Goal: Task Accomplishment & Management: Use online tool/utility

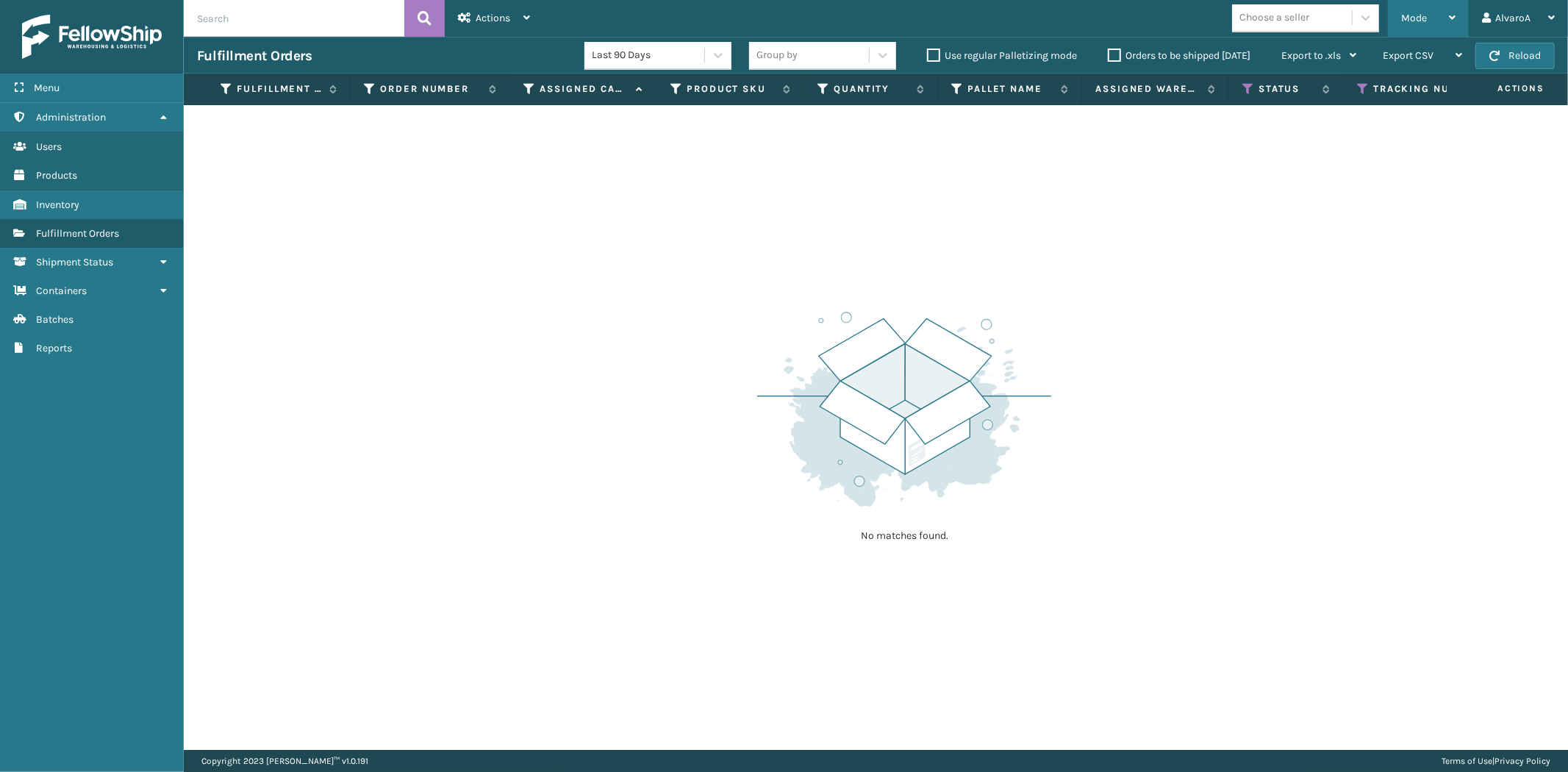
click at [1457, 23] on div "Mode Regular Mode Picking Mode Labeling Mode Exit Scan Mode" at bounding box center [1428, 18] width 81 height 37
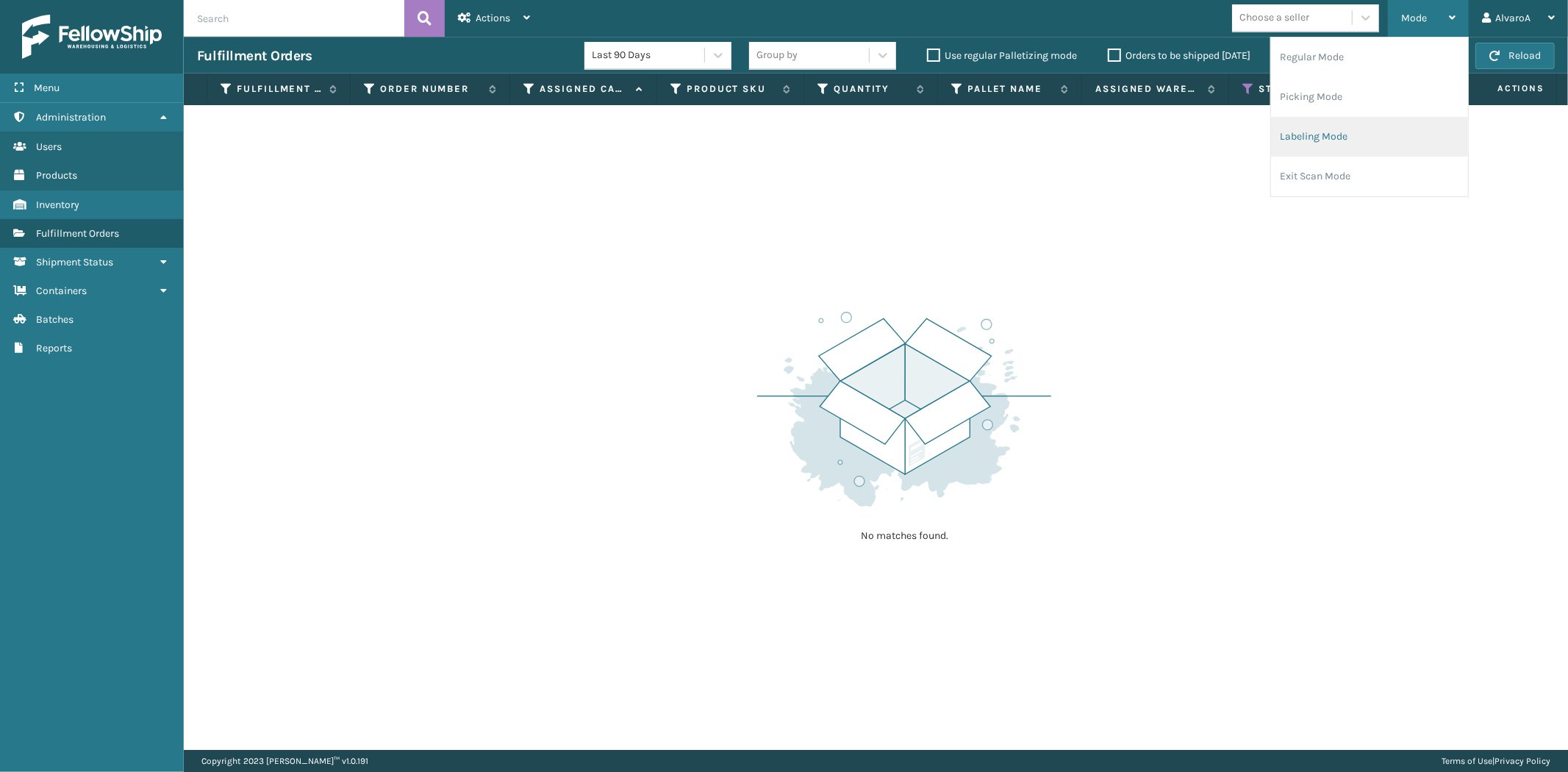
click at [1328, 138] on li "Labeling Mode" at bounding box center [1369, 136] width 197 height 40
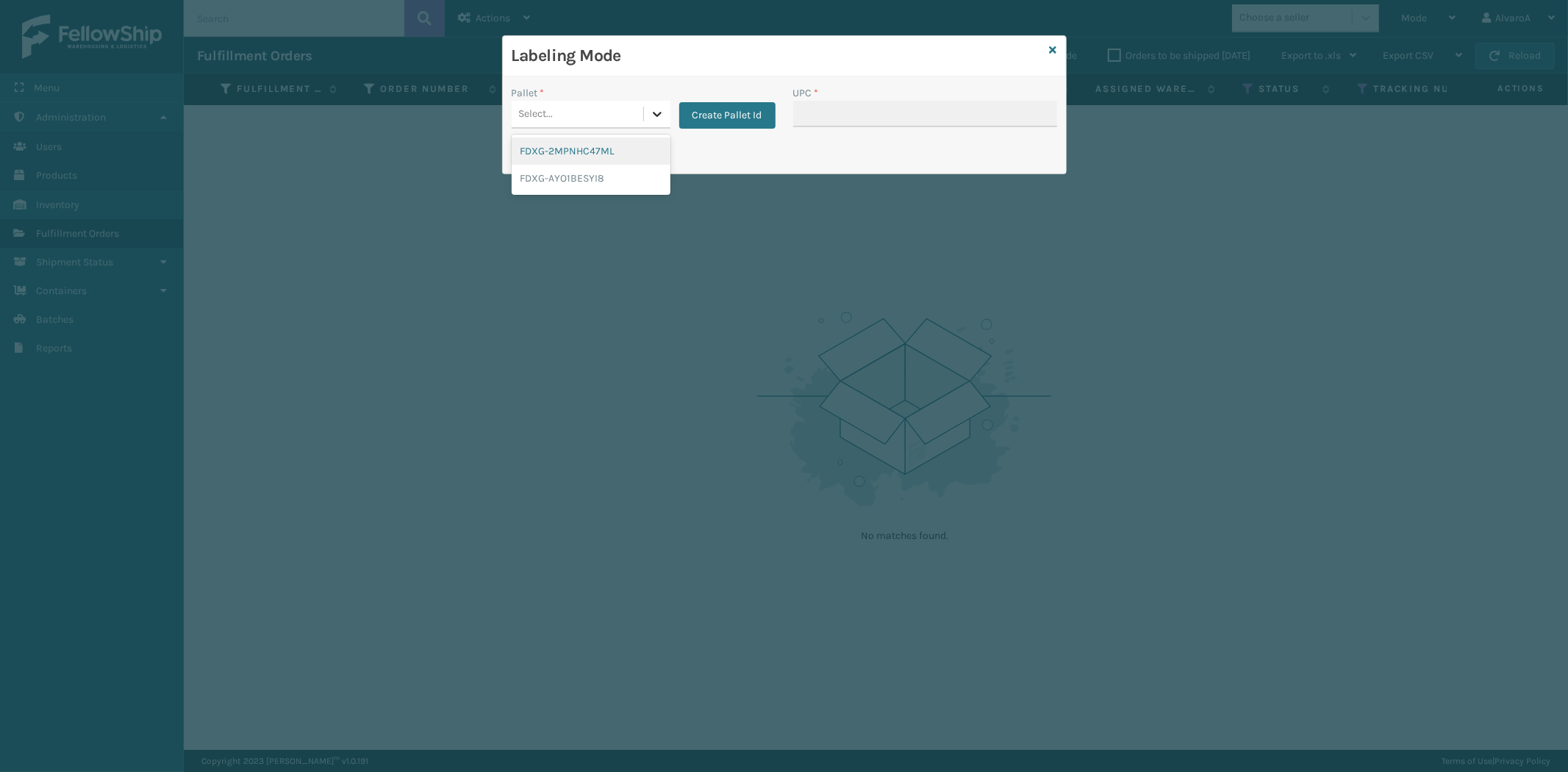
click at [656, 112] on icon at bounding box center [657, 114] width 15 height 15
click at [662, 105] on div at bounding box center [656, 114] width 26 height 26
click at [652, 109] on icon at bounding box center [657, 114] width 15 height 15
click at [697, 116] on button "Create Pallet Id" at bounding box center [727, 115] width 97 height 26
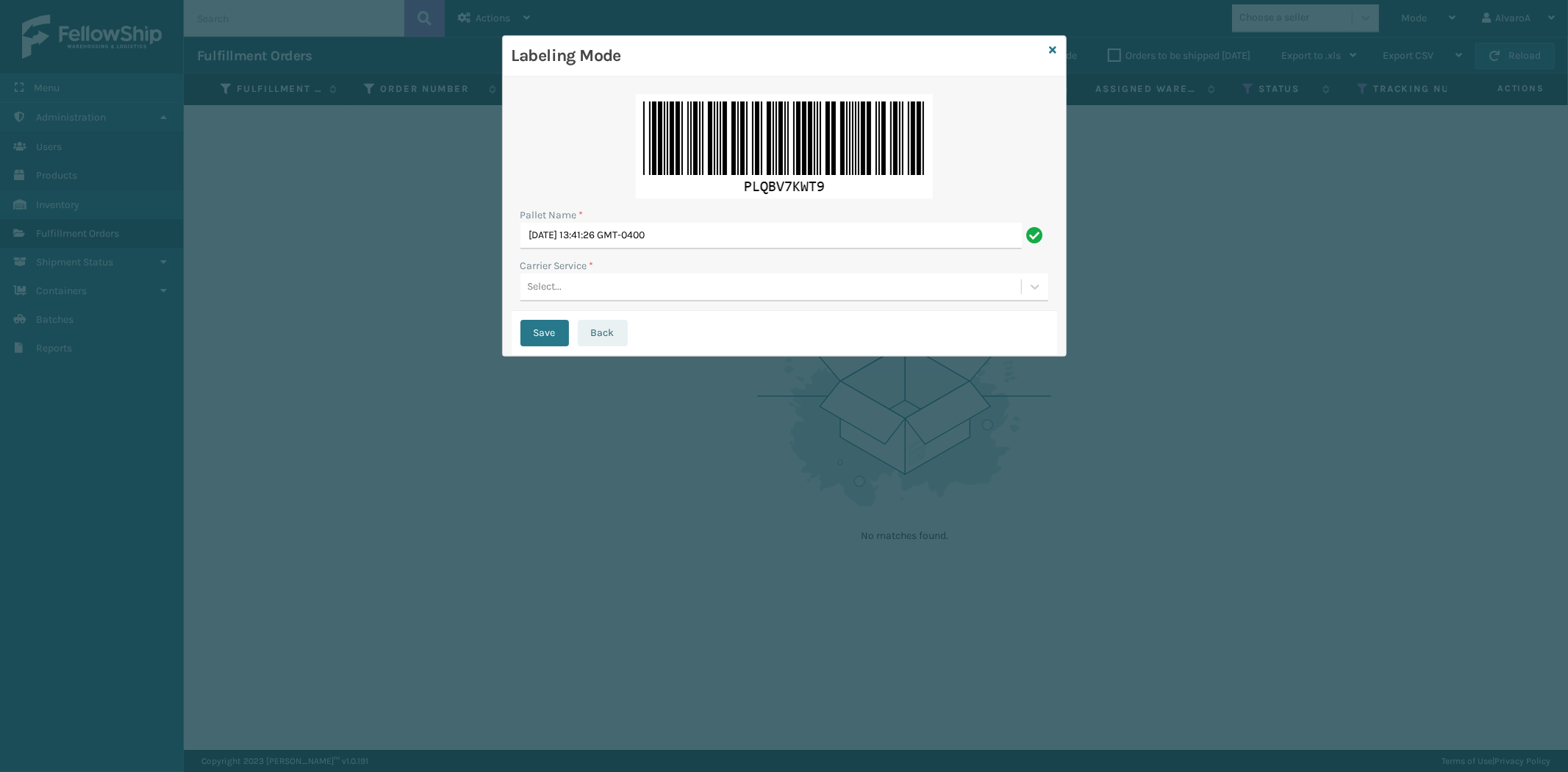
click at [603, 329] on button "Back" at bounding box center [603, 332] width 50 height 26
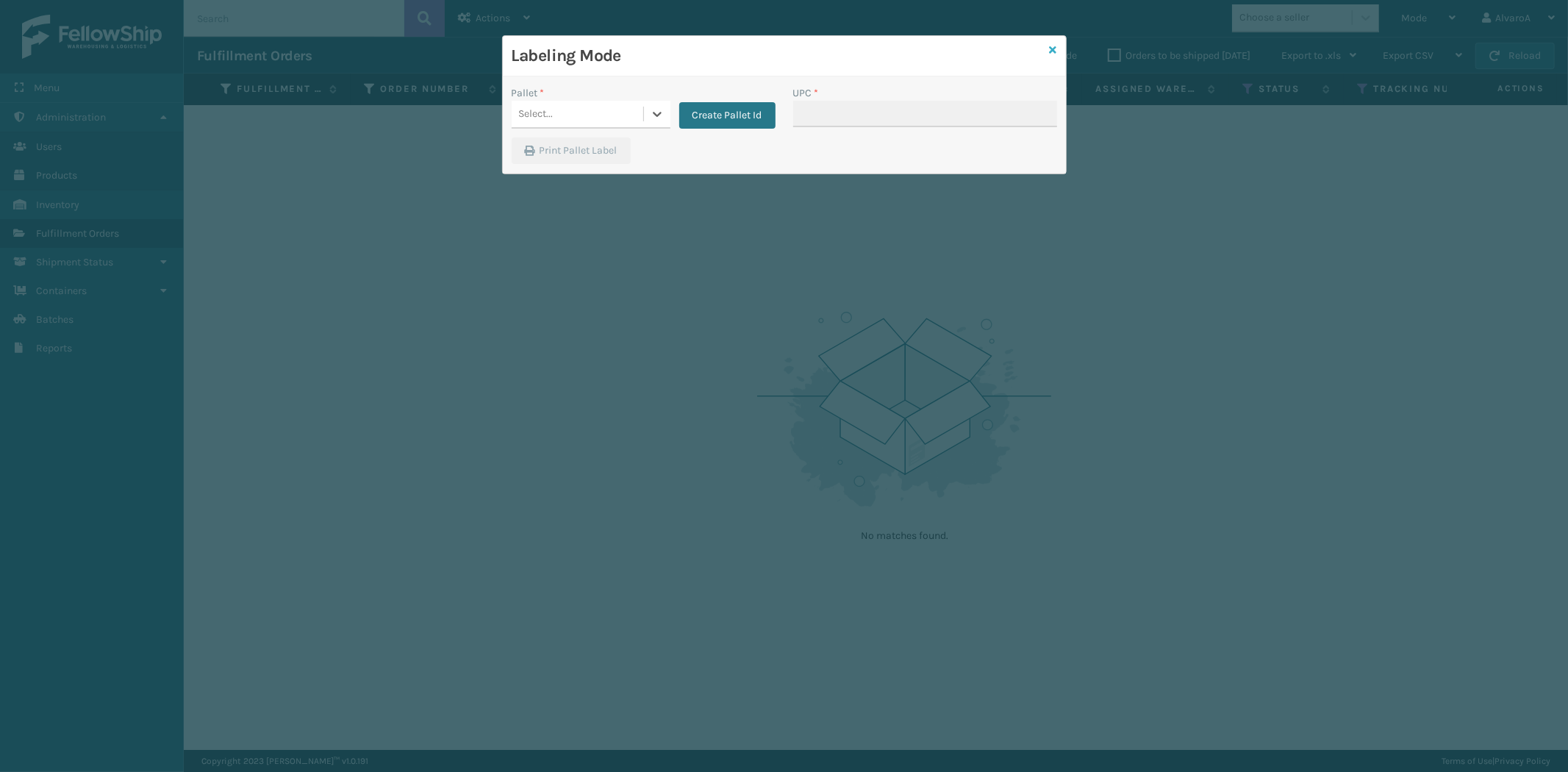
click at [1055, 48] on icon at bounding box center [1053, 50] width 7 height 10
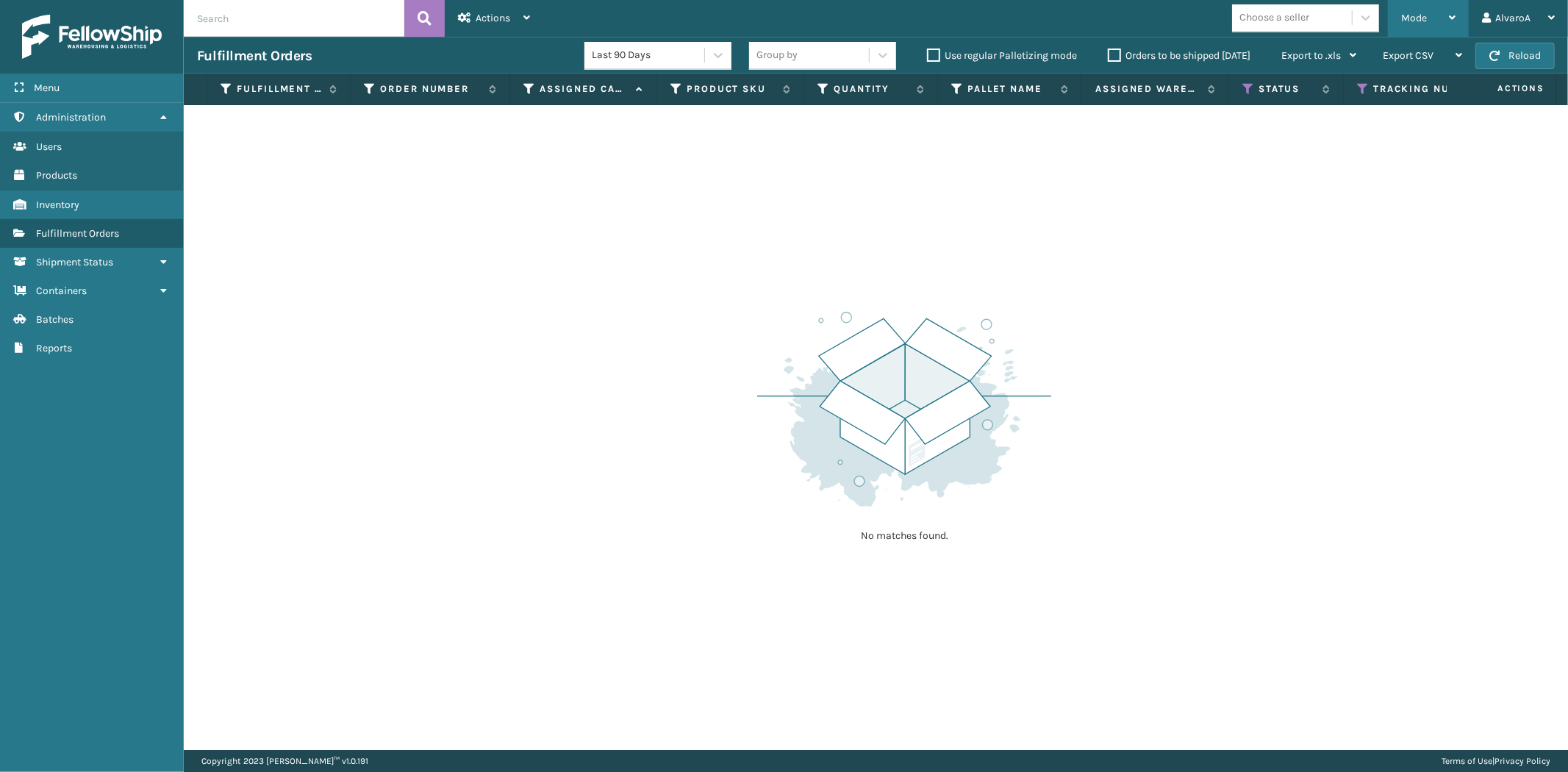
click at [1452, 22] on icon at bounding box center [1452, 18] width 7 height 10
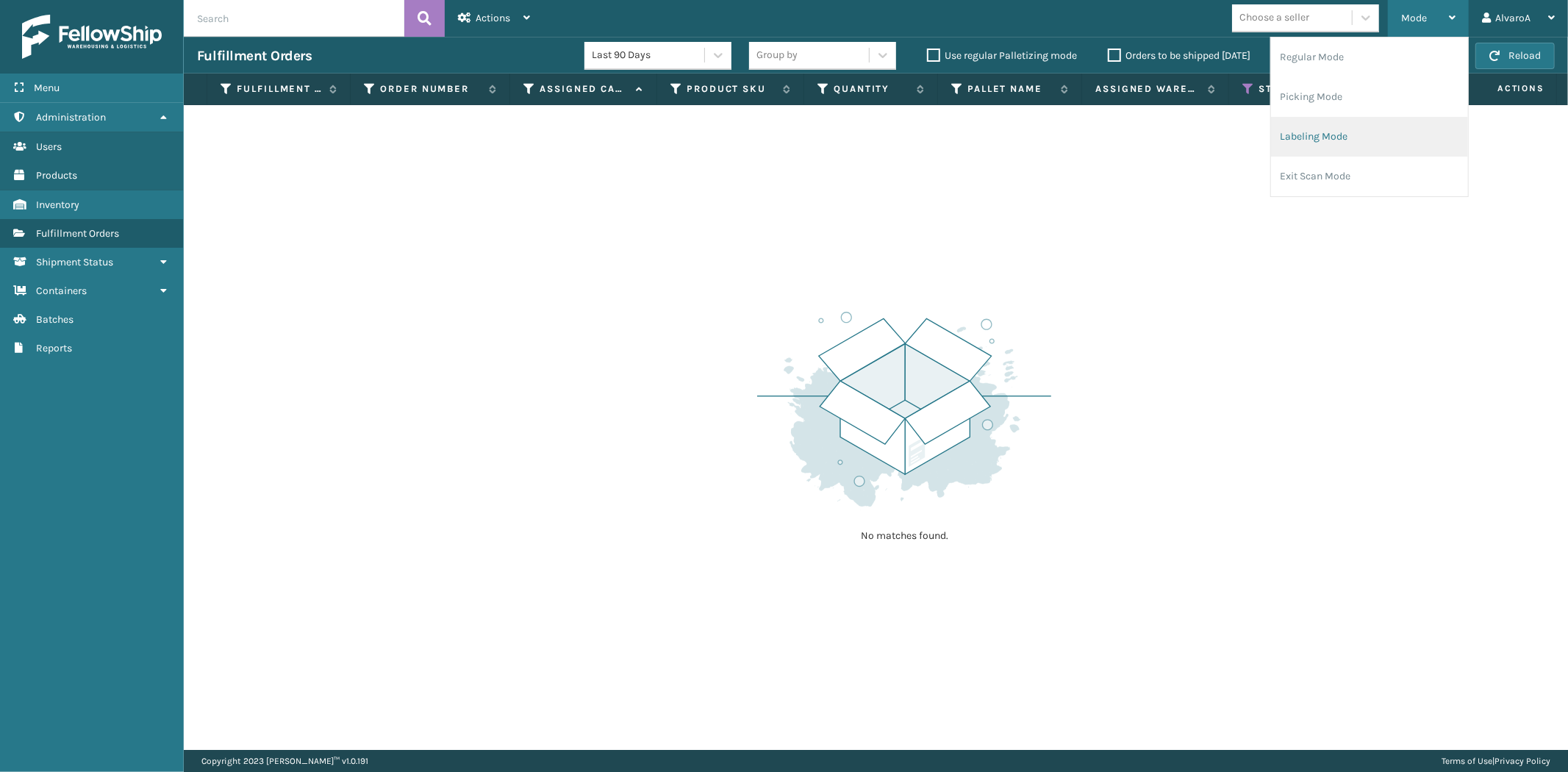
click at [1314, 144] on li "Labeling Mode" at bounding box center [1369, 136] width 197 height 40
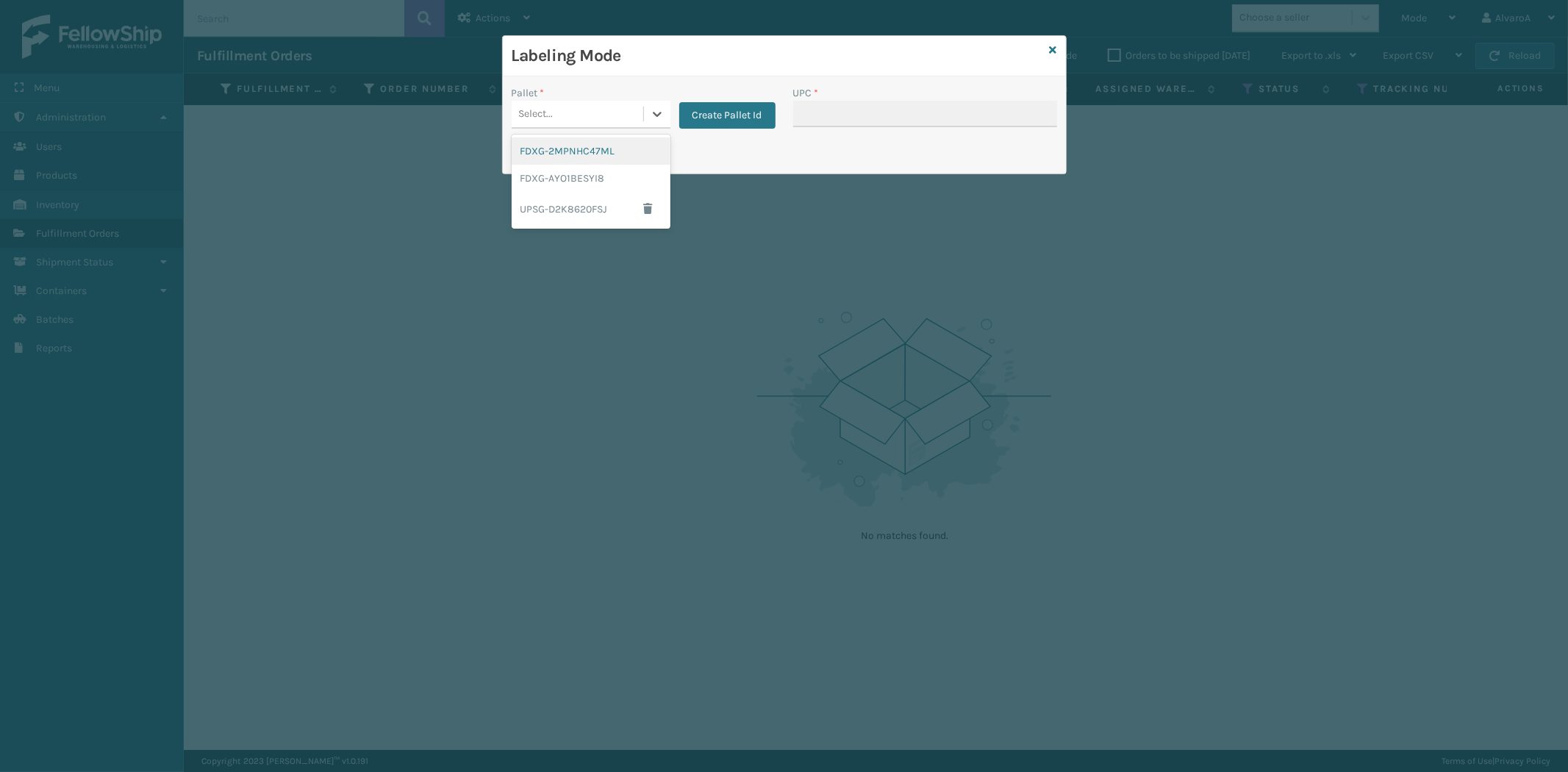
click at [663, 128] on div "Select..." at bounding box center [591, 115] width 159 height 28
click at [567, 206] on div "UPSG-D2K8620FSJ" at bounding box center [591, 208] width 159 height 34
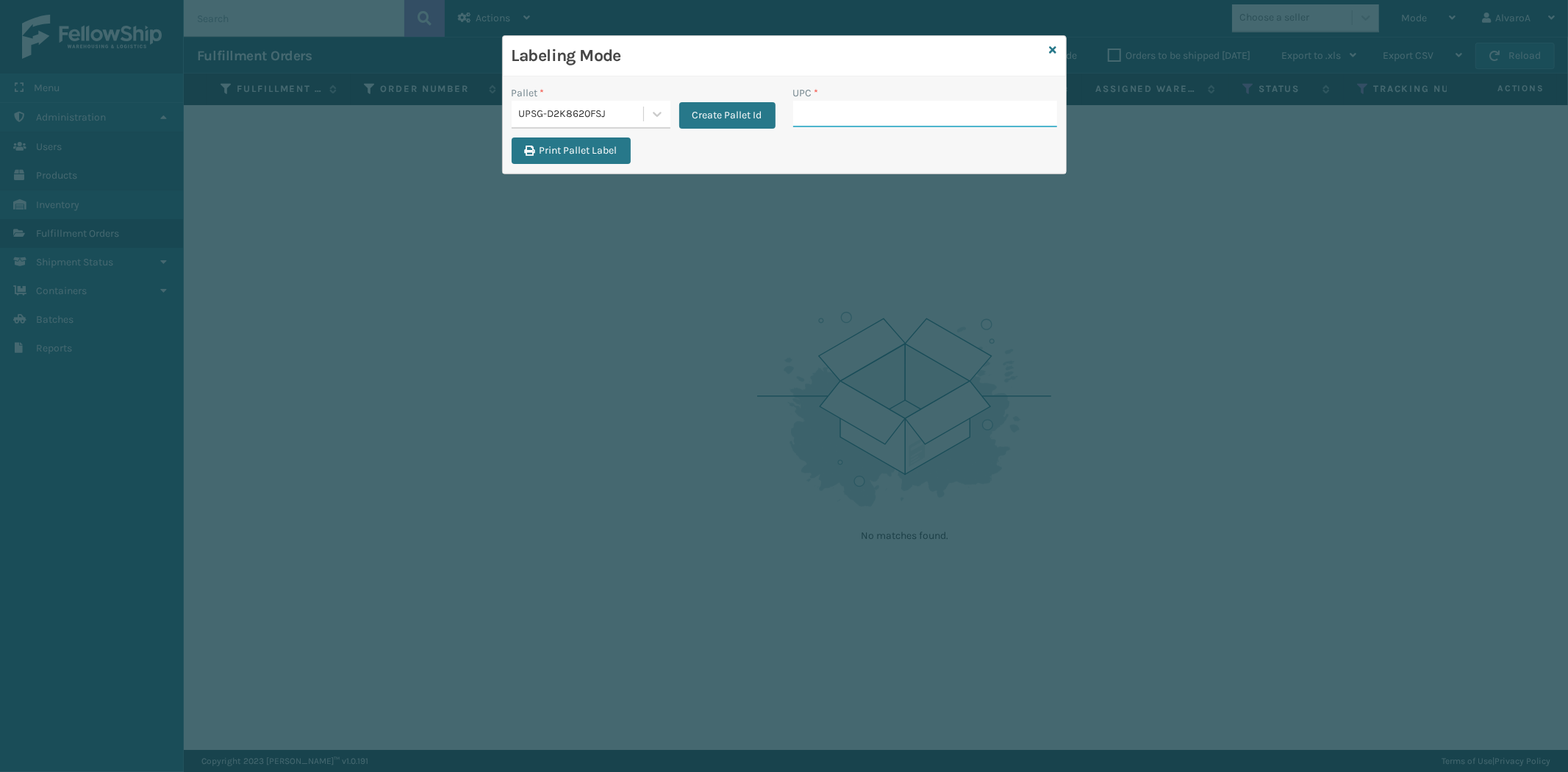
click at [835, 116] on input "UPC *" at bounding box center [925, 114] width 264 height 26
click at [1049, 52] on icon at bounding box center [1053, 50] width 7 height 10
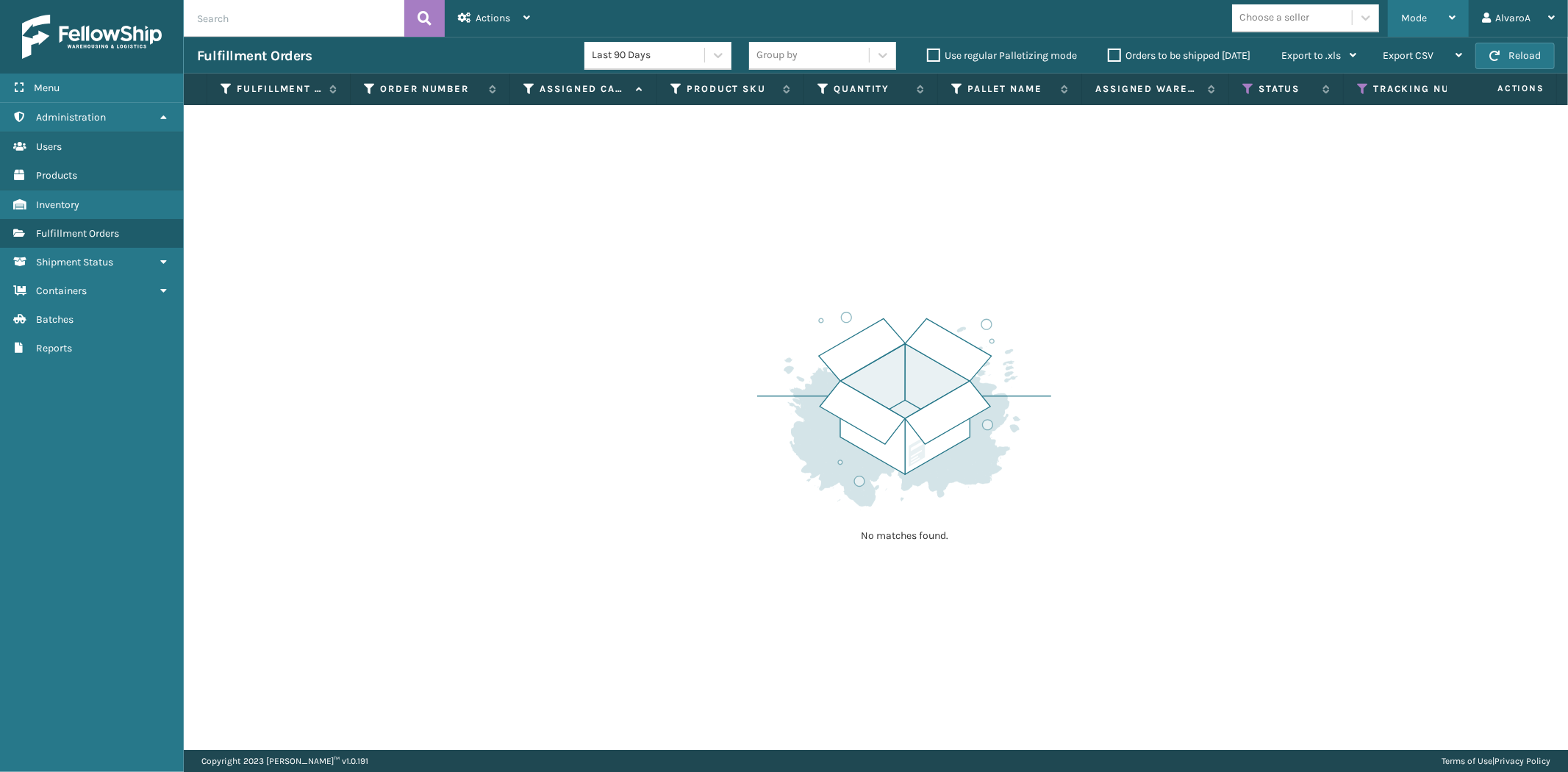
click at [1401, 15] on span "Mode" at bounding box center [1414, 18] width 25 height 13
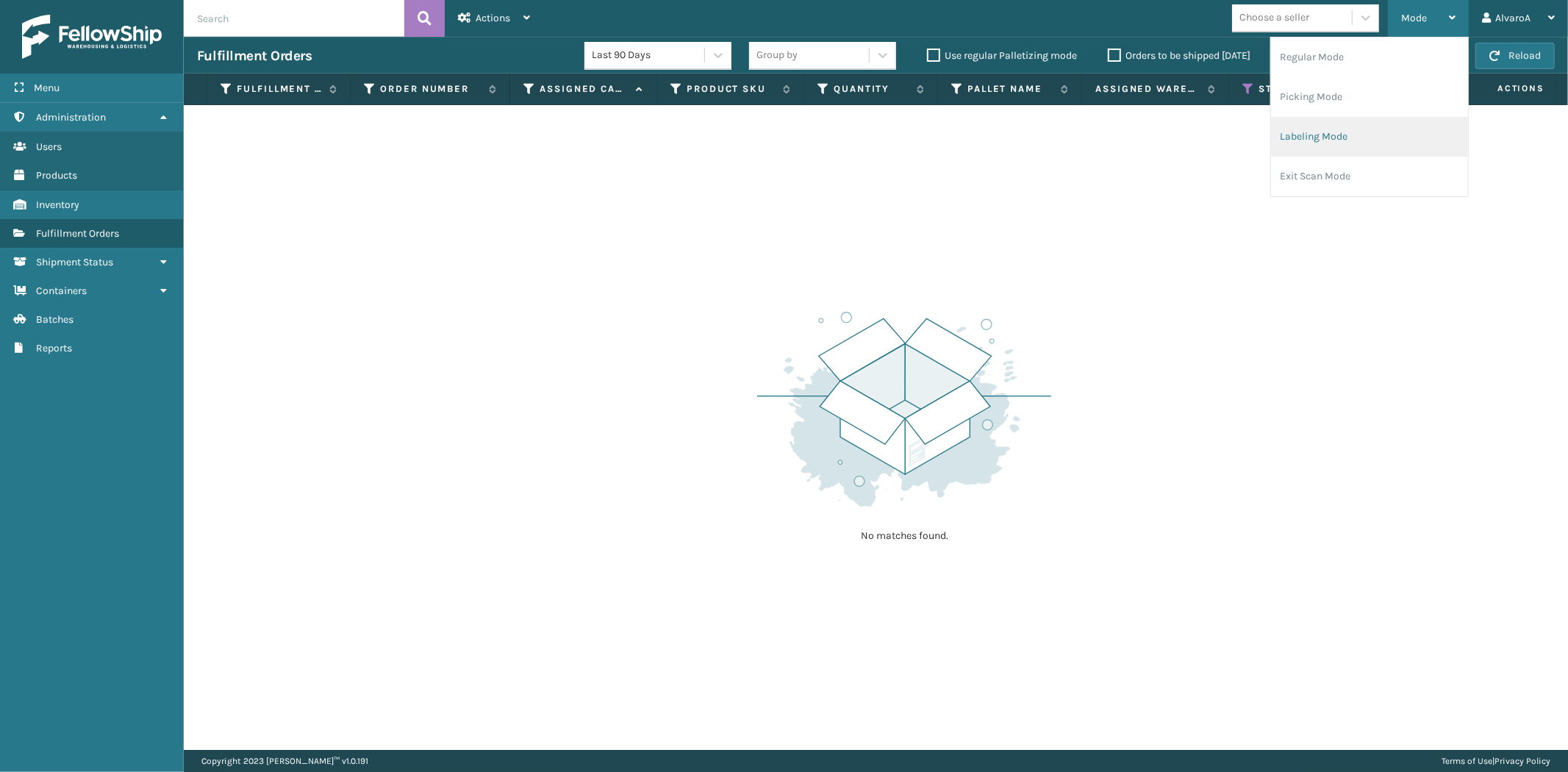
click at [1295, 145] on li "Labeling Mode" at bounding box center [1369, 136] width 197 height 40
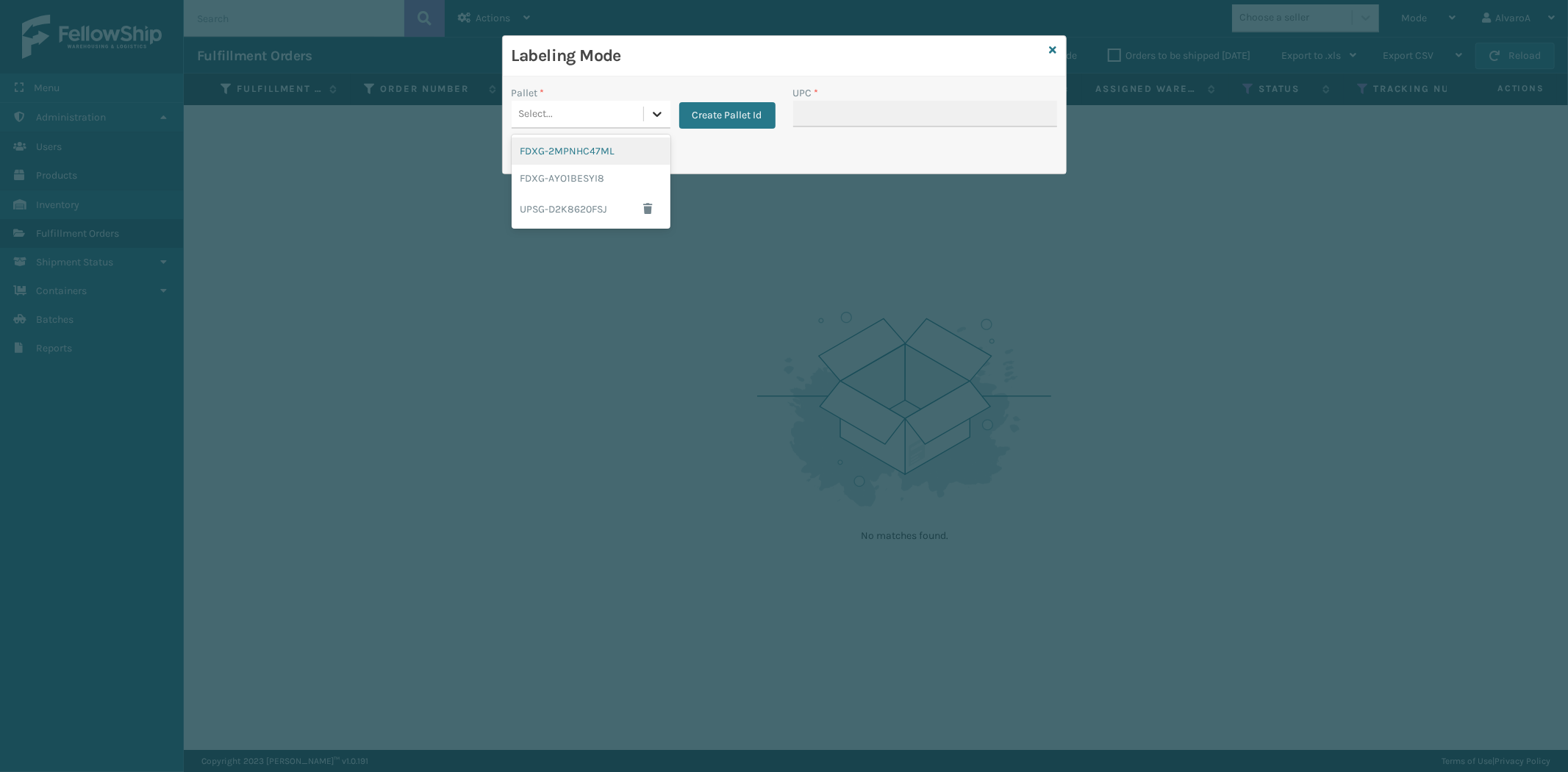
click at [652, 118] on icon at bounding box center [657, 114] width 15 height 15
click at [561, 210] on div "UPSG-D2K8620FSJ" at bounding box center [591, 208] width 159 height 34
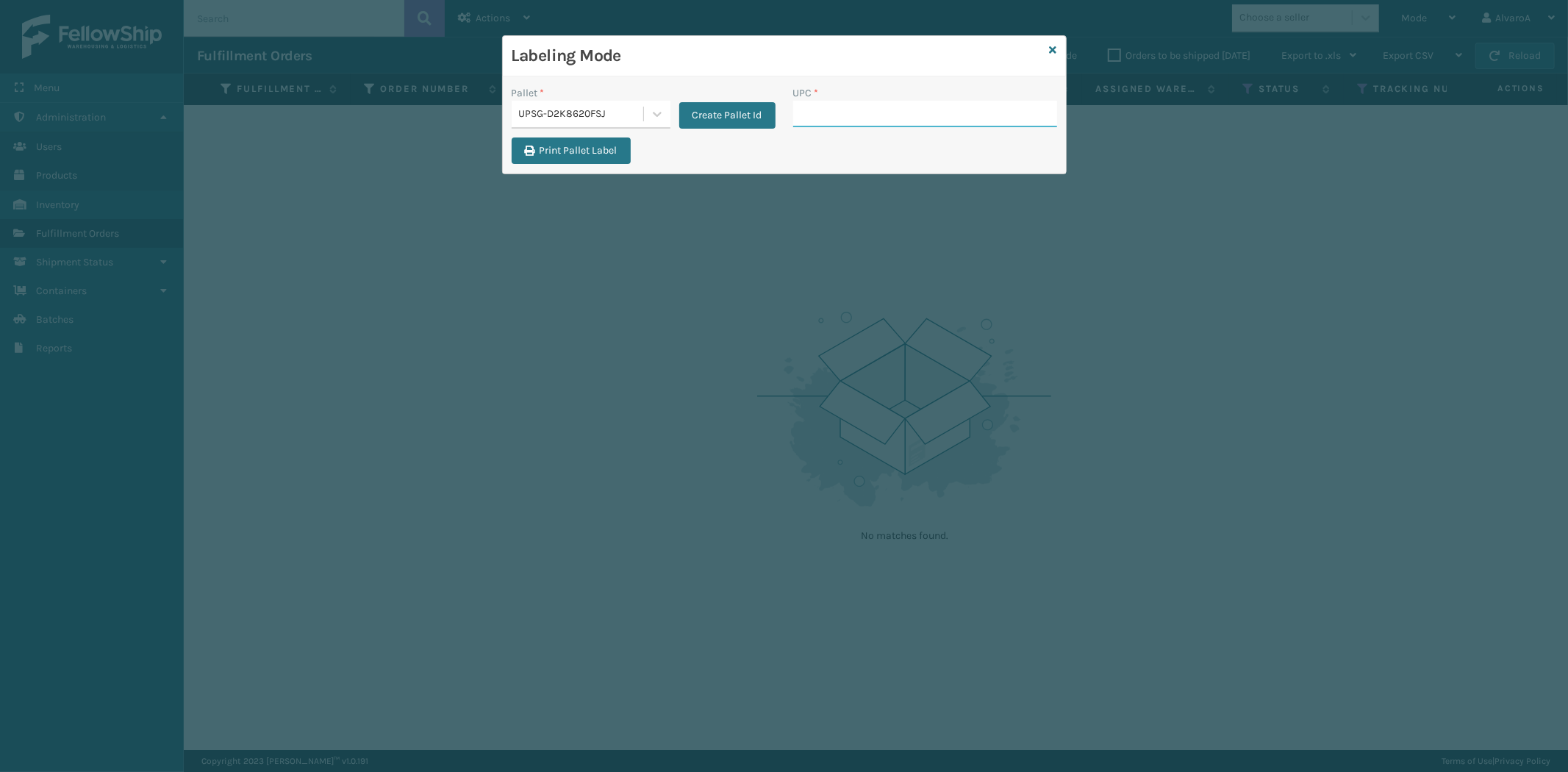
click at [887, 110] on input "UPC *" at bounding box center [925, 114] width 264 height 26
type input "111A007IVO"
type input "111A049CRM"
drag, startPoint x: 712, startPoint y: 107, endPoint x: 669, endPoint y: 106, distance: 43.0
type input "111A049CRM"
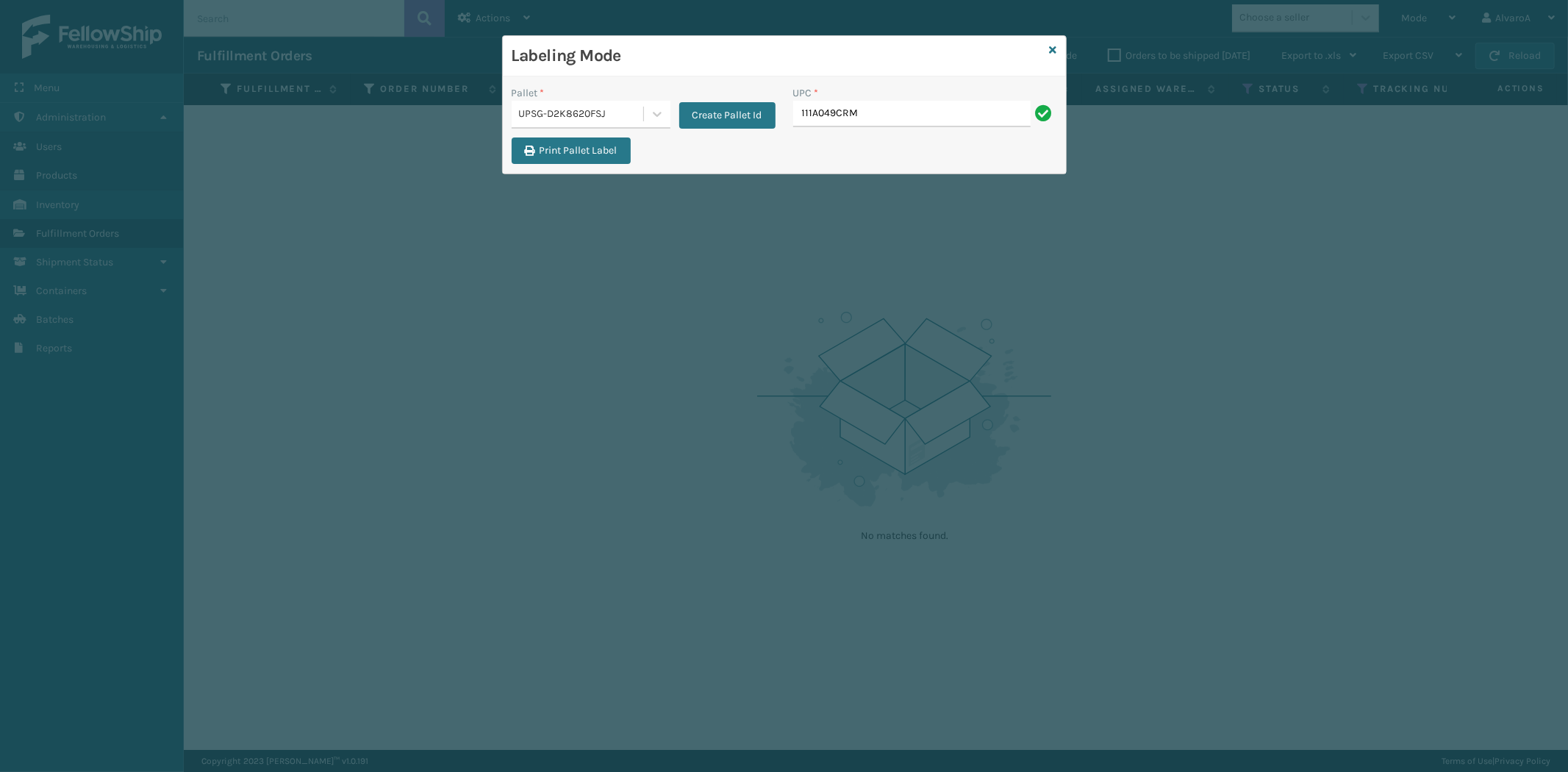
click at [843, 115] on input "111A049CRM" at bounding box center [912, 114] width 237 height 26
type input "111A049CRM"
type input "114A064BGE"
type input "132A023PEB"
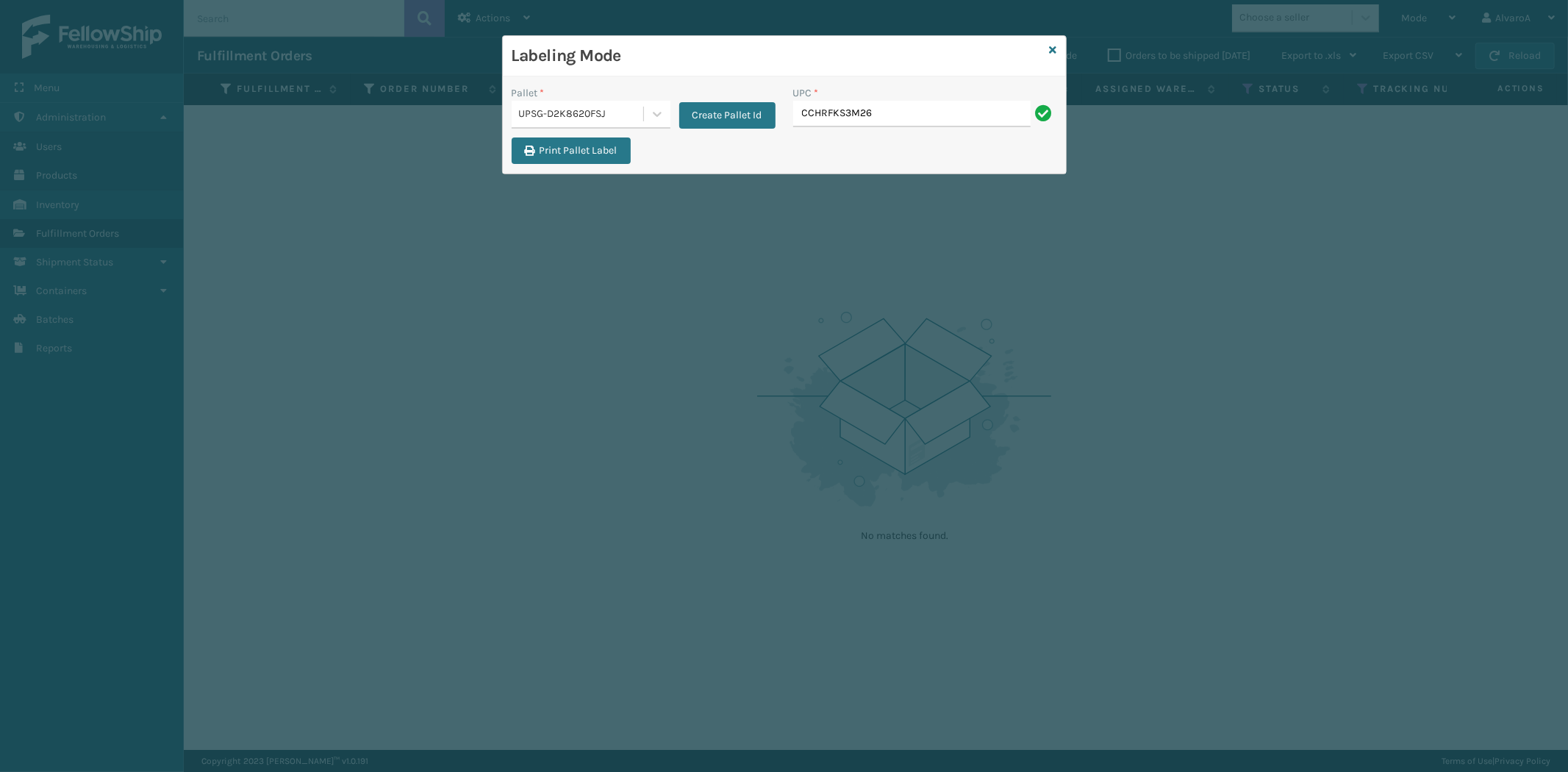
type input "CCHRFKS3M26BKVA"
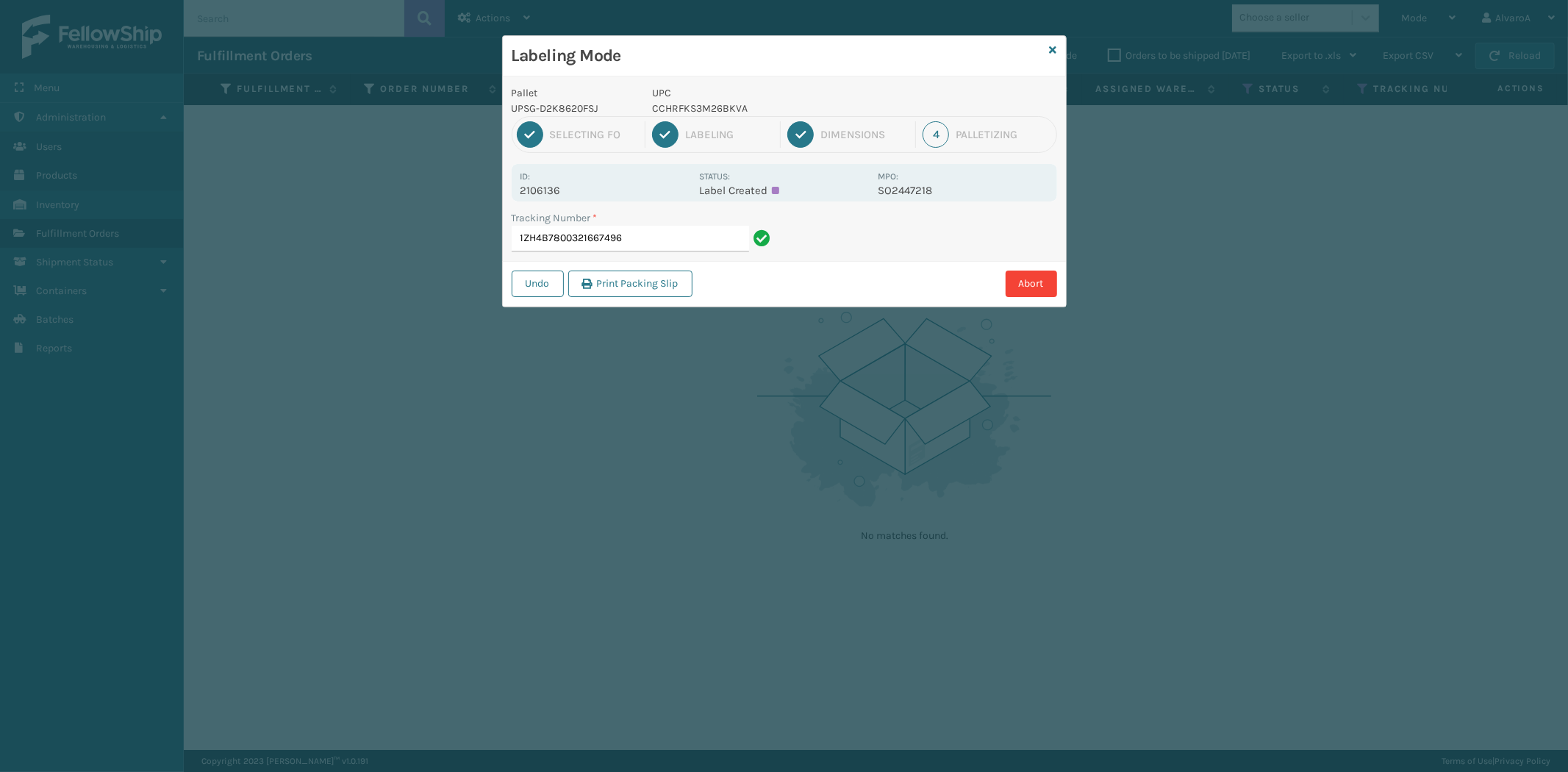
click at [703, 108] on p "CCHRFKS3M26BKVA" at bounding box center [760, 109] width 217 height 16
copy p "CCHRFKS3M26BKVA"
click at [711, 239] on input "1ZH4B7800321667496" at bounding box center [629, 238] width 237 height 26
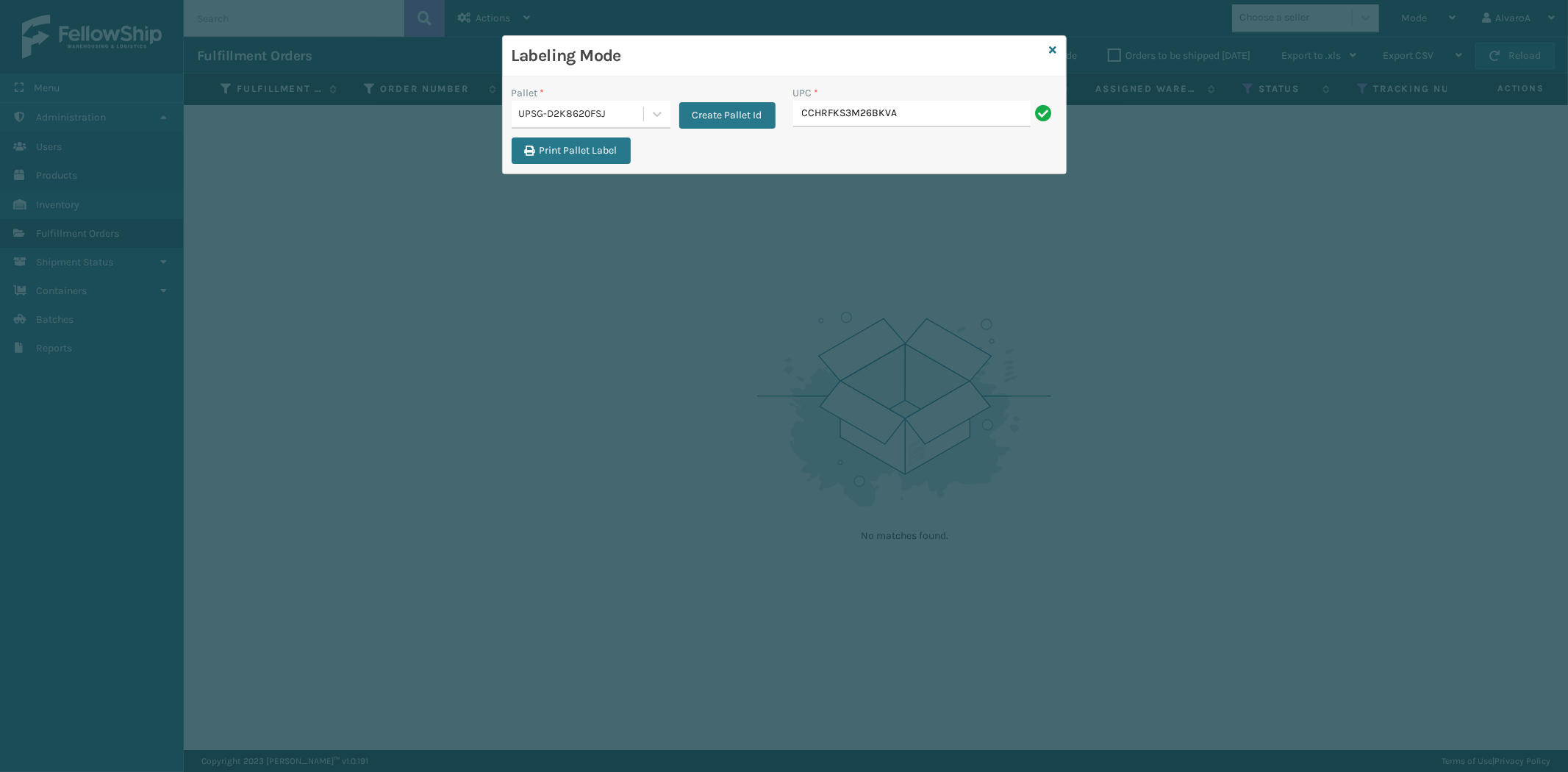
type input "CCHRFKS3M26BKVA"
type input "CCHRFKS3M26DGRA"
click at [839, 118] on input "CCHRFKS3M26DGRA" at bounding box center [912, 114] width 237 height 26
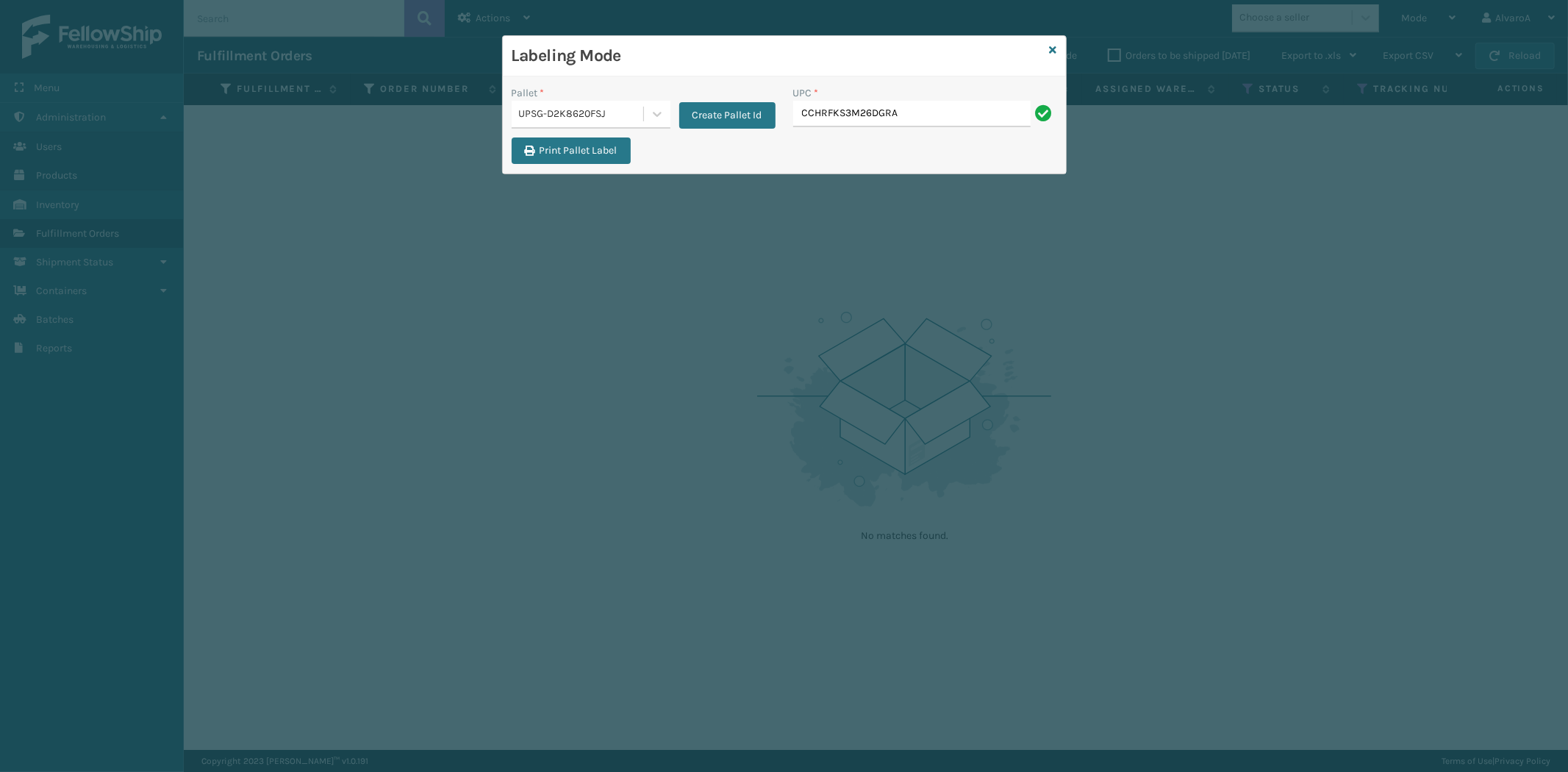
click at [839, 119] on input "CCHRFKS3M26DGRA" at bounding box center [912, 114] width 237 height 26
type input "CCHRFKS3M26DGRA"
type input "CCWENKS3BLURA"
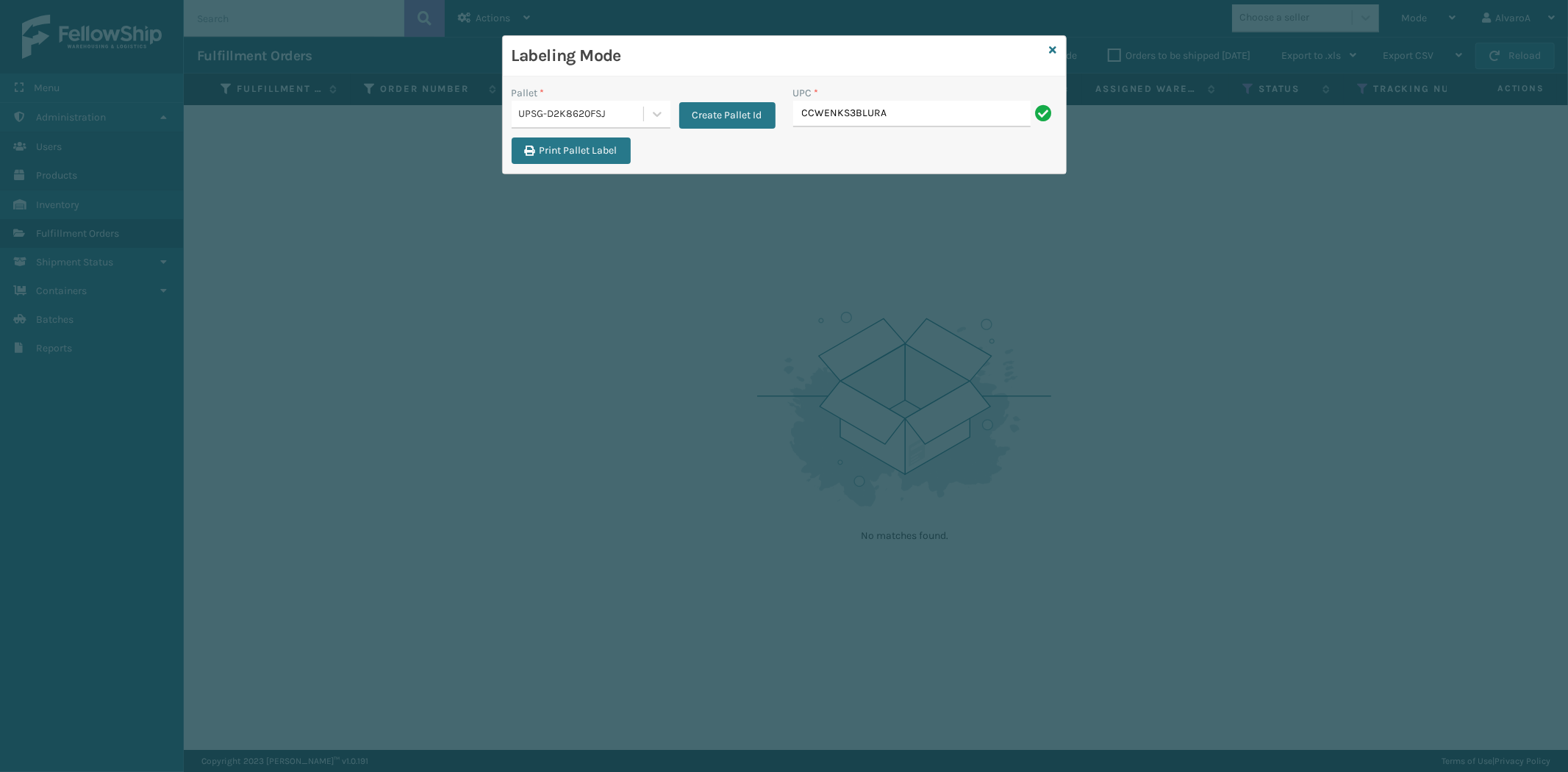
click at [873, 114] on input "CCWENKS3BLURA" at bounding box center [912, 114] width 237 height 26
click at [873, 118] on input "CCWENKS3BLURA" at bounding box center [912, 114] width 237 height 26
type input "CCWENKS3BLURA"
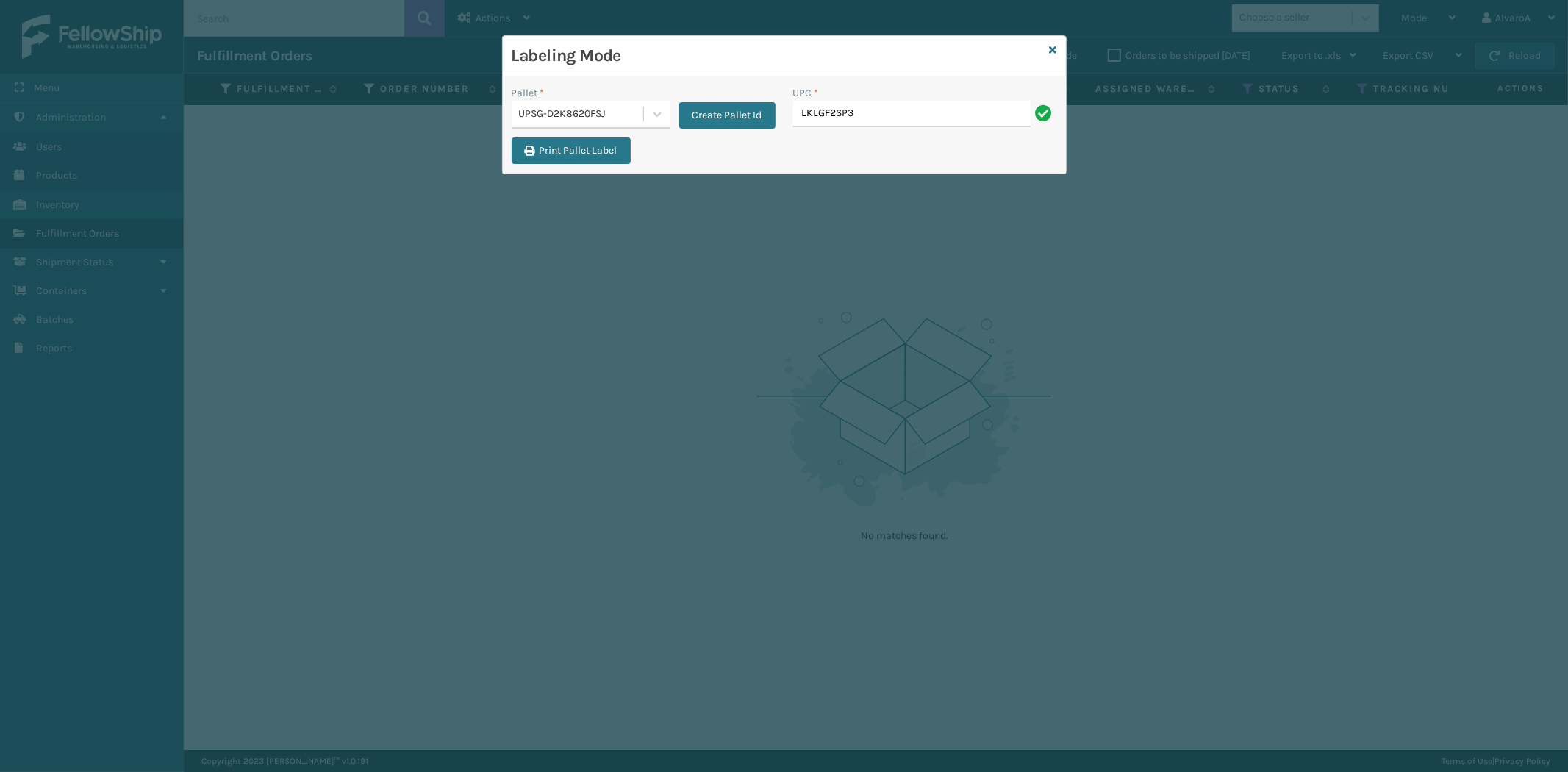
type input "LKLGF2SP3OLV-C"
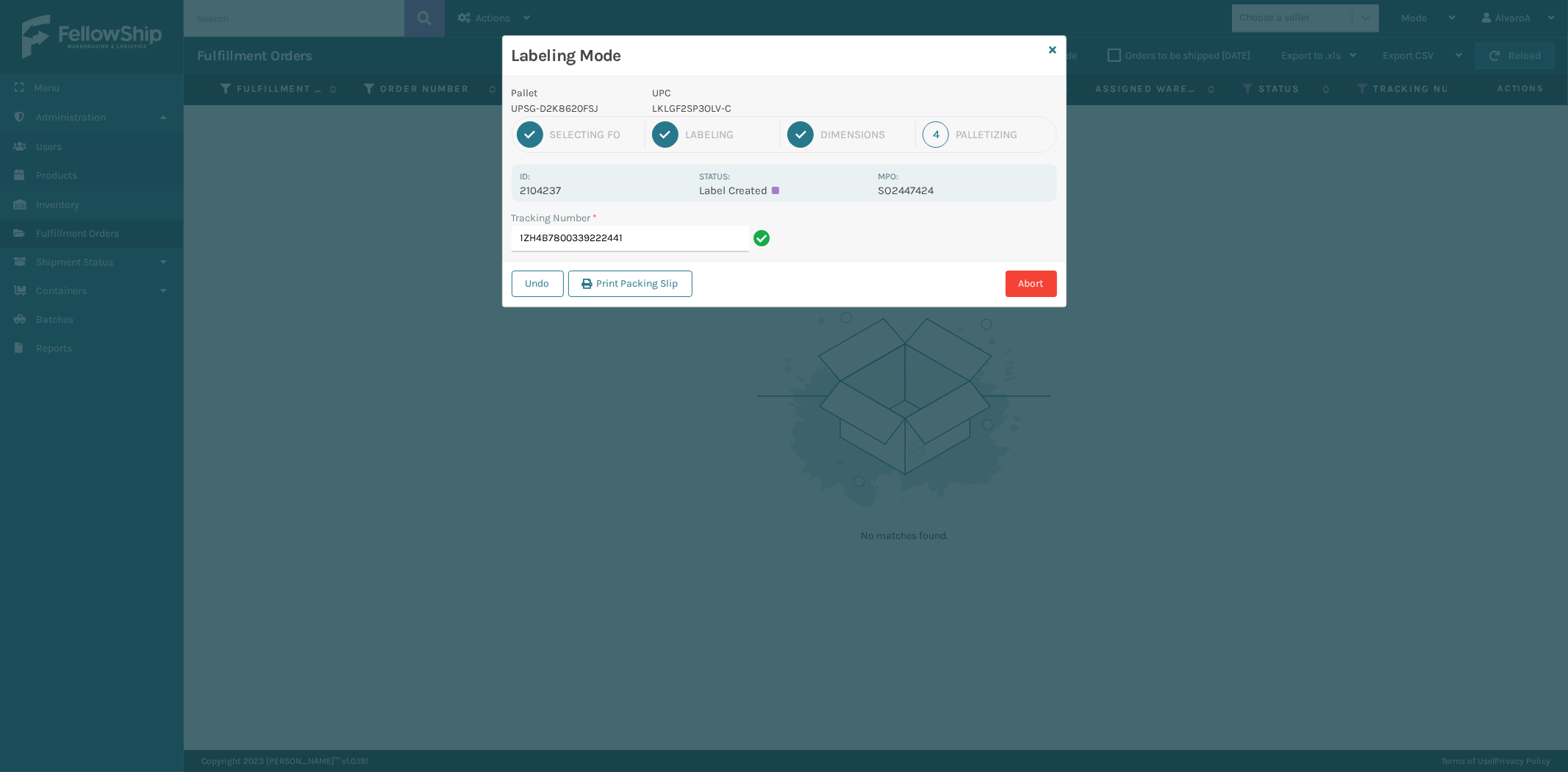
click at [714, 103] on p "LKLGF2SP3OLV-C" at bounding box center [760, 109] width 217 height 16
click at [714, 104] on p "LKLGF2SP3OLV-C" at bounding box center [760, 109] width 217 height 16
click at [714, 105] on p "LKLGF2SP3OLV-C" at bounding box center [760, 109] width 217 height 16
click at [715, 105] on p "LKLGF2SP3OLV-C" at bounding box center [760, 109] width 217 height 16
click at [716, 106] on p "LKLGF2SP3OLV-C" at bounding box center [760, 109] width 217 height 16
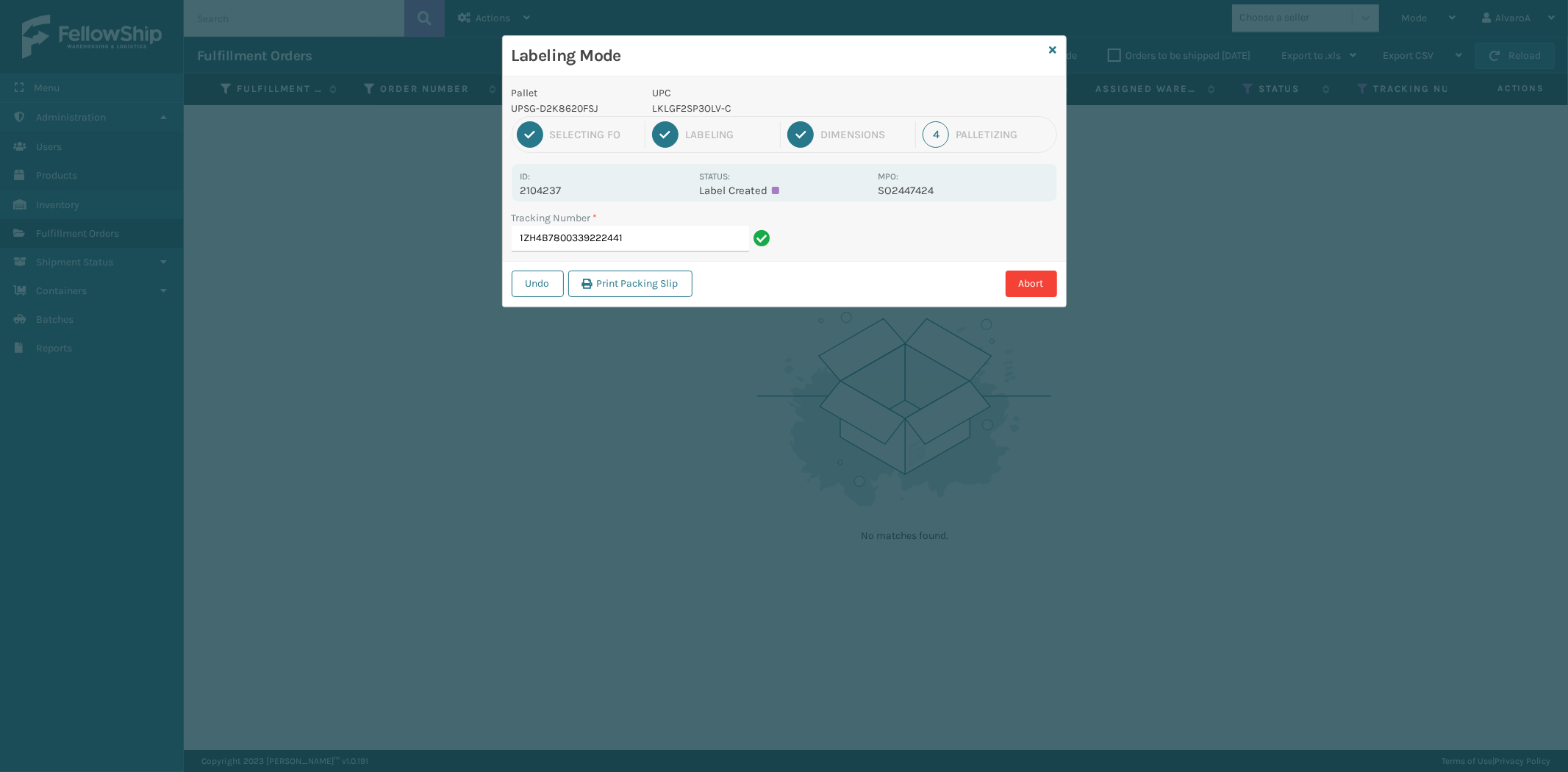
click at [715, 108] on p "LKLGF2SP3OLV-C" at bounding box center [760, 109] width 217 height 16
copy p "LKLGF2SP3OLV-C"
click at [681, 241] on input "1ZH4B7800339222441" at bounding box center [629, 238] width 237 height 26
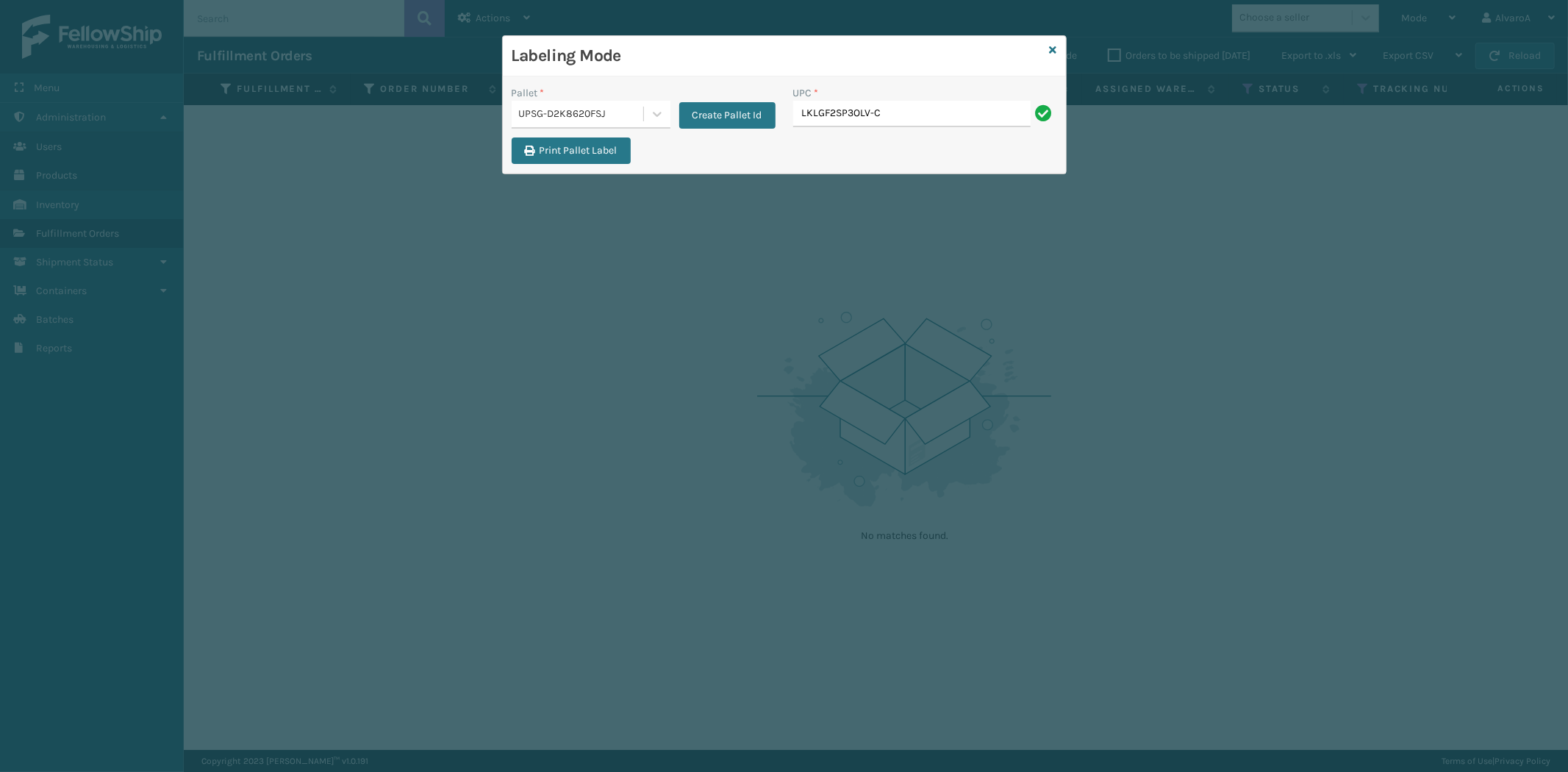
type input "LKLGF2SP3OLV-C"
click at [1049, 46] on icon at bounding box center [1053, 50] width 7 height 10
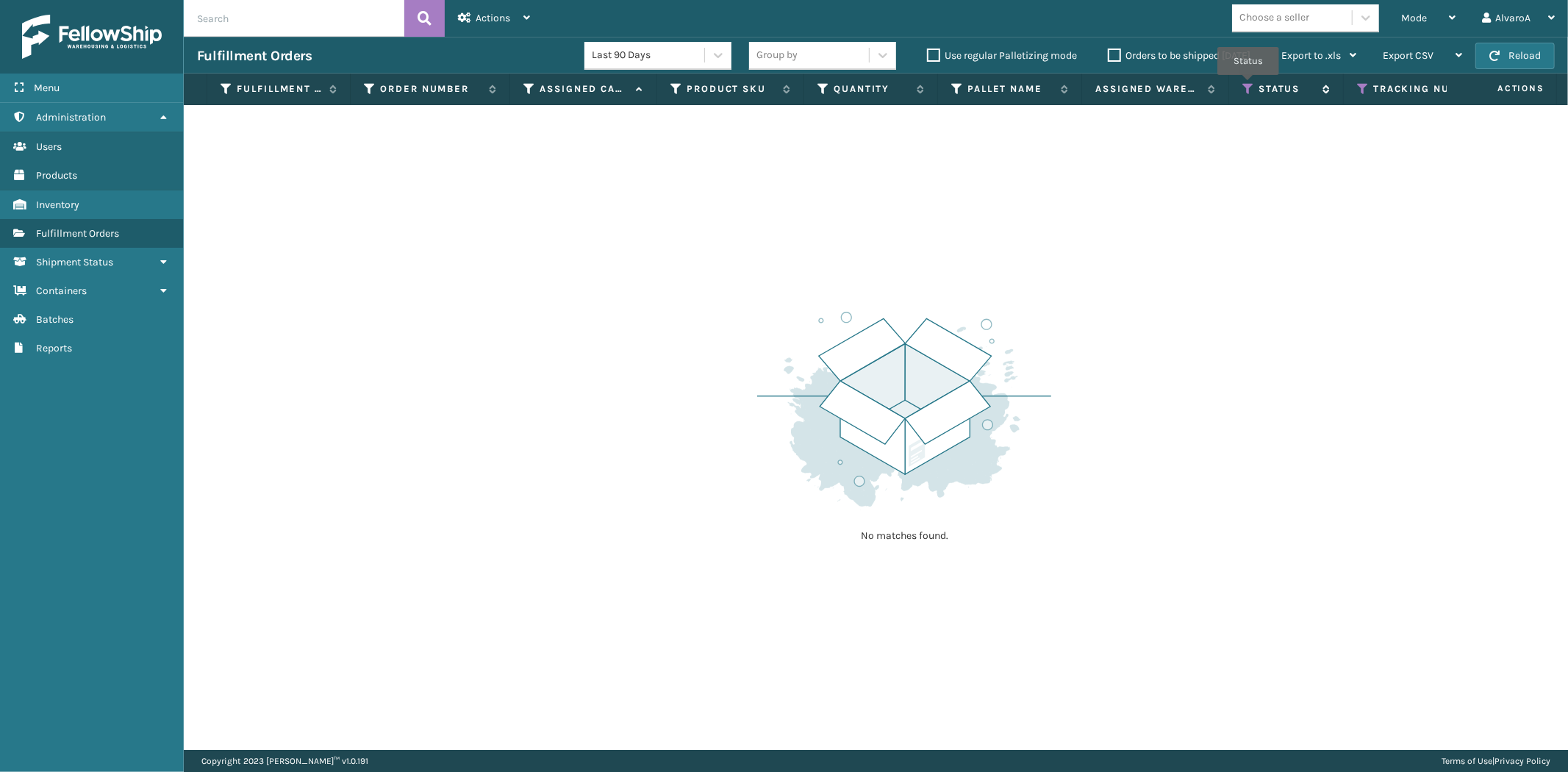
click at [1248, 85] on icon at bounding box center [1248, 89] width 12 height 13
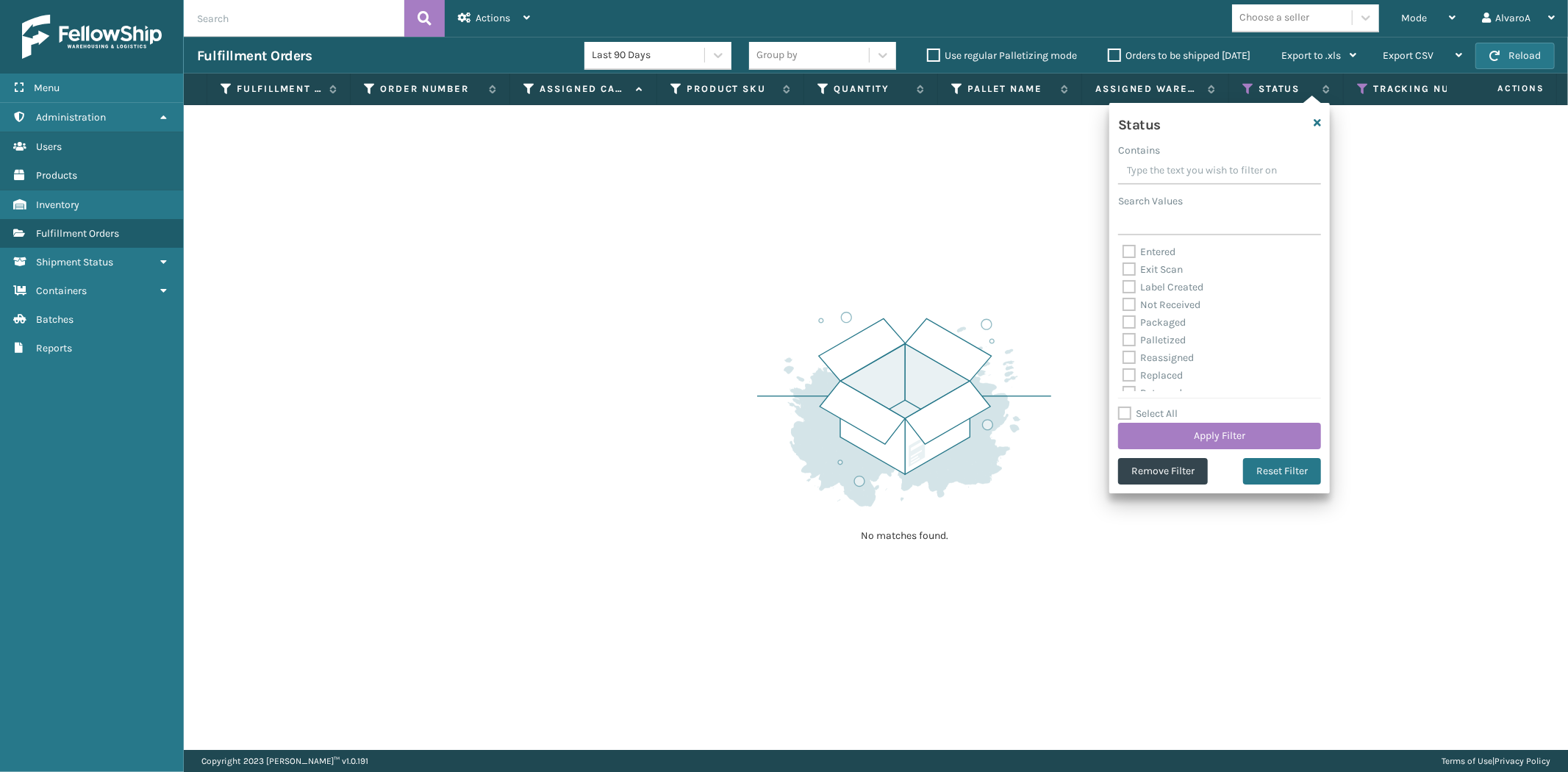
scroll to position [82, 0]
click at [1128, 314] on label "Palletized" at bounding box center [1154, 312] width 63 height 13
click at [1123, 313] on input "Palletized" at bounding box center [1123, 309] width 1 height 10
checkbox input "true"
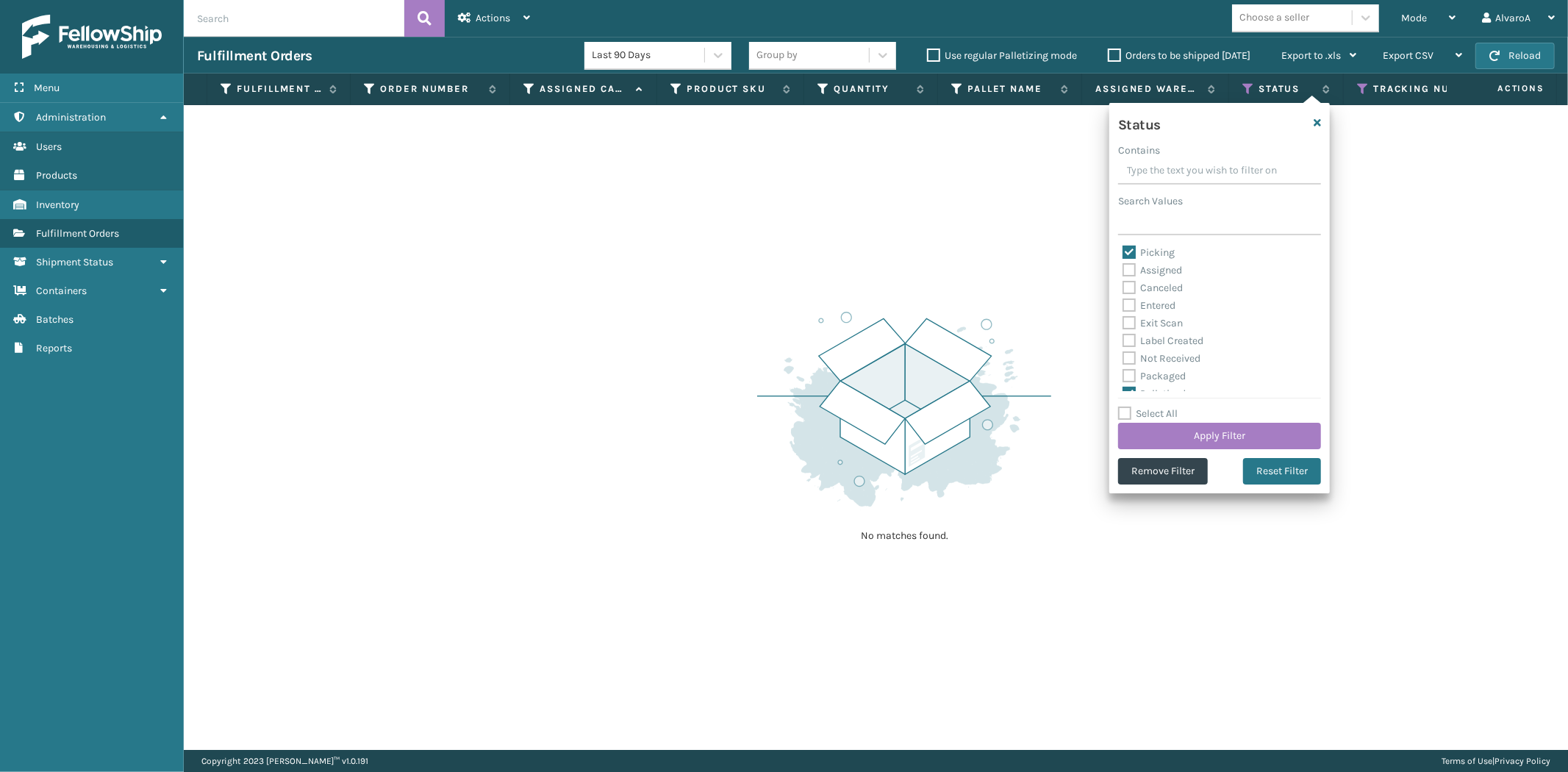
click at [1133, 252] on label "Picking" at bounding box center [1149, 252] width 52 height 13
click at [1123, 252] on input "Picking" at bounding box center [1123, 249] width 1 height 10
checkbox input "false"
click at [1218, 441] on button "Apply Filter" at bounding box center [1219, 436] width 203 height 26
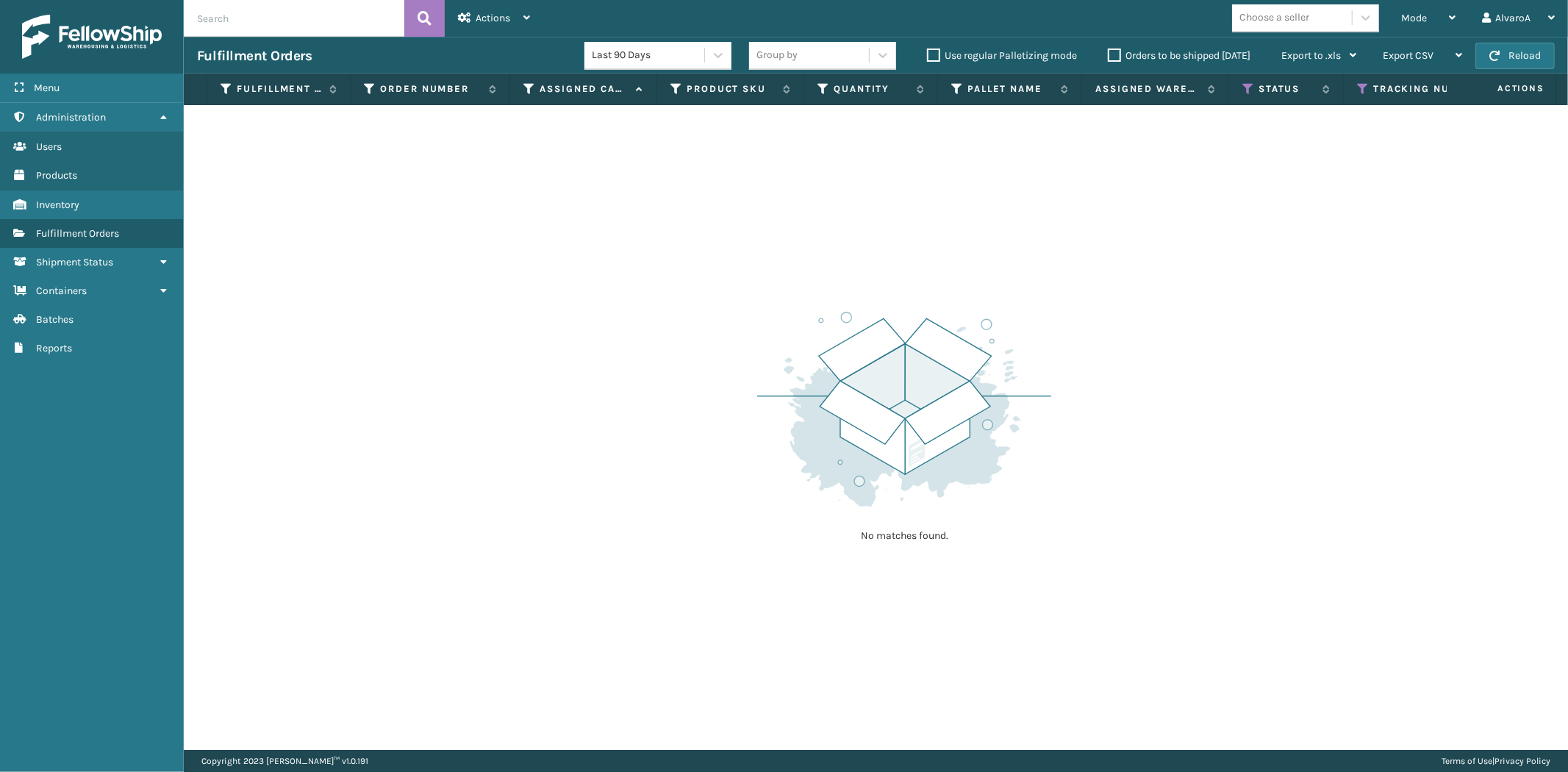
click at [276, 34] on input "text" at bounding box center [294, 18] width 221 height 37
click at [1409, 18] on span "Mode" at bounding box center [1414, 18] width 25 height 13
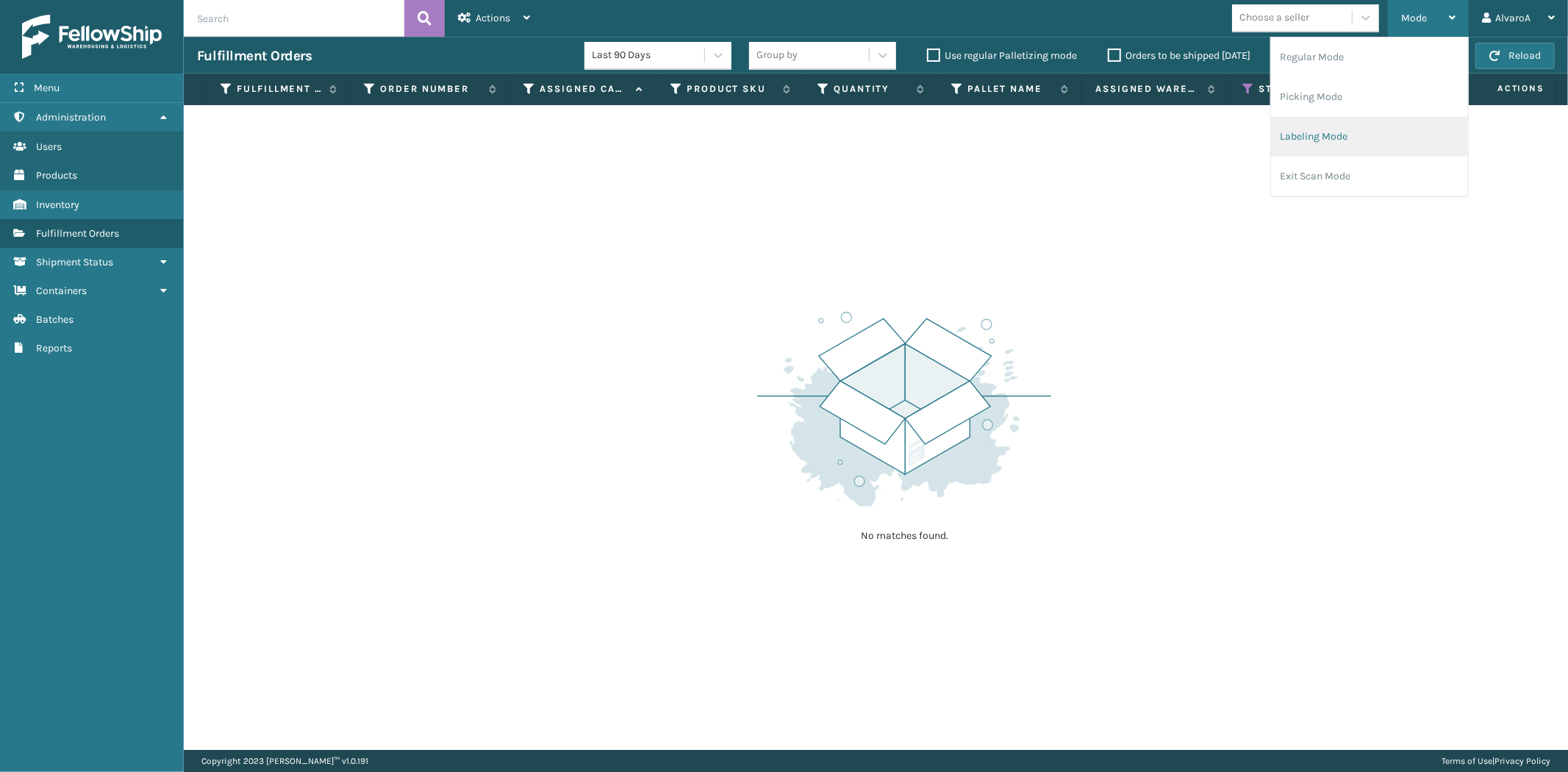
click at [1305, 133] on li "Labeling Mode" at bounding box center [1369, 136] width 197 height 40
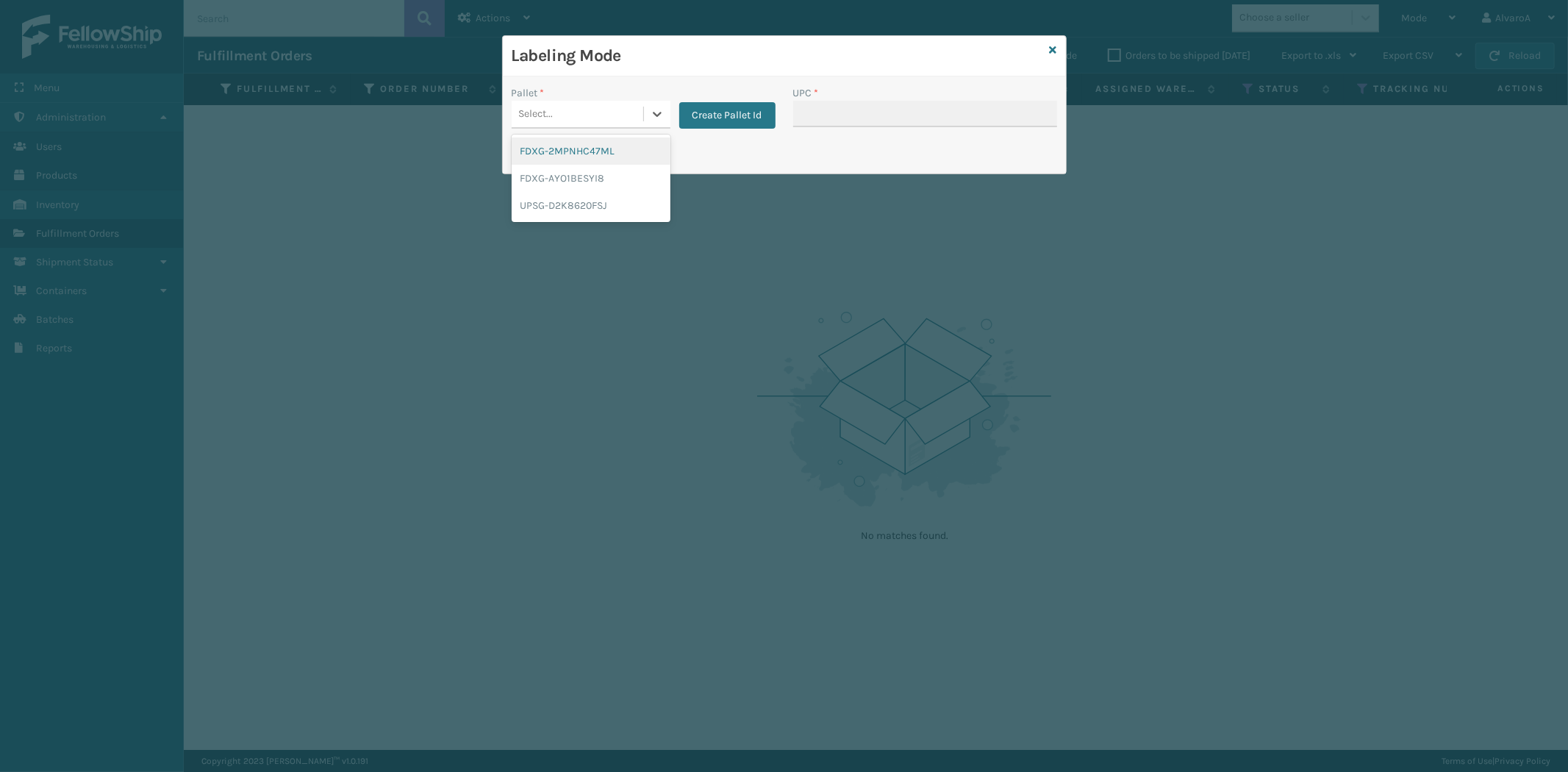
click at [549, 118] on div "Select..." at bounding box center [536, 114] width 34 height 16
click at [549, 201] on div "UPSG-D2K8620FSJ" at bounding box center [591, 205] width 159 height 27
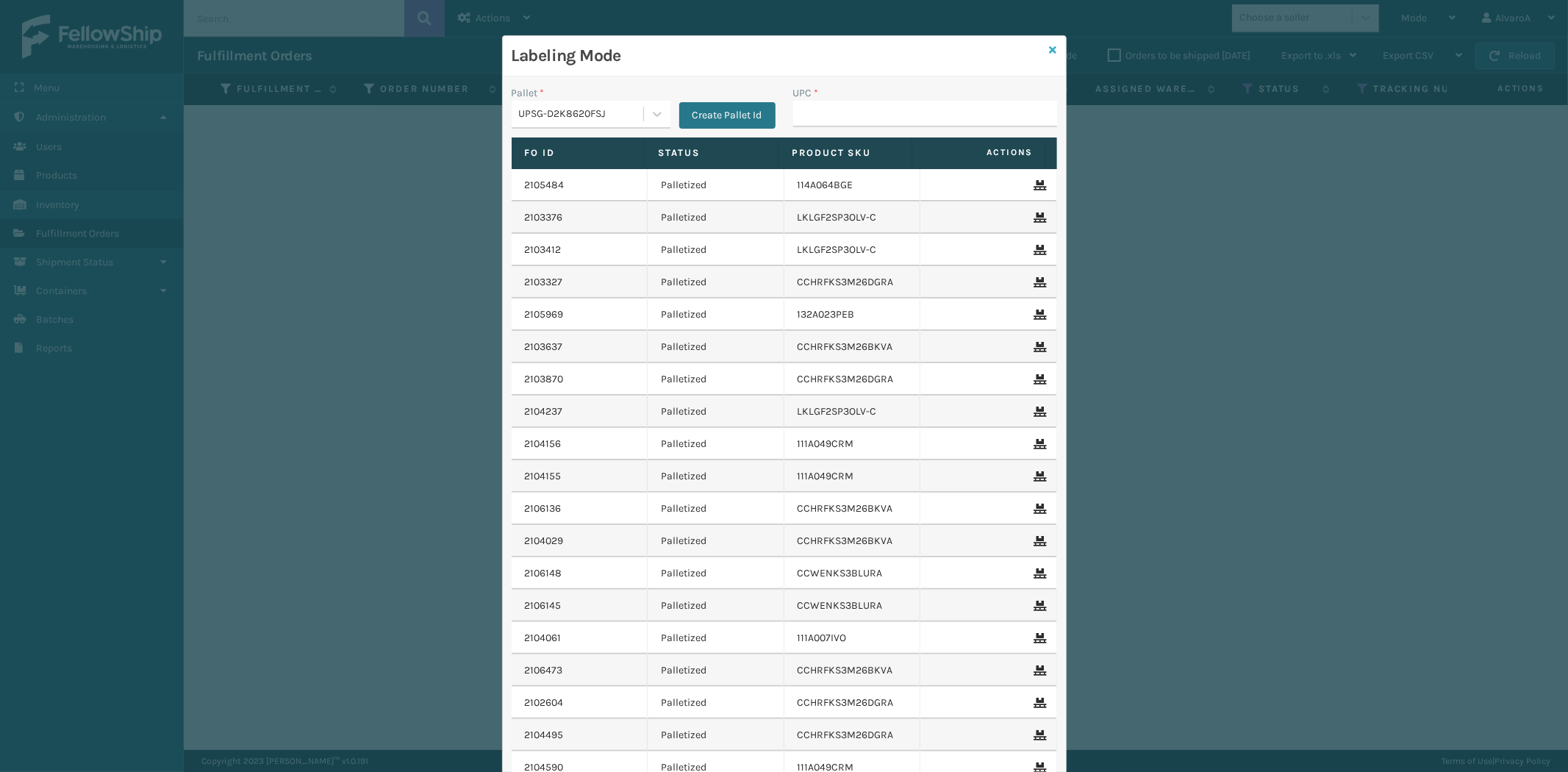
click at [1049, 46] on icon at bounding box center [1053, 50] width 7 height 10
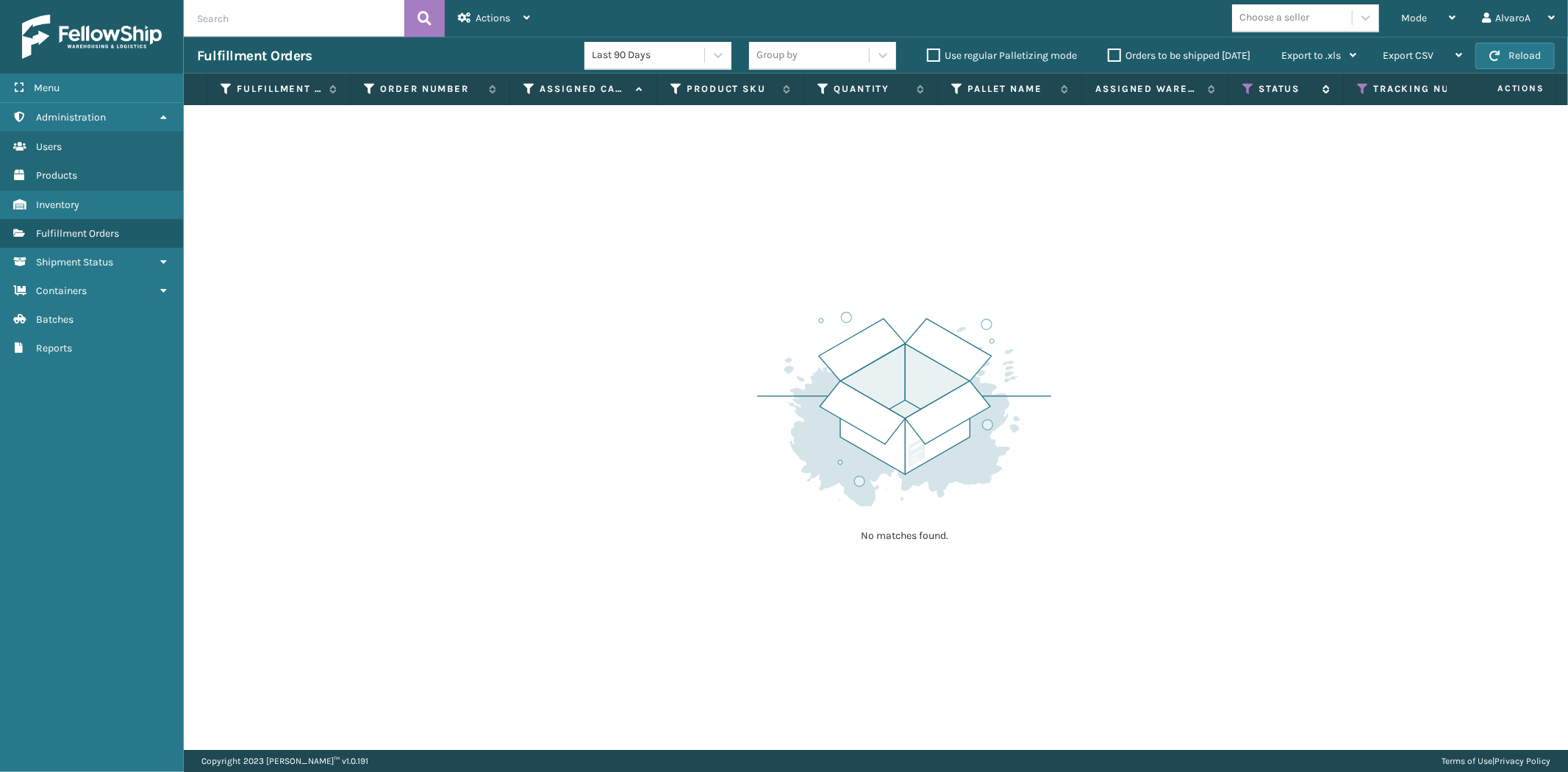
click at [1257, 87] on div "Status" at bounding box center [1286, 89] width 88 height 13
click at [1249, 92] on icon at bounding box center [1248, 89] width 12 height 13
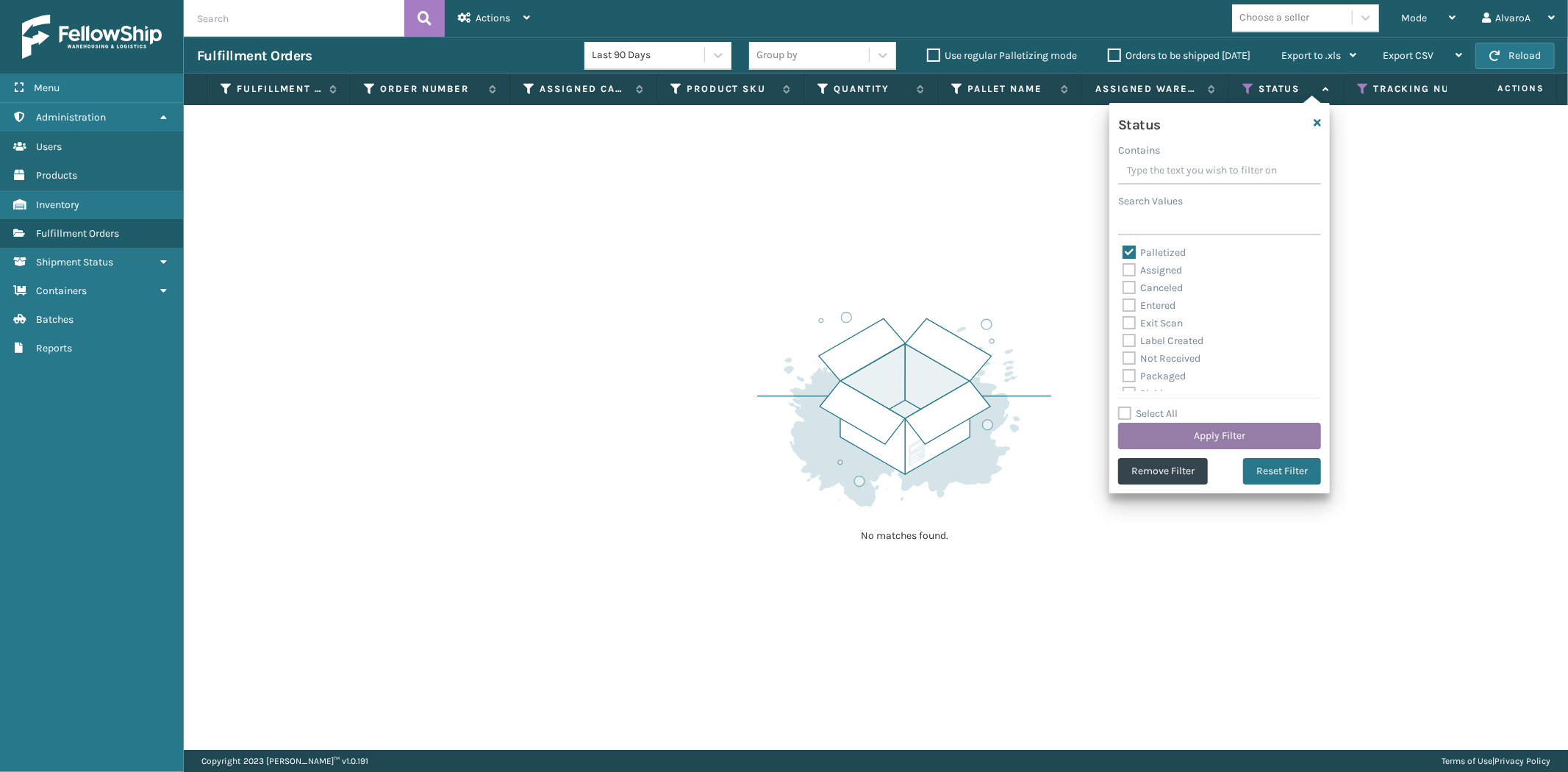
click at [1218, 434] on button "Apply Filter" at bounding box center [1219, 436] width 203 height 26
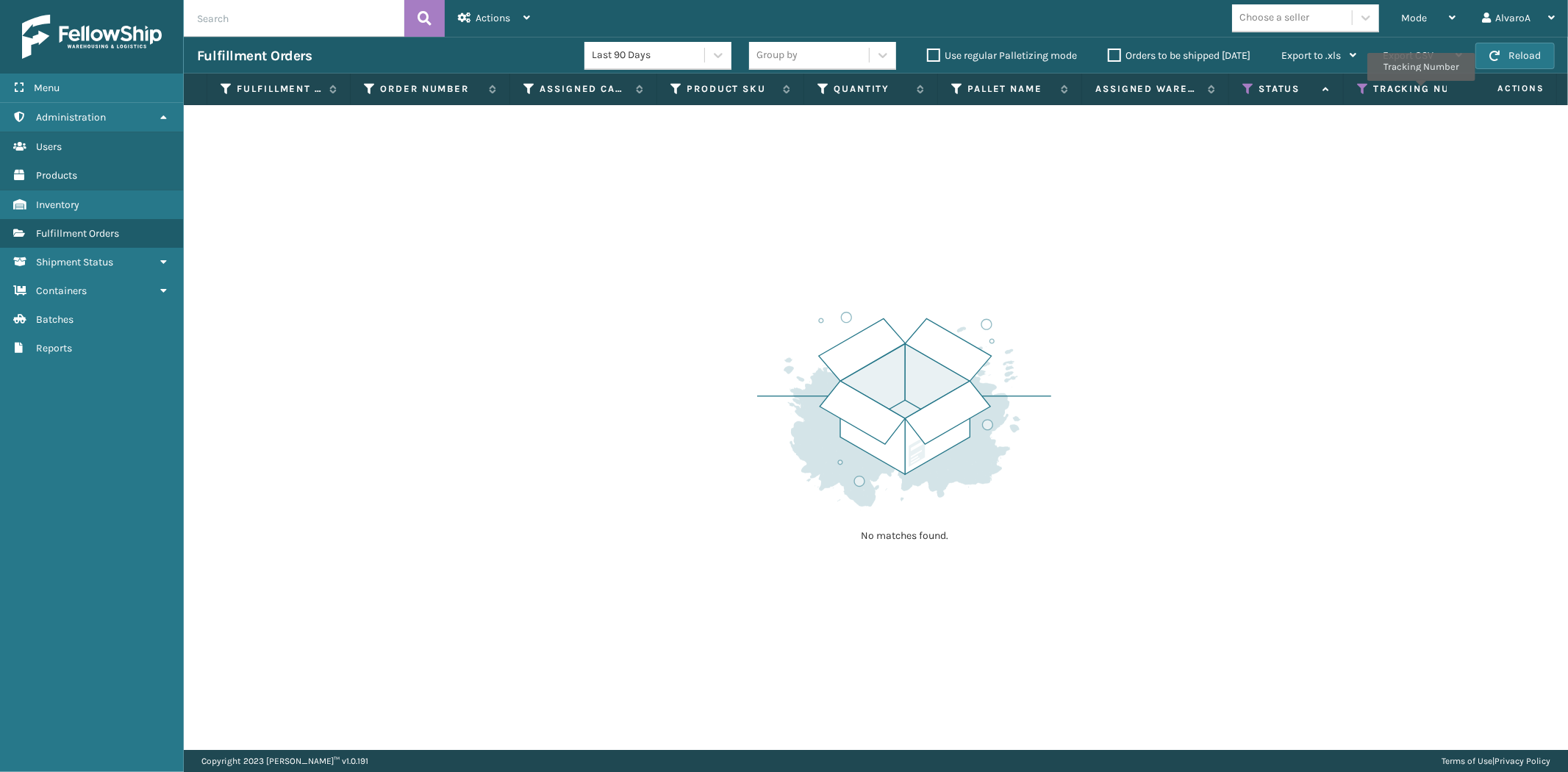
click at [1421, 91] on label "Tracking Number" at bounding box center [1417, 89] width 89 height 13
click at [1357, 89] on icon at bounding box center [1363, 89] width 12 height 13
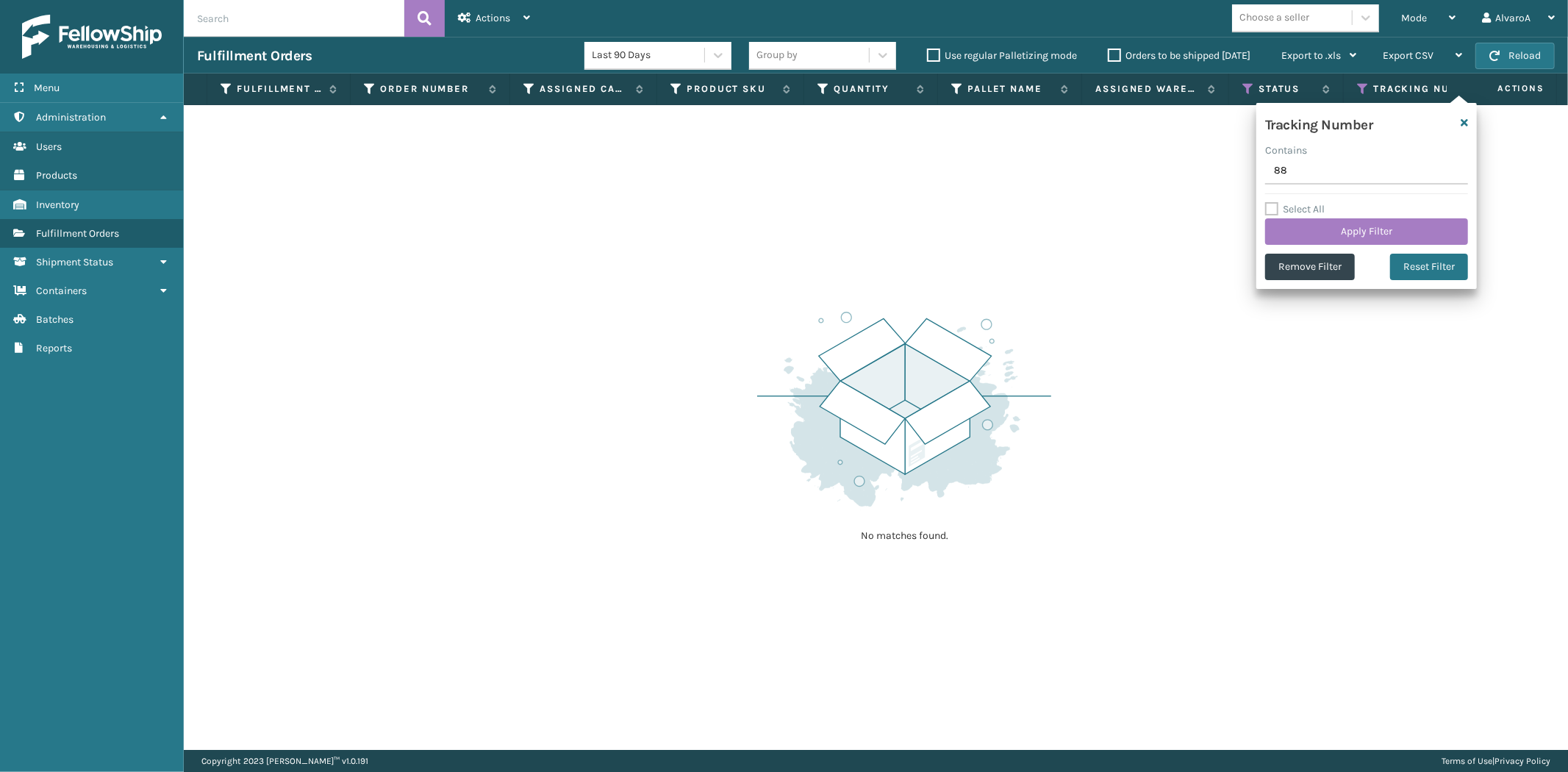
type input "8"
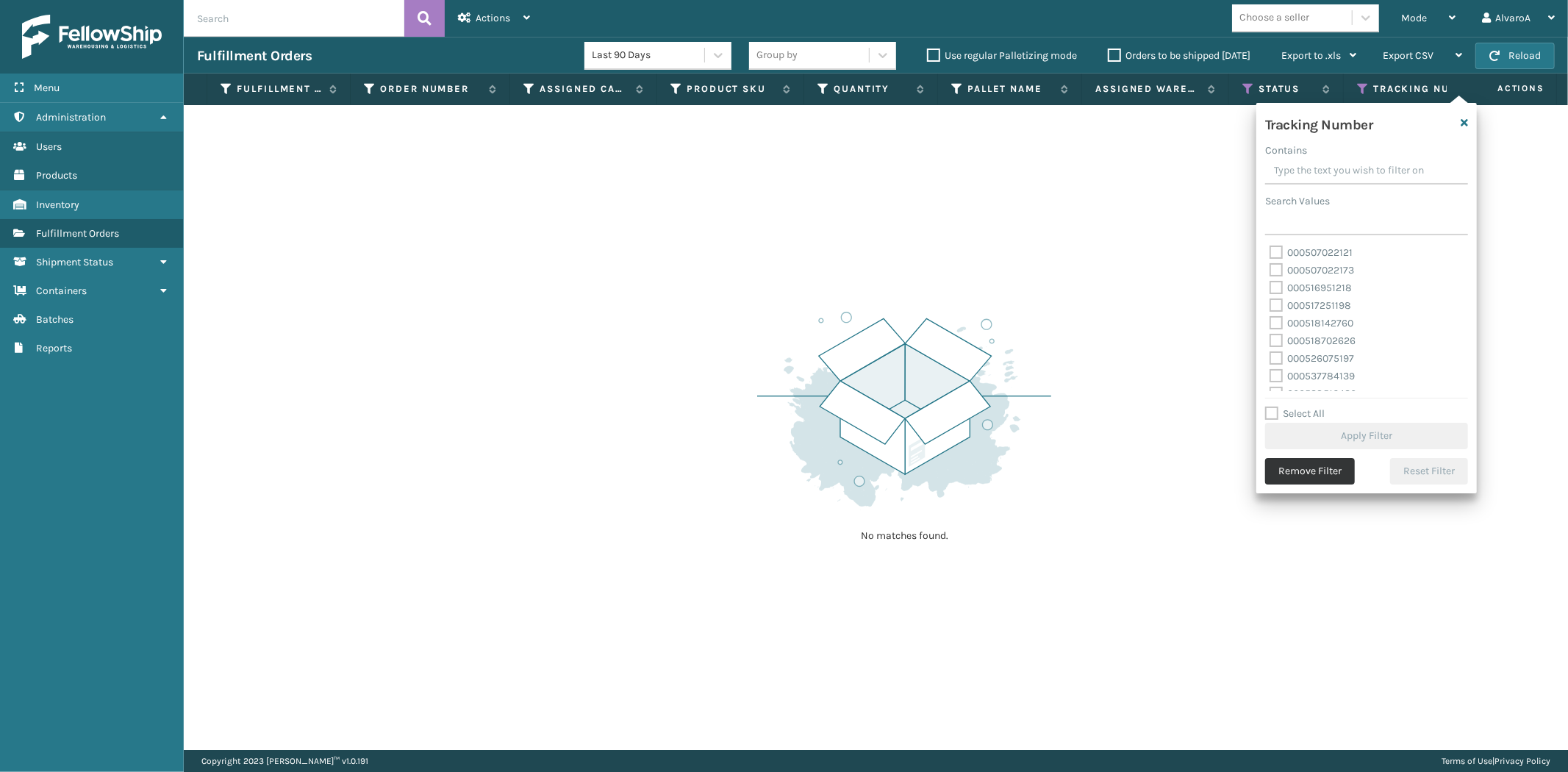
click at [1317, 469] on button "Remove Filter" at bounding box center [1310, 471] width 90 height 26
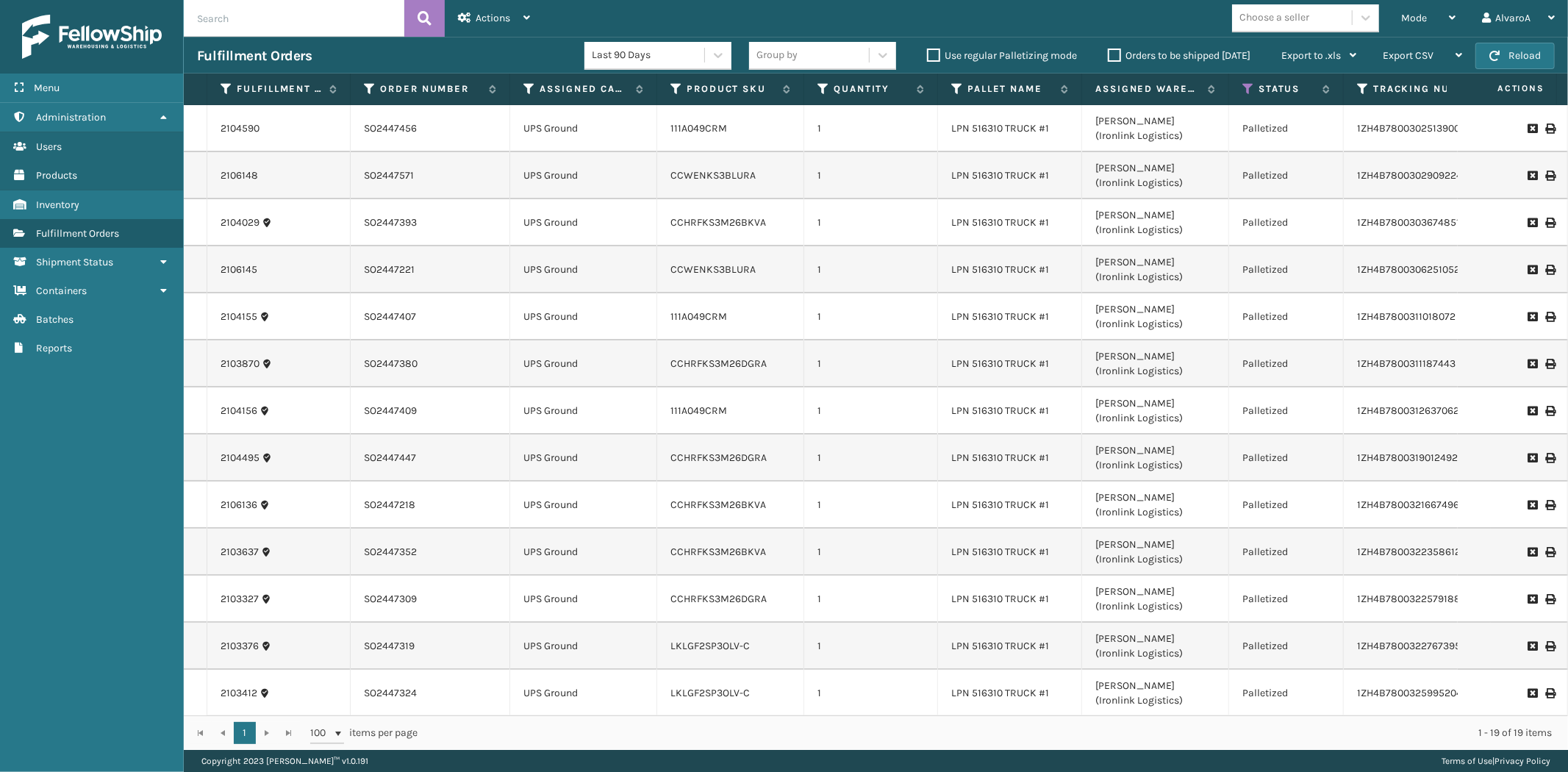
scroll to position [296, 0]
click at [1545, 546] on icon at bounding box center [1549, 551] width 9 height 10
click at [1407, 27] on div "Mode" at bounding box center [1428, 18] width 55 height 37
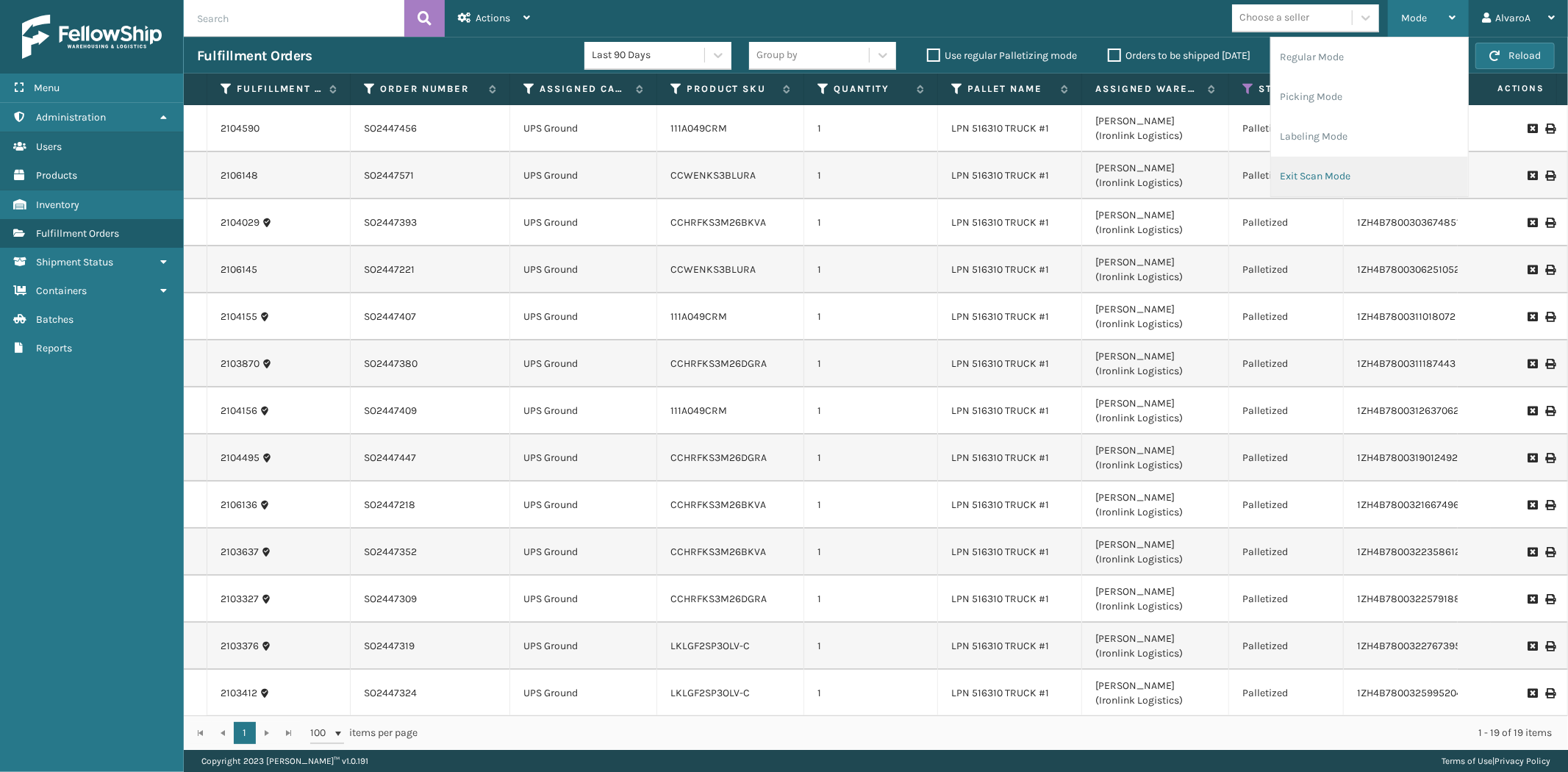
click at [1305, 169] on li "Exit Scan Mode" at bounding box center [1369, 176] width 197 height 40
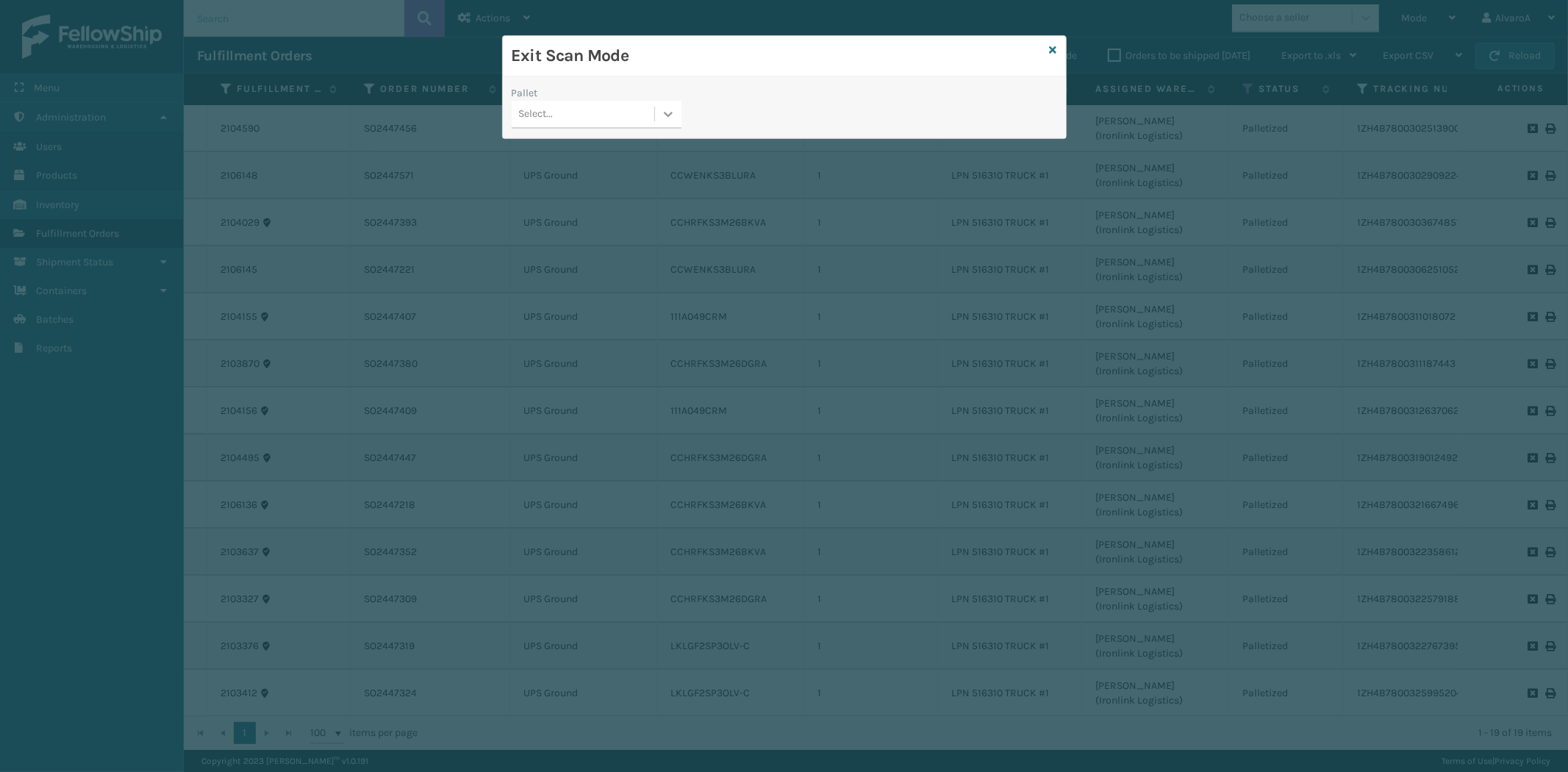
click at [680, 125] on div at bounding box center [668, 114] width 26 height 26
click at [567, 195] on div "UPSG-D2K8620FSJ" at bounding box center [596, 205] width 170 height 27
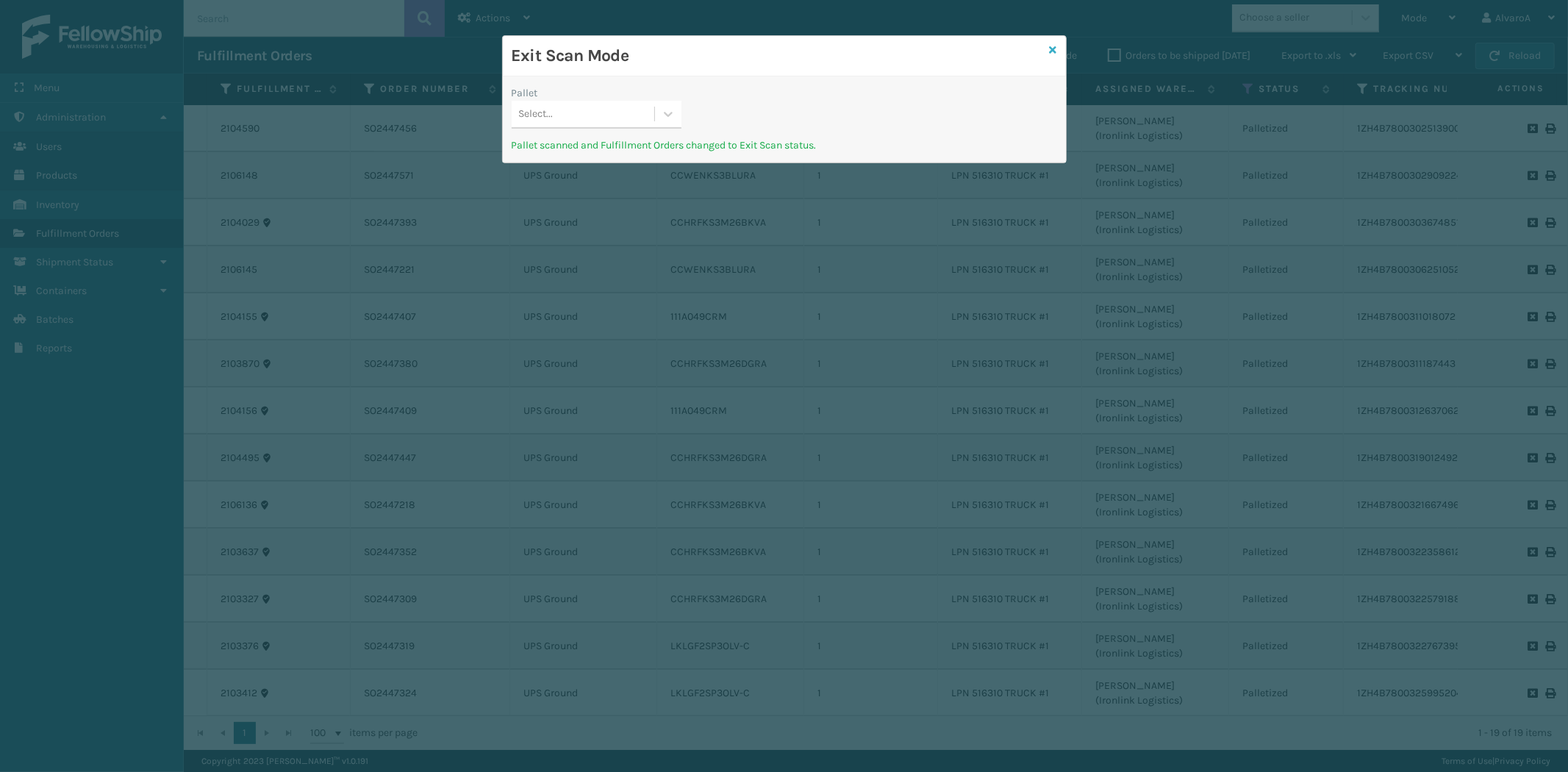
click at [1052, 49] on icon at bounding box center [1053, 50] width 7 height 10
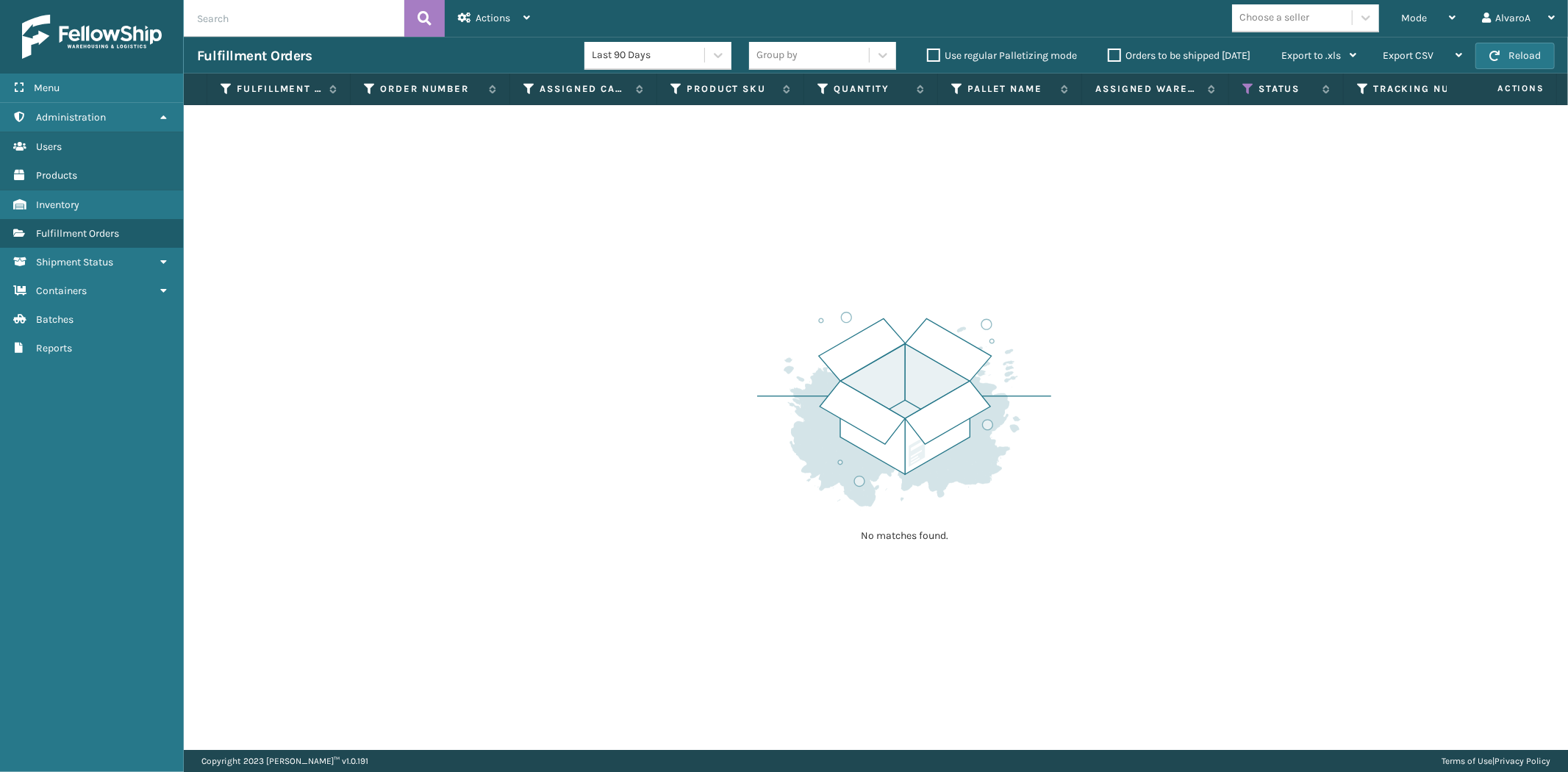
click at [239, 13] on input "text" at bounding box center [294, 18] width 221 height 37
type input "2105694"
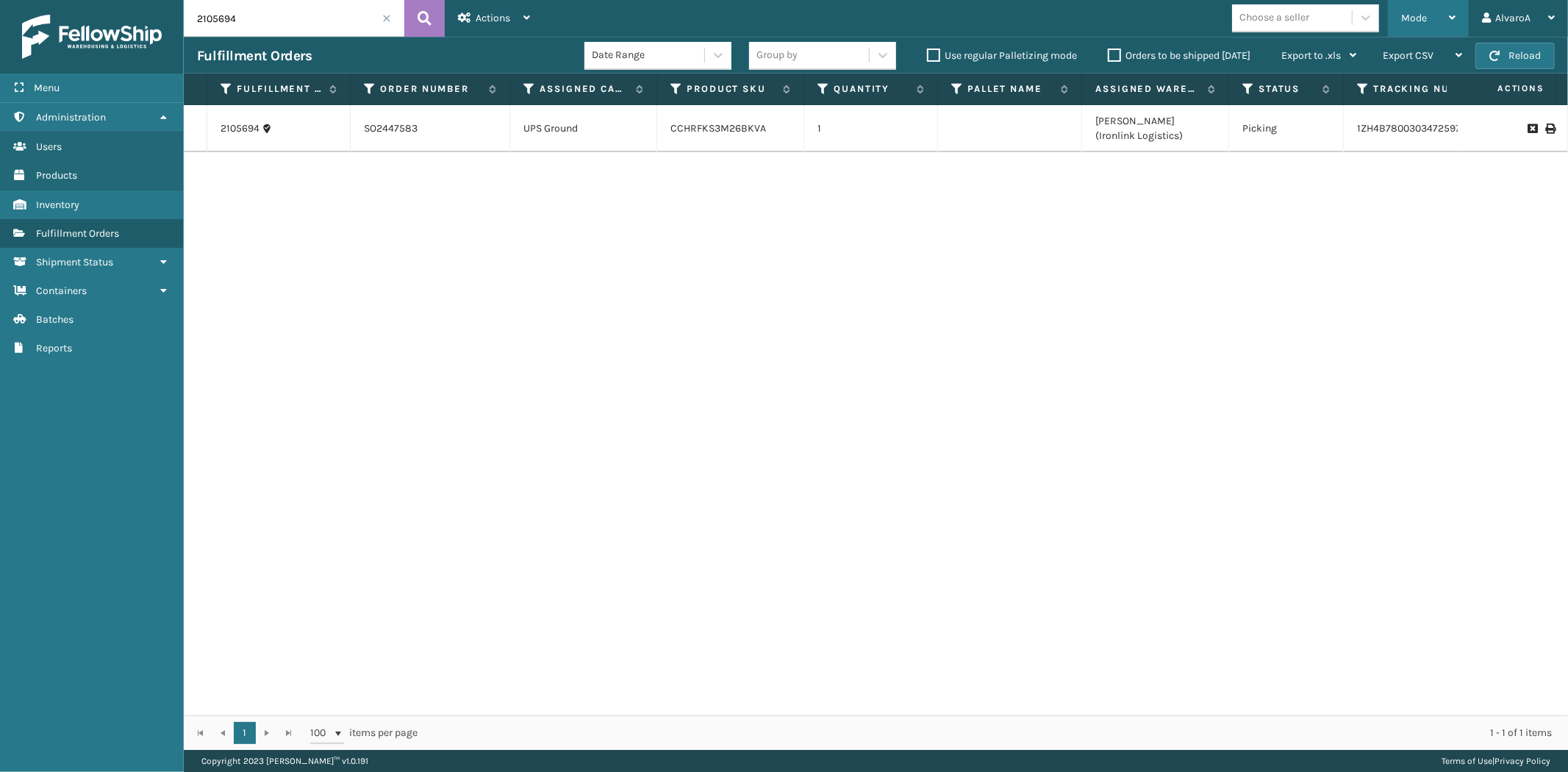
click at [1427, 23] on span "Mode" at bounding box center [1414, 18] width 25 height 13
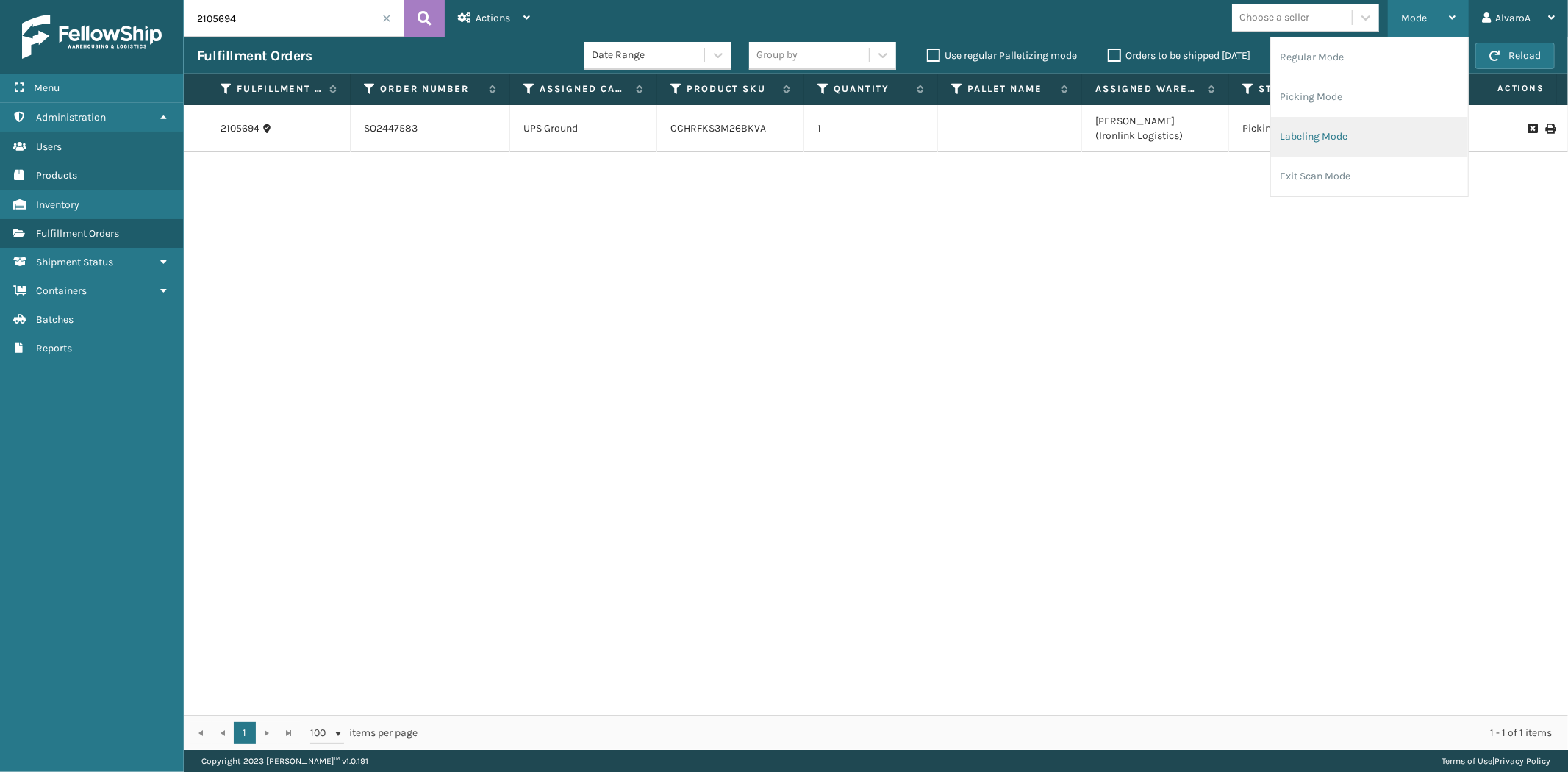
click at [1302, 147] on li "Labeling Mode" at bounding box center [1369, 136] width 197 height 40
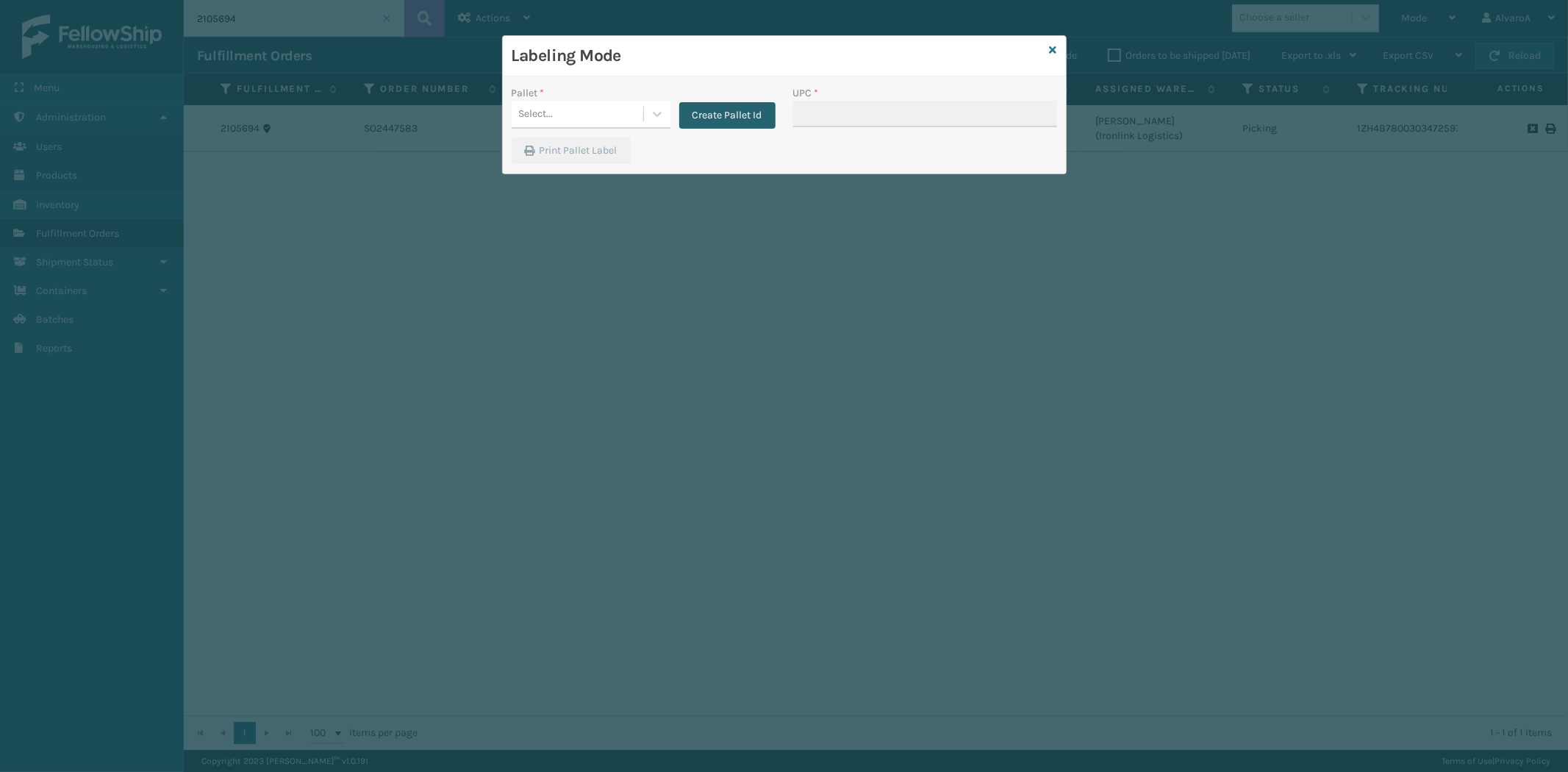
click at [686, 112] on button "Create Pallet Id" at bounding box center [727, 115] width 97 height 26
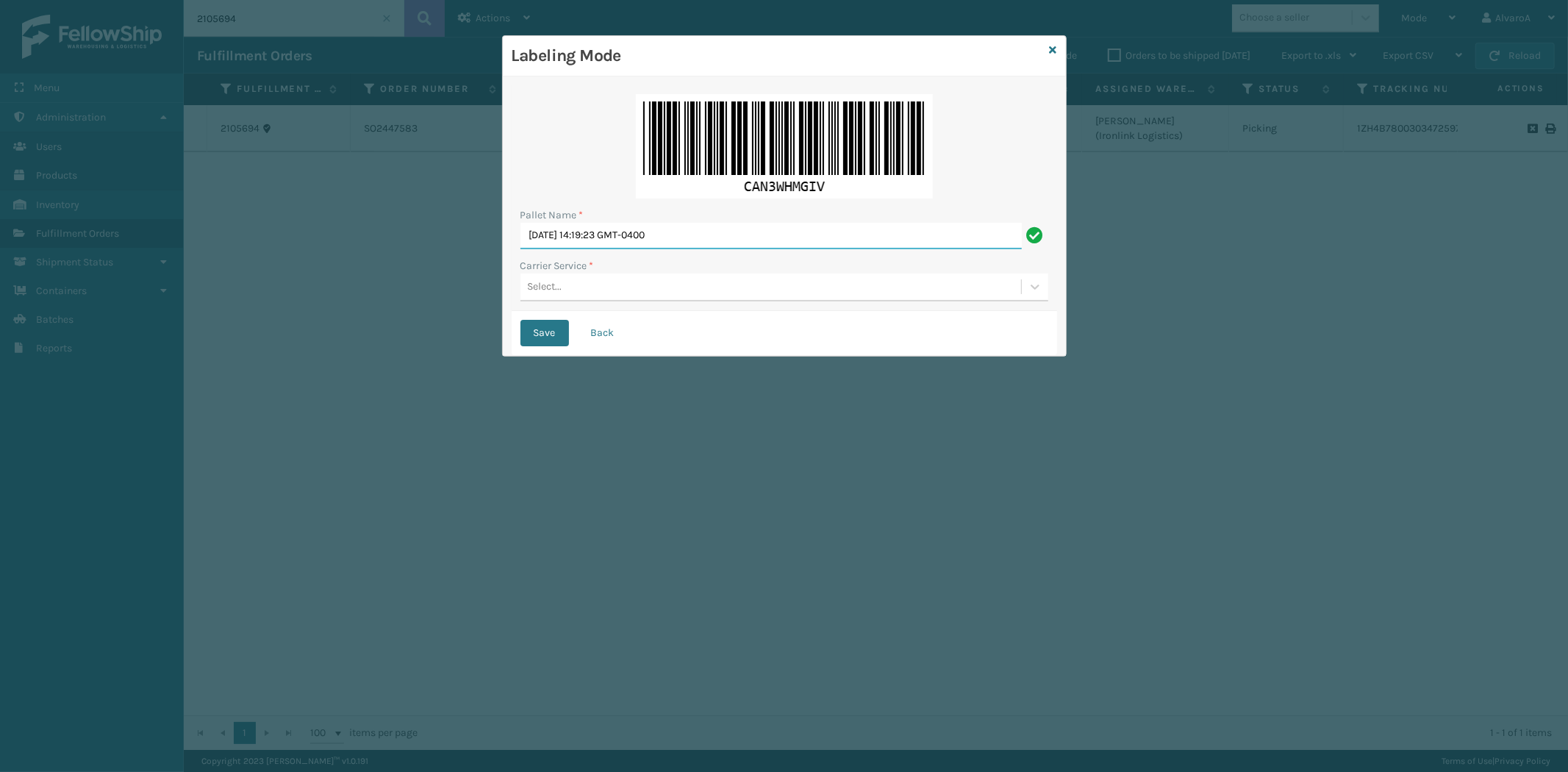
click at [662, 226] on input "[DATE] 14:19:23 GMT-0400" at bounding box center [771, 236] width 501 height 26
click at [662, 225] on input "[DATE] 14:19:23 GMT-0400" at bounding box center [771, 236] width 501 height 26
click at [662, 225] on input "[DATE] 14:19:23 GMT-0400" at bounding box center [771, 236] width 501 height 26
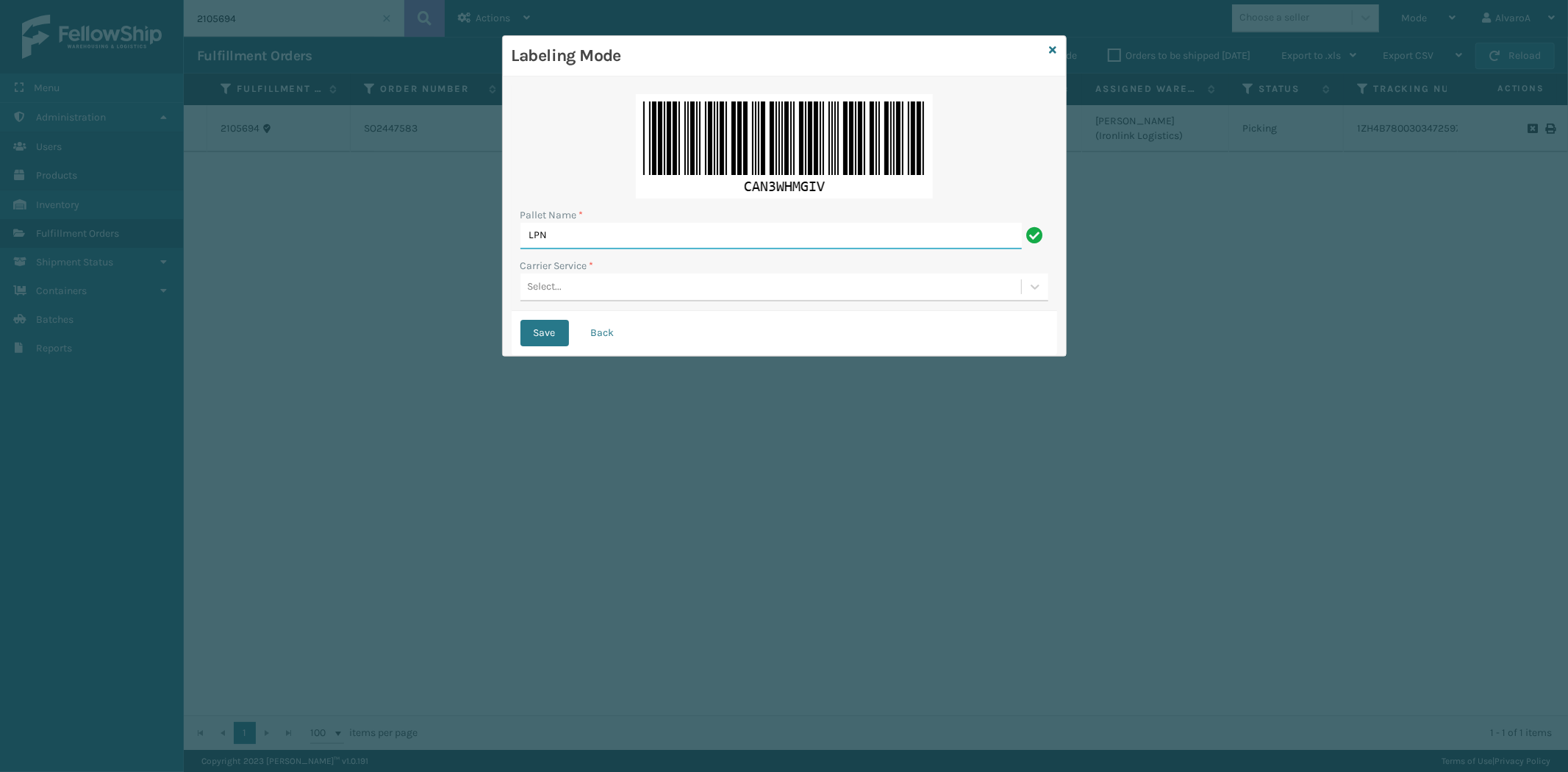
paste input "516356"
type input "LPN 516356 TRUCK #2"
click at [587, 291] on div "Select..." at bounding box center [770, 287] width 501 height 24
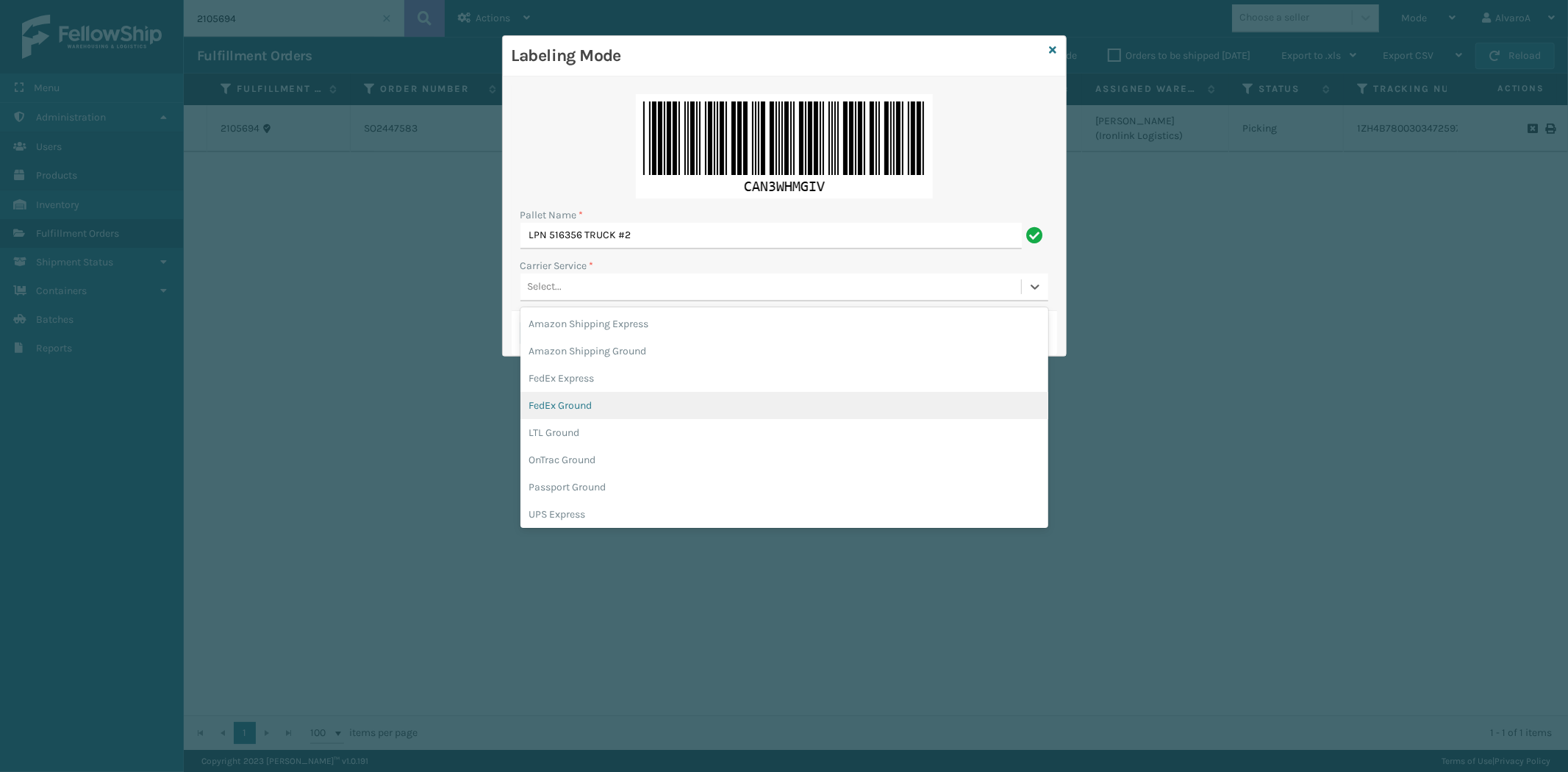
click at [557, 405] on div "FedEx Ground" at bounding box center [784, 405] width 528 height 27
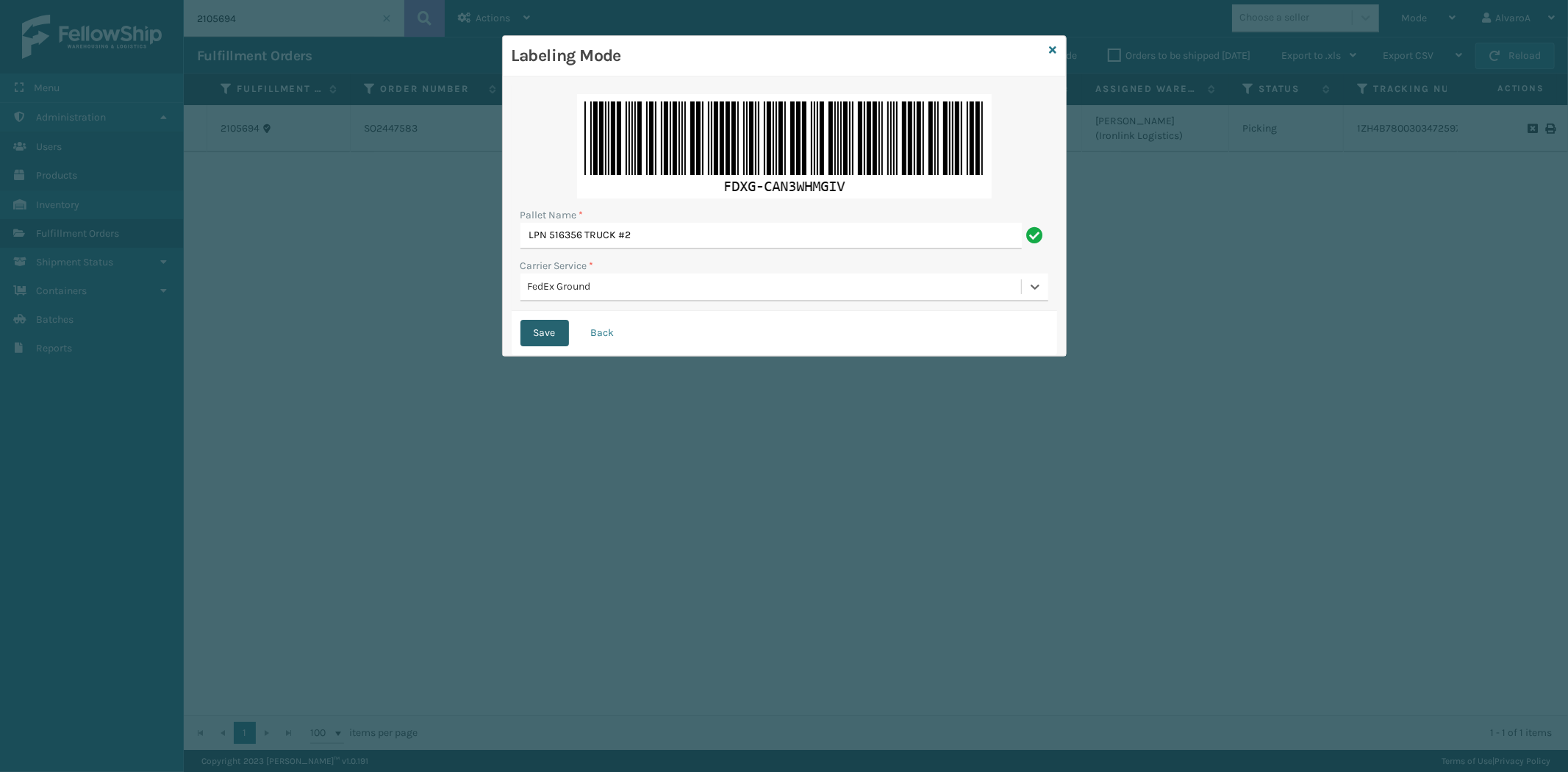
click at [547, 331] on button "Save" at bounding box center [544, 332] width 49 height 26
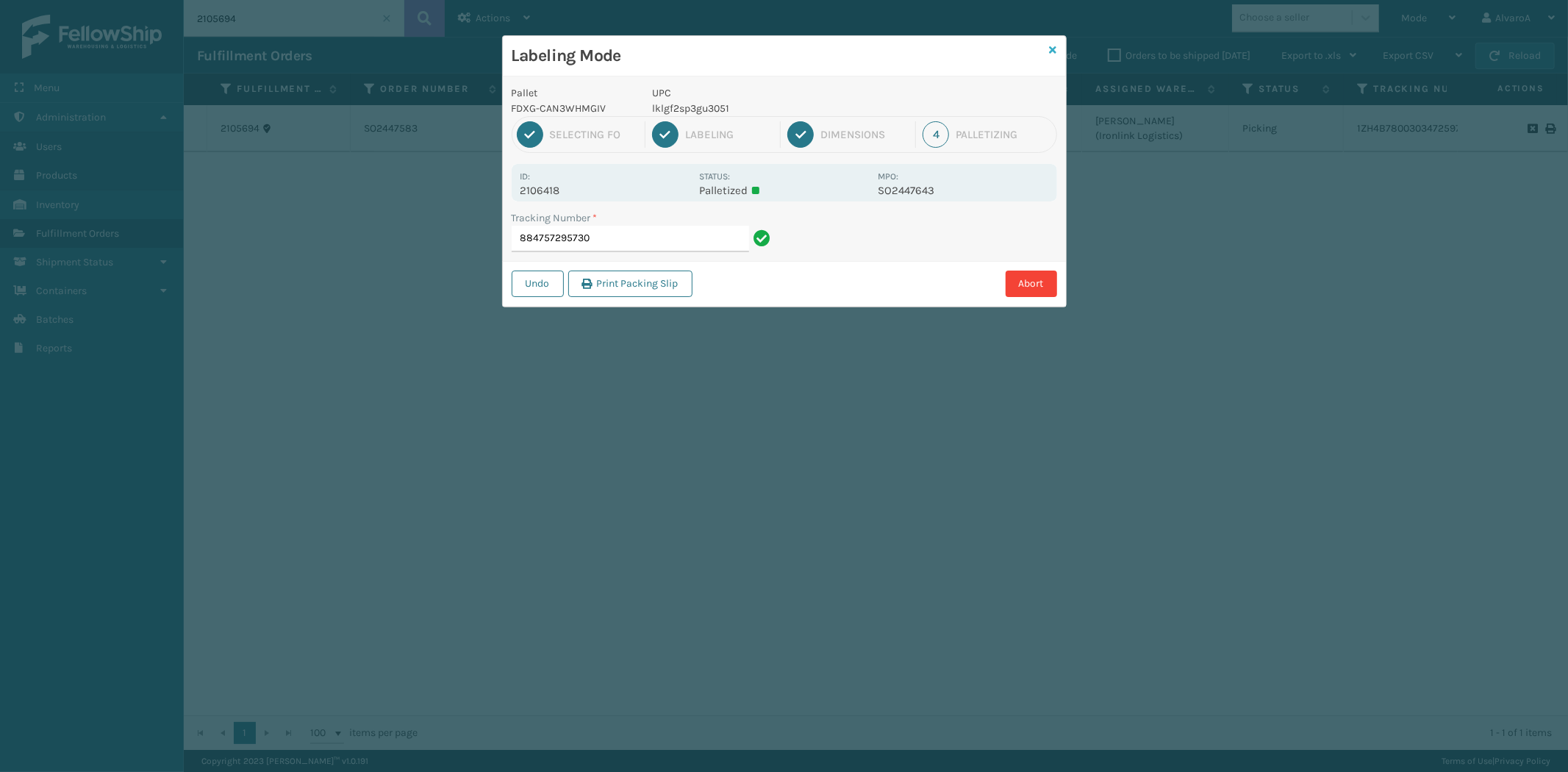
click at [1053, 49] on icon at bounding box center [1053, 50] width 7 height 10
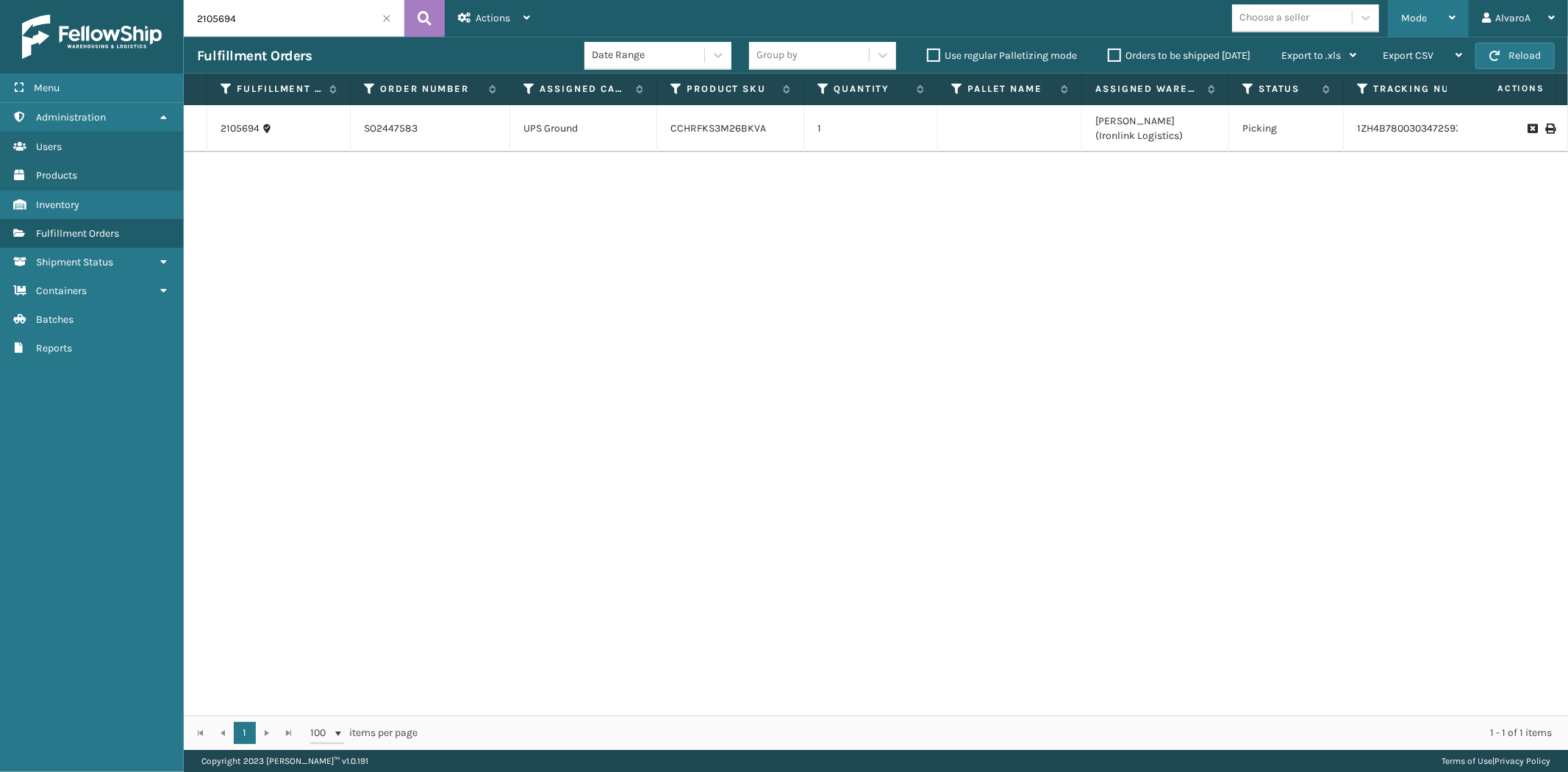
click at [1416, 24] on div "Mode" at bounding box center [1428, 18] width 55 height 37
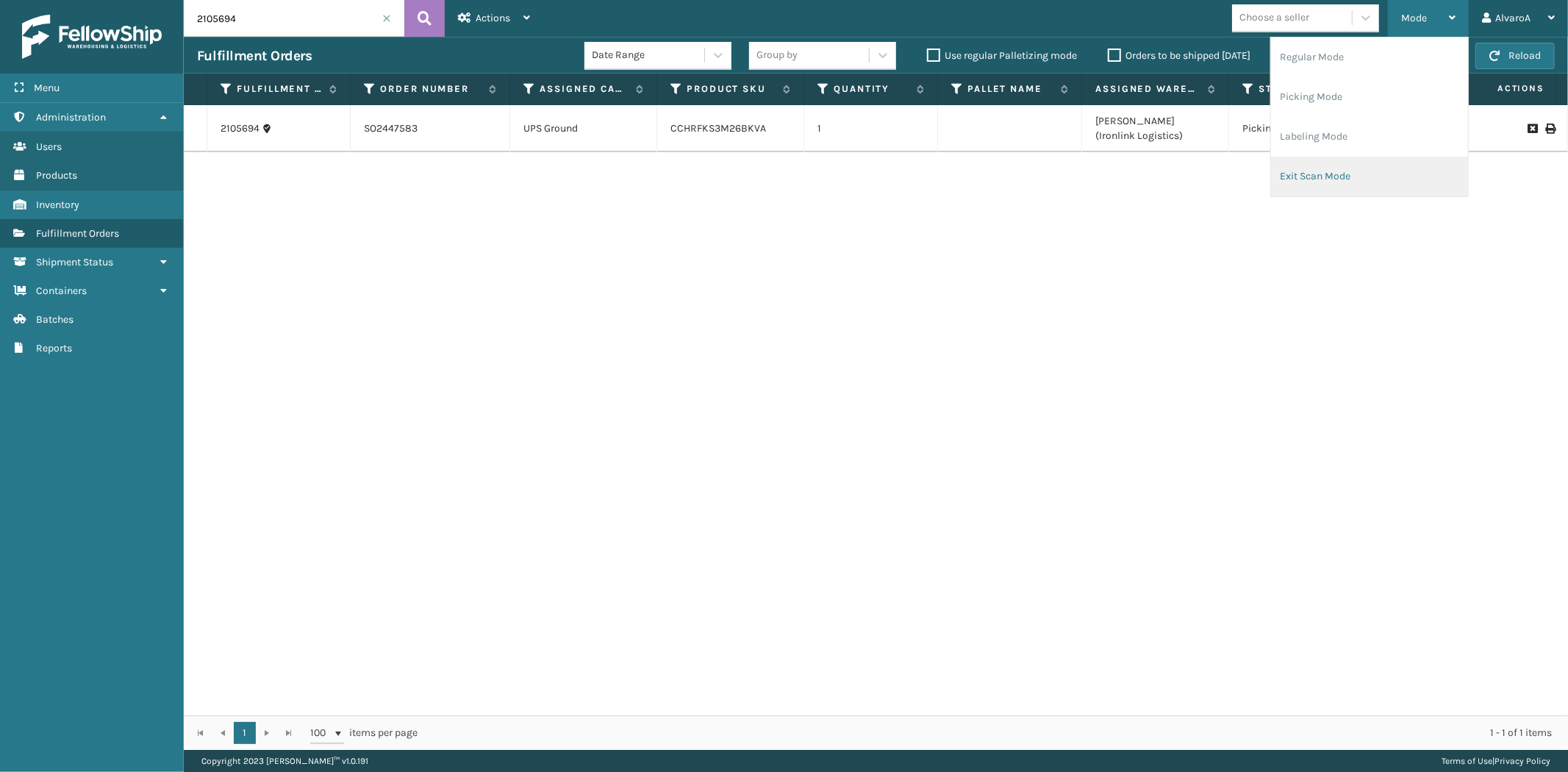
click at [1334, 183] on li "Exit Scan Mode" at bounding box center [1369, 176] width 197 height 40
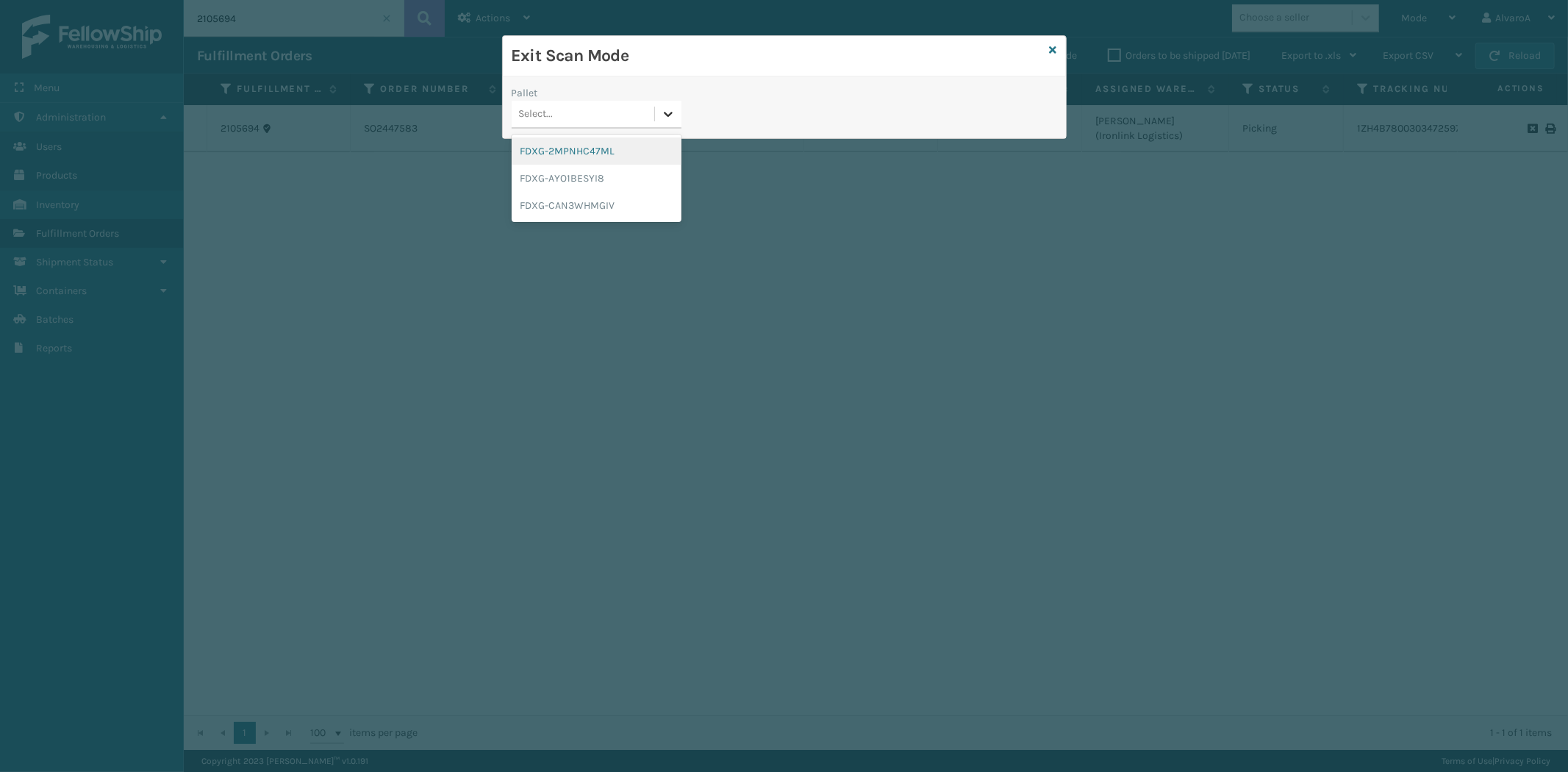
click at [667, 121] on icon at bounding box center [668, 114] width 15 height 15
click at [579, 208] on div "FDXG-CAN3WHMGIV" at bounding box center [596, 205] width 170 height 27
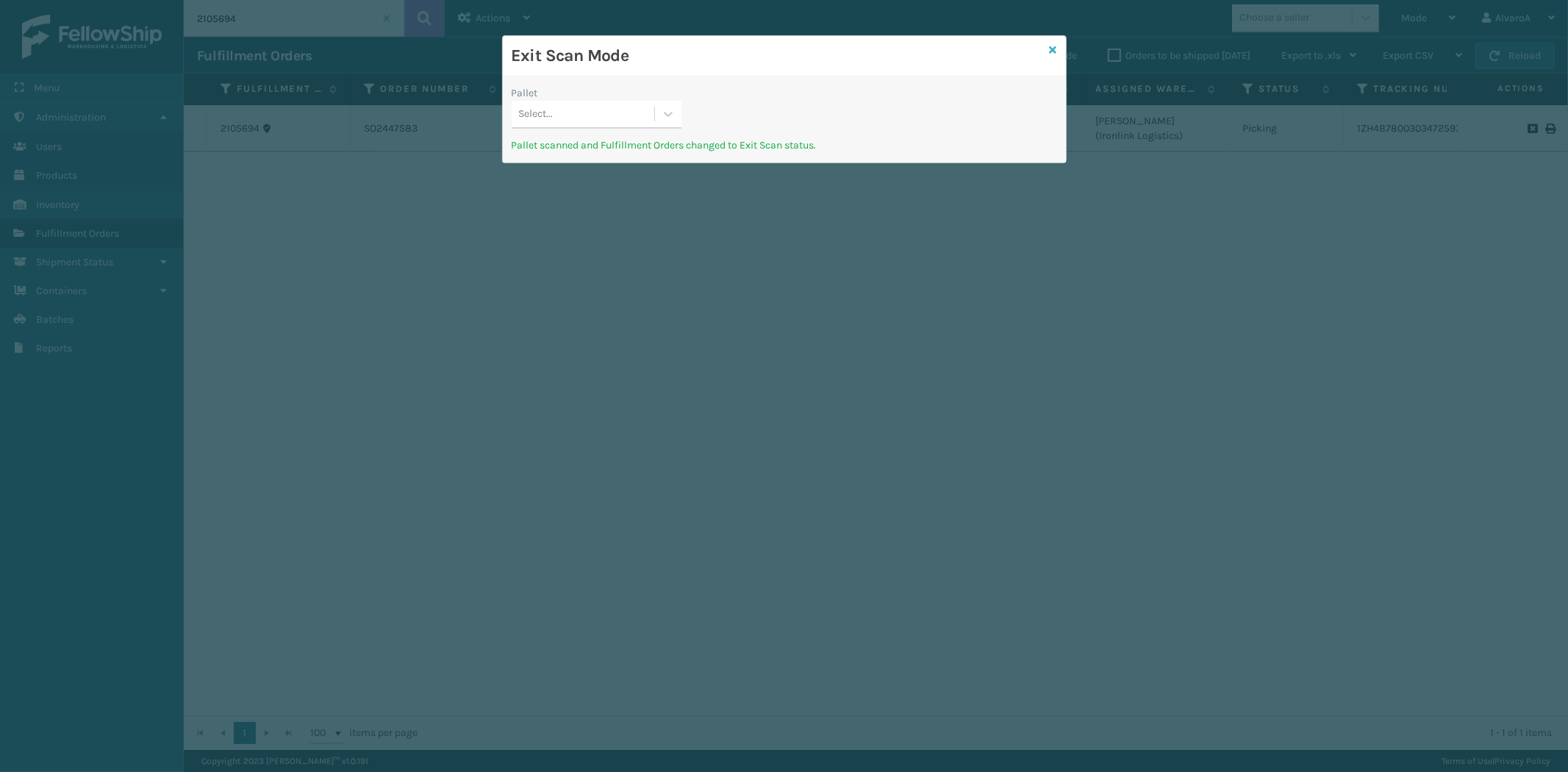
click at [1049, 46] on icon at bounding box center [1053, 50] width 7 height 10
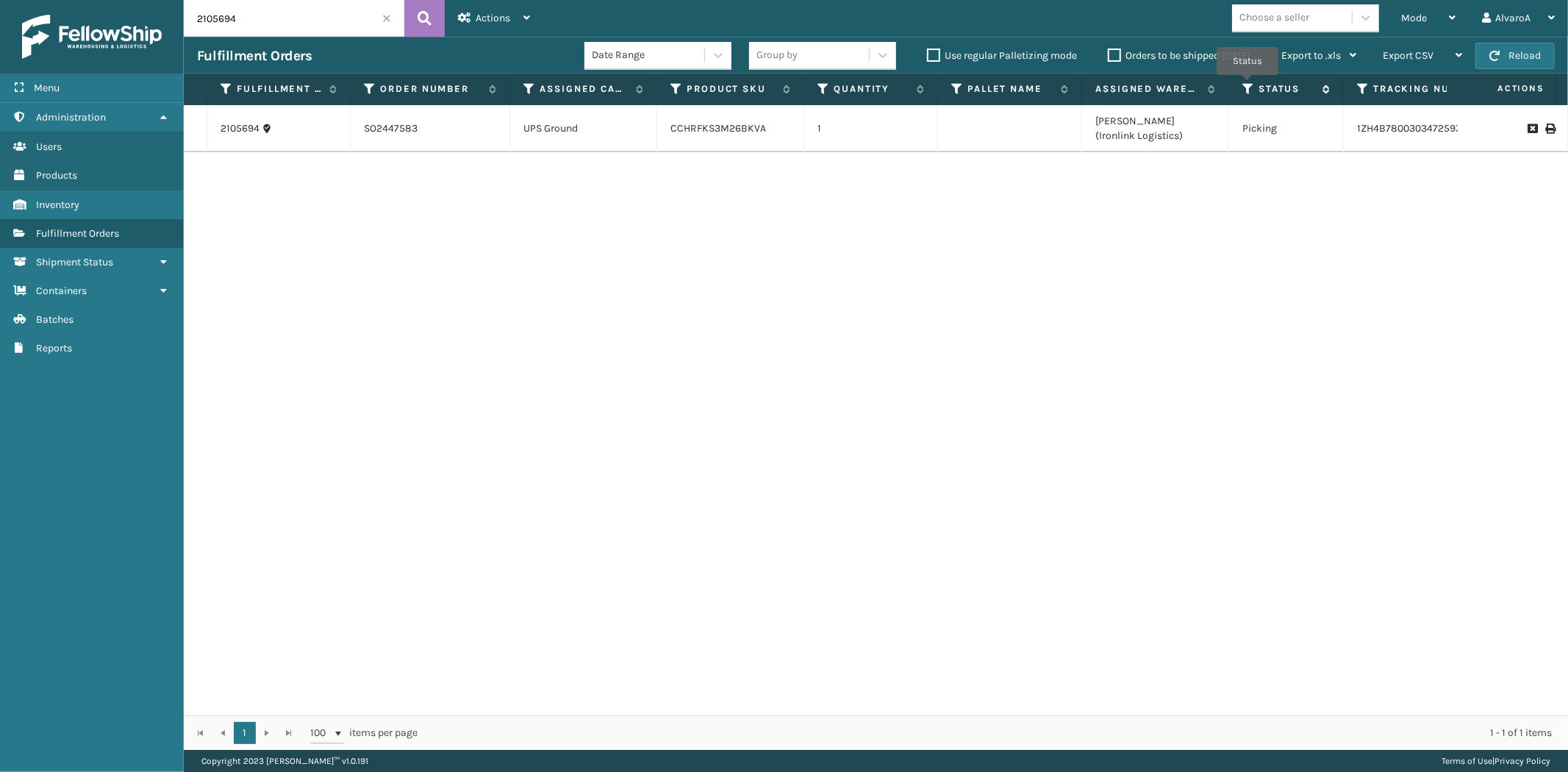
click at [1248, 85] on icon at bounding box center [1248, 89] width 12 height 13
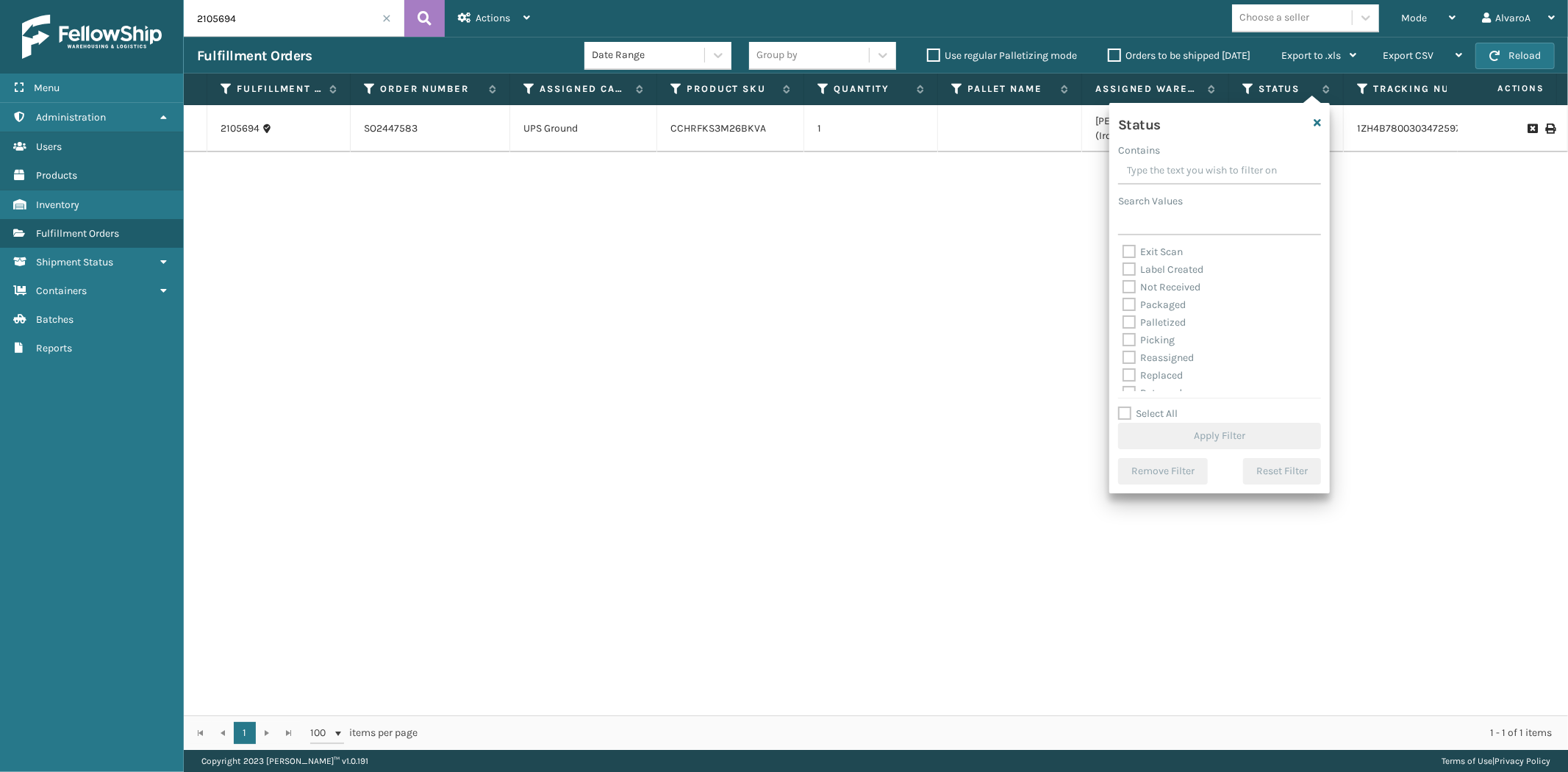
scroll to position [82, 0]
click at [1132, 309] on label "Picking" at bounding box center [1149, 312] width 52 height 13
click at [1123, 309] on input "Picking" at bounding box center [1123, 309] width 1 height 10
checkbox input "true"
click at [1185, 431] on button "Apply Filter" at bounding box center [1219, 436] width 203 height 26
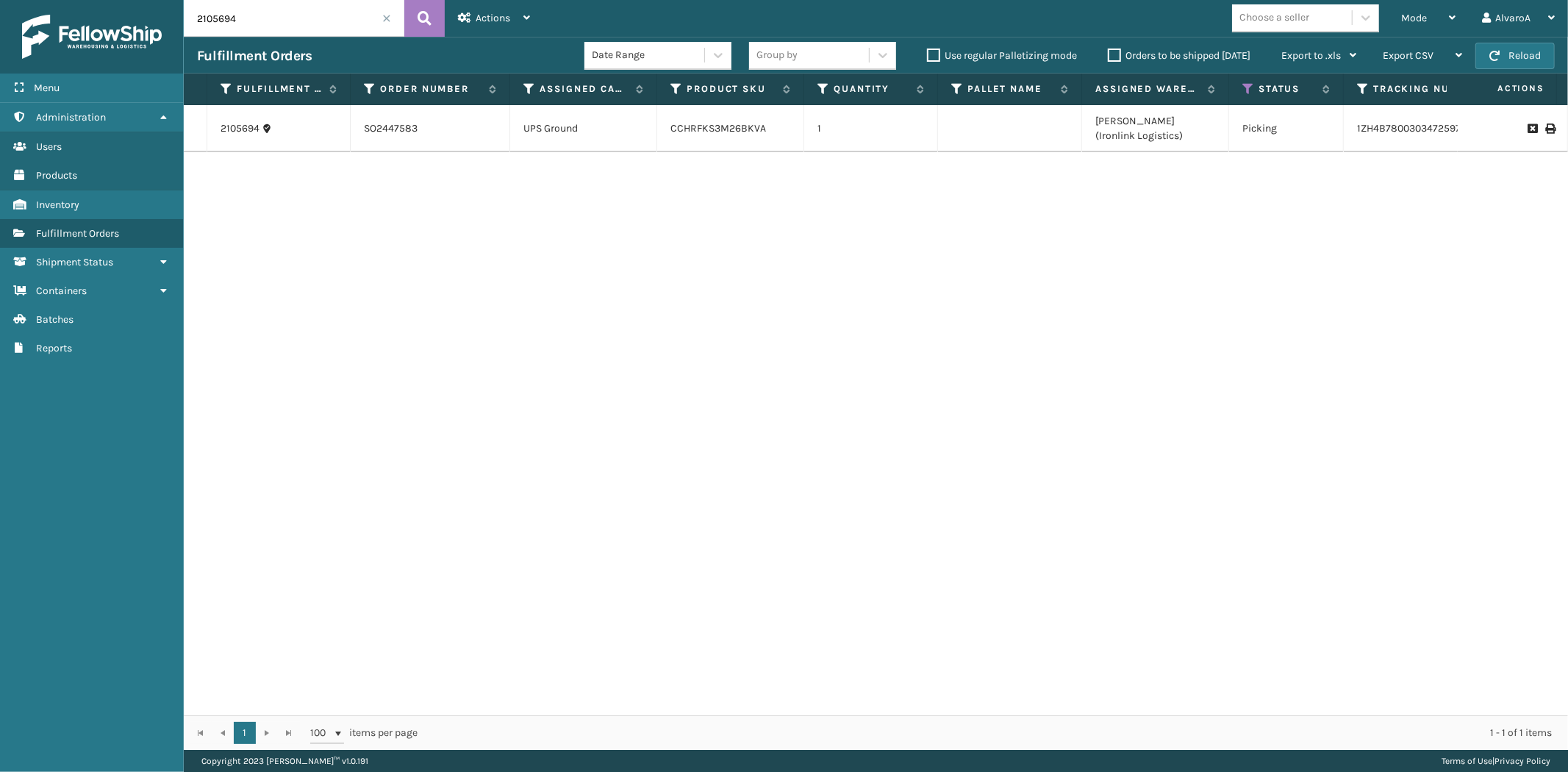
click at [389, 20] on span at bounding box center [387, 19] width 9 height 9
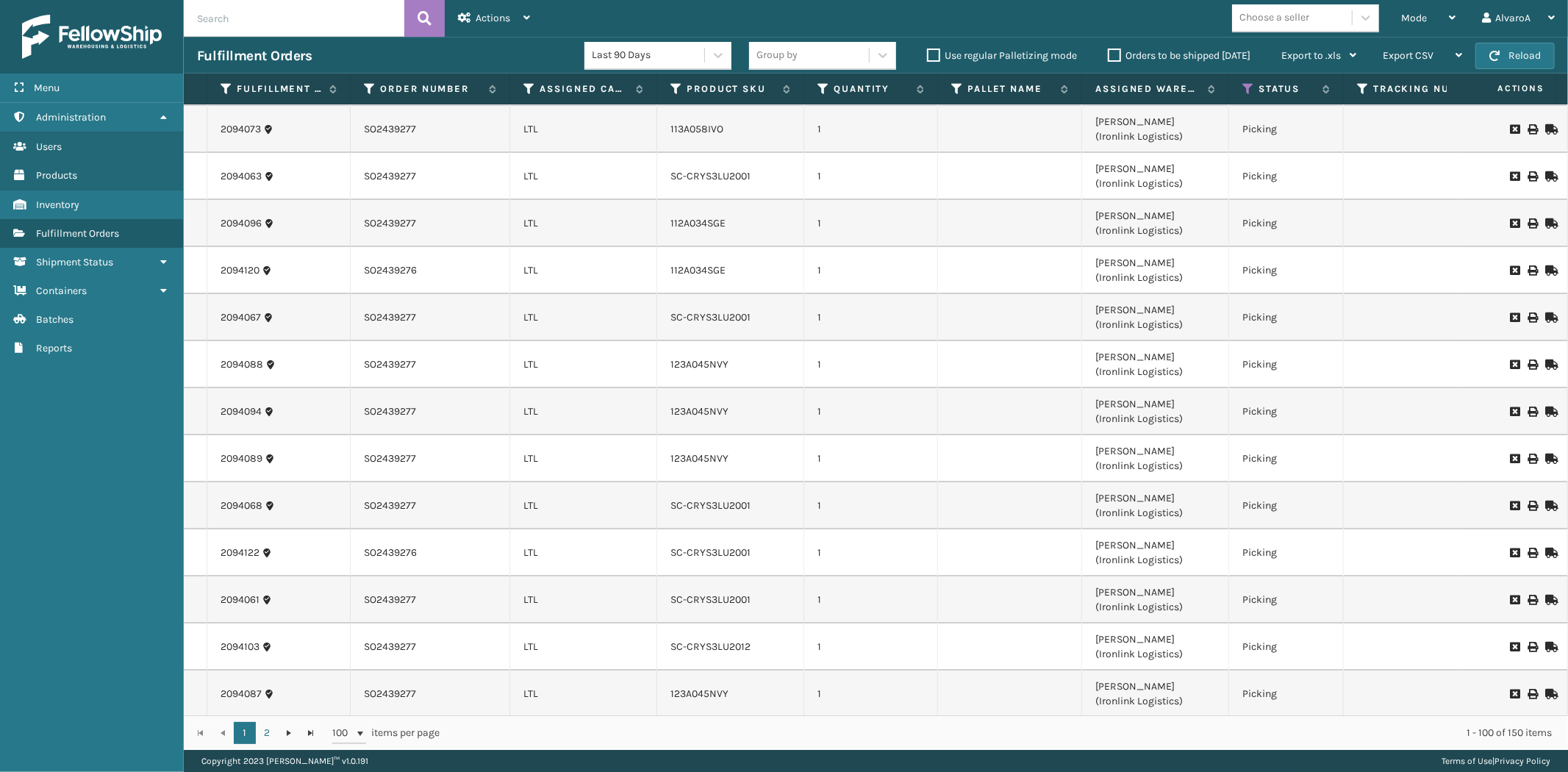
scroll to position [4105, 0]
click at [259, 728] on link "2" at bounding box center [266, 732] width 22 height 22
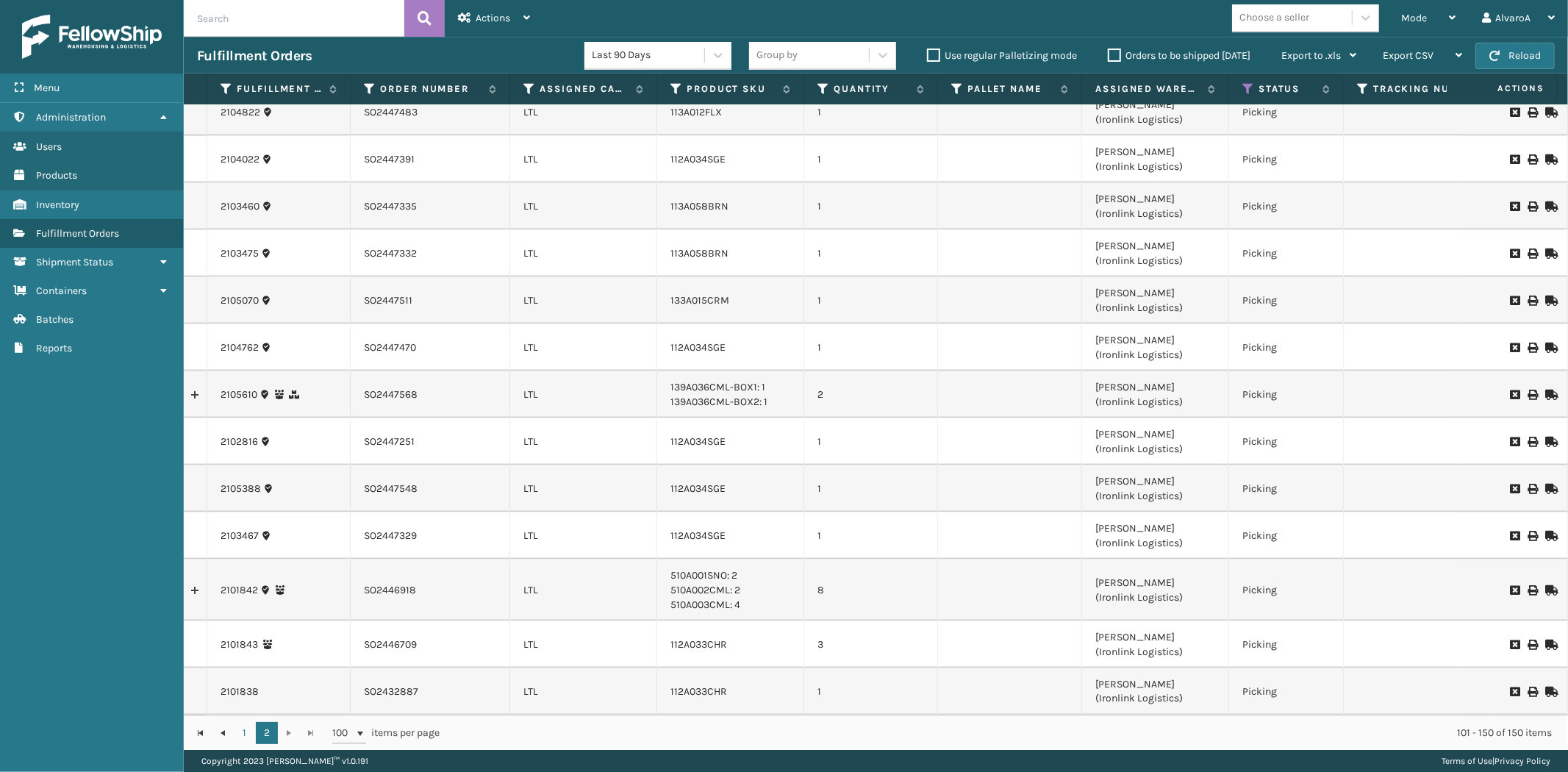
scroll to position [1768, 0]
click at [245, 736] on link "1" at bounding box center [244, 732] width 22 height 22
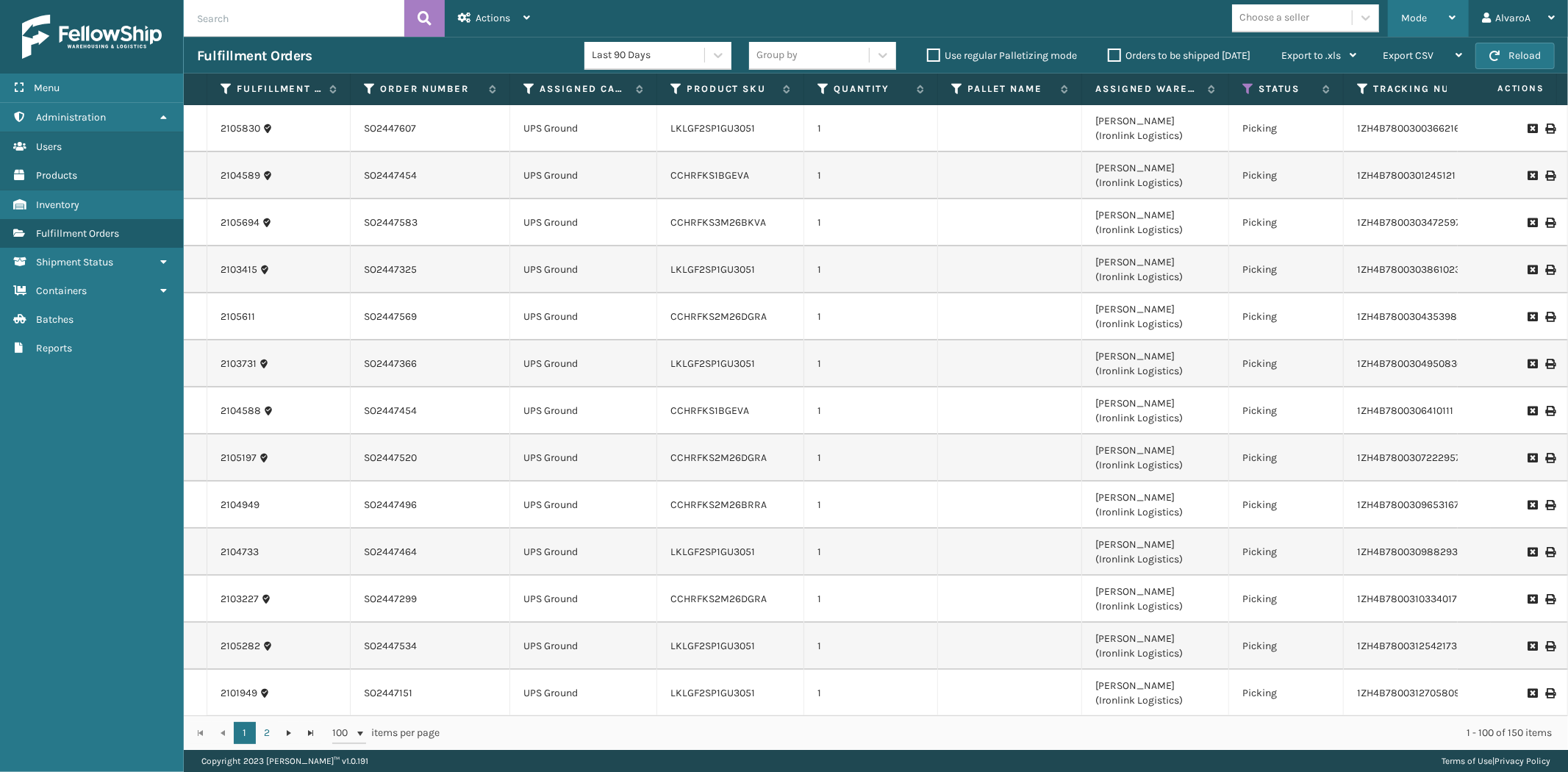
click at [1435, 17] on div "Mode" at bounding box center [1428, 18] width 55 height 37
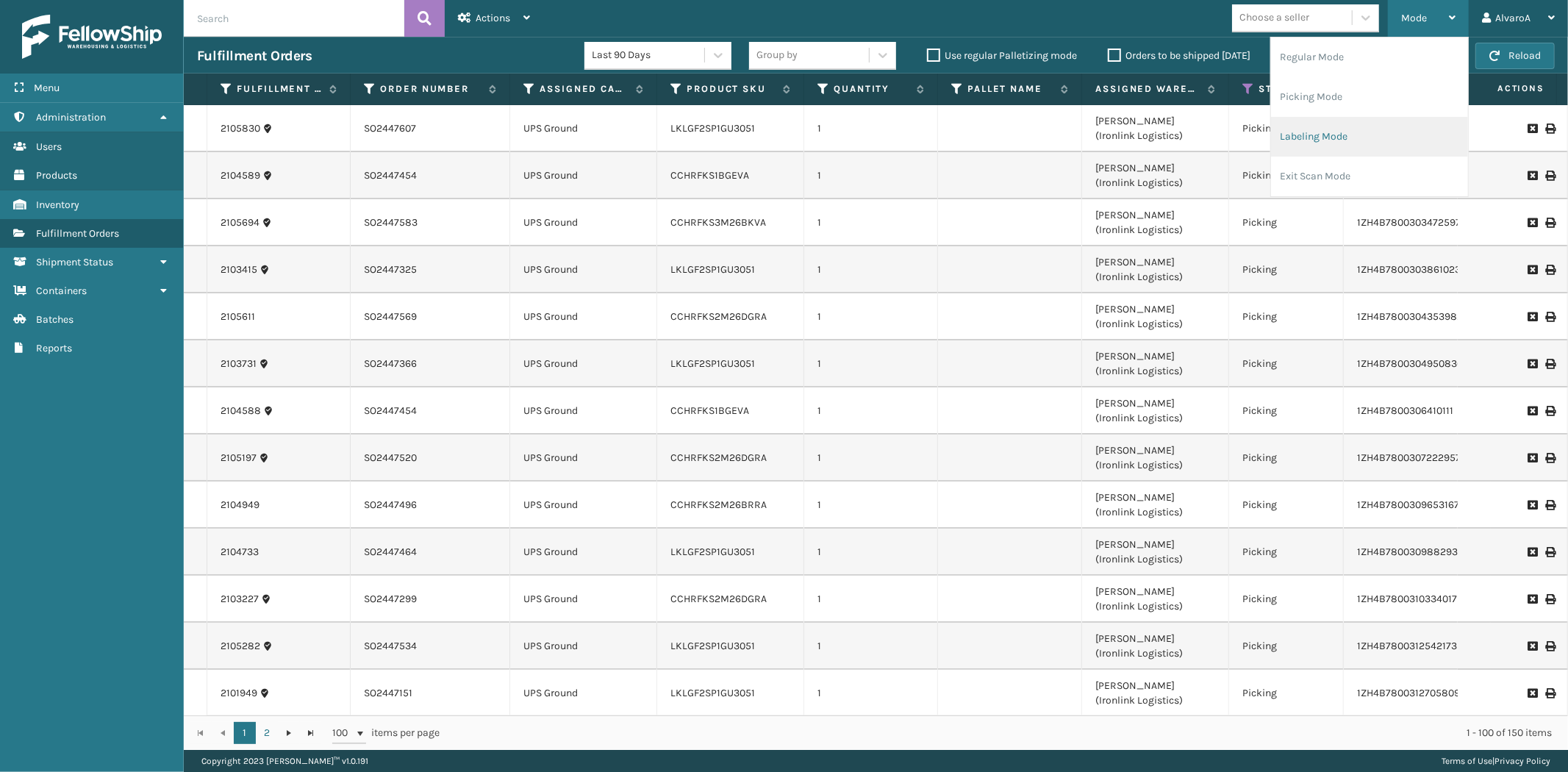
click at [1301, 144] on li "Labeling Mode" at bounding box center [1369, 136] width 197 height 40
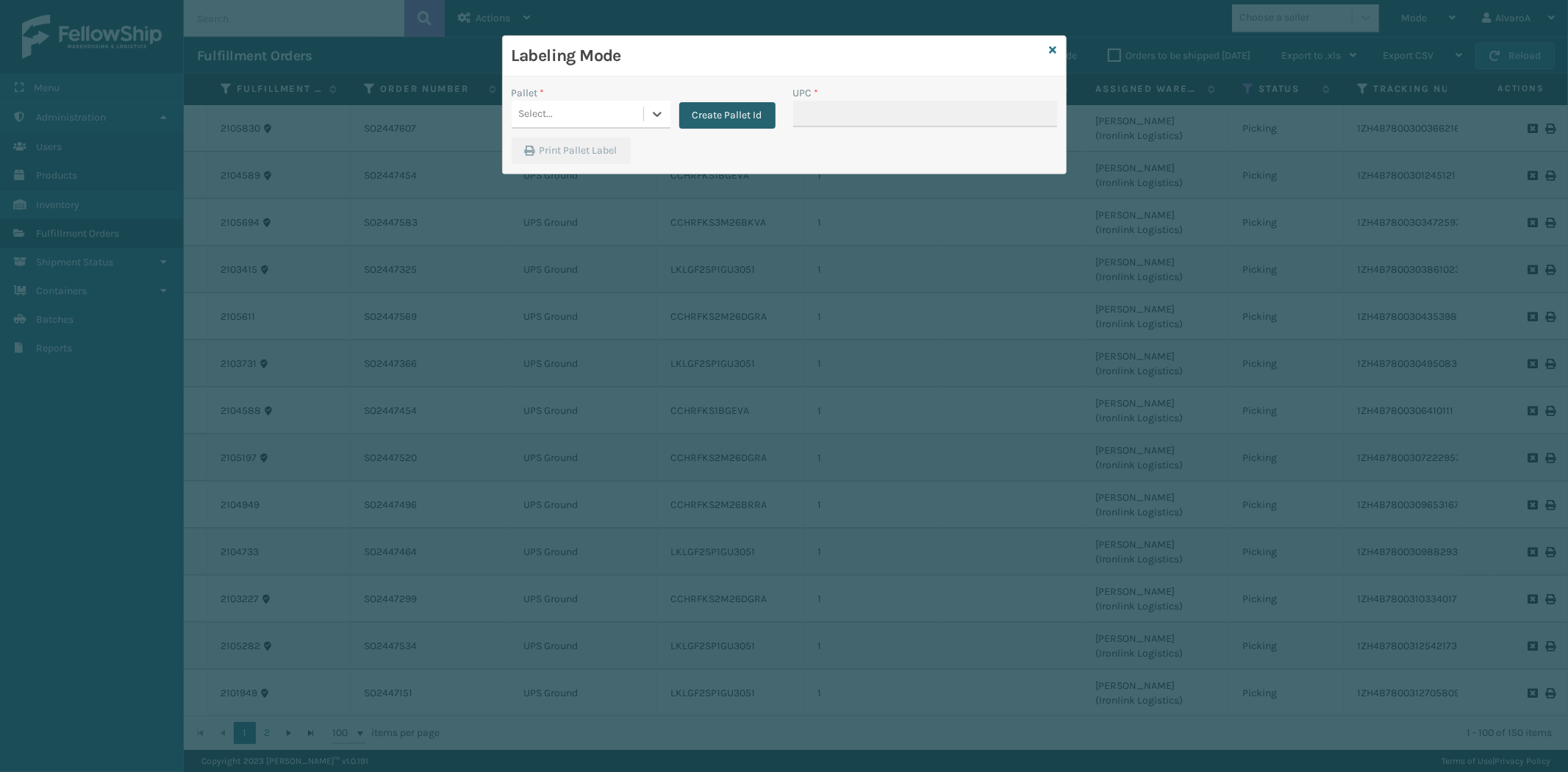
click at [707, 120] on button "Create Pallet Id" at bounding box center [727, 115] width 97 height 26
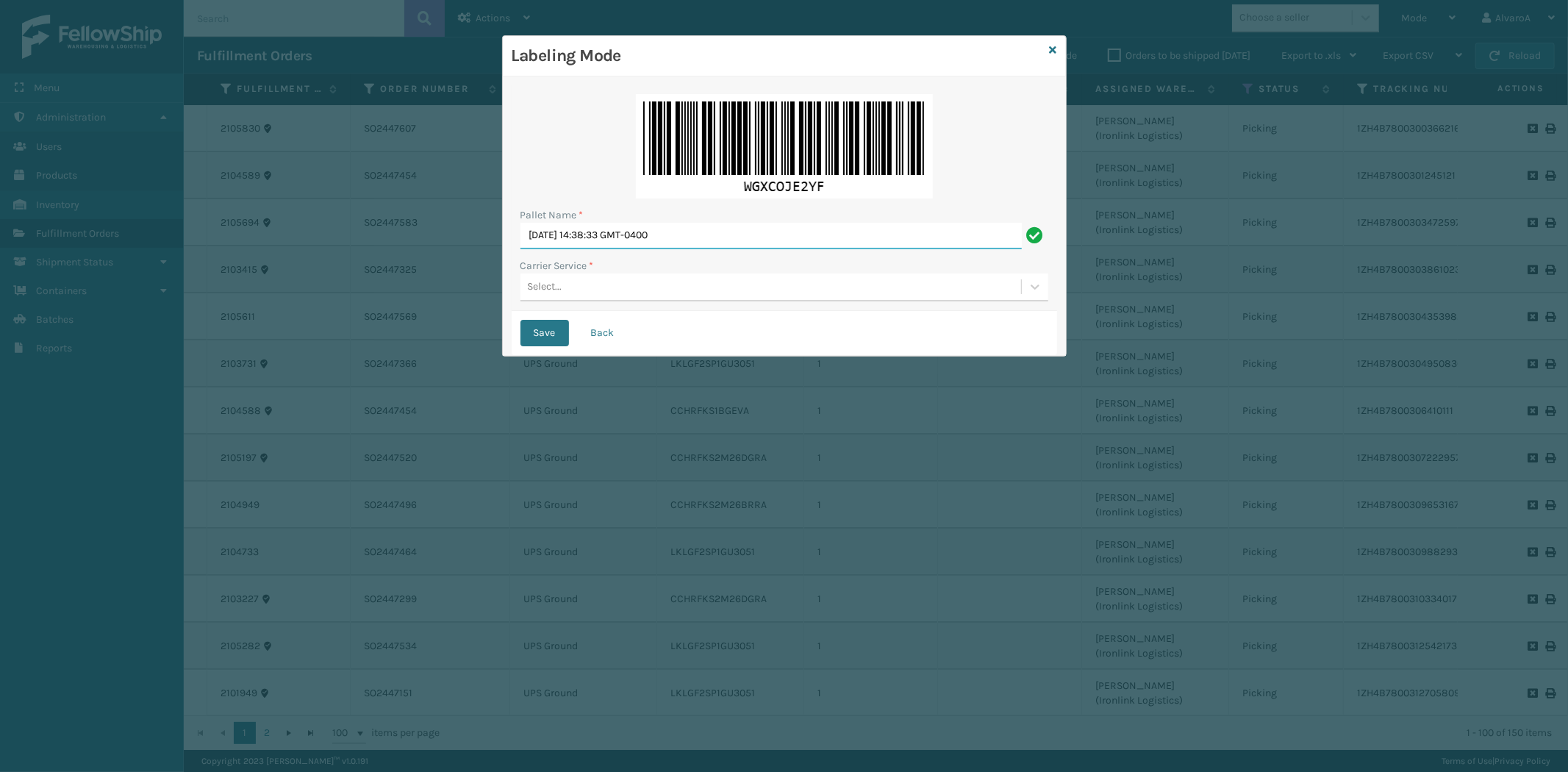
click at [642, 236] on input "[DATE] 14:38:33 GMT-0400" at bounding box center [771, 236] width 501 height 26
click at [642, 237] on input "[DATE] 14:38:33 GMT-0400" at bounding box center [771, 236] width 501 height 26
click at [642, 237] on input "[DATE] 14:38:33 GMT-0400" at bounding box center [771, 236] width 501 height 26
type input "l"
click at [596, 307] on div "Pallet Name * LPN 5136312 TRUCK 1 Carrier Service * Select..." at bounding box center [784, 198] width 546 height 225
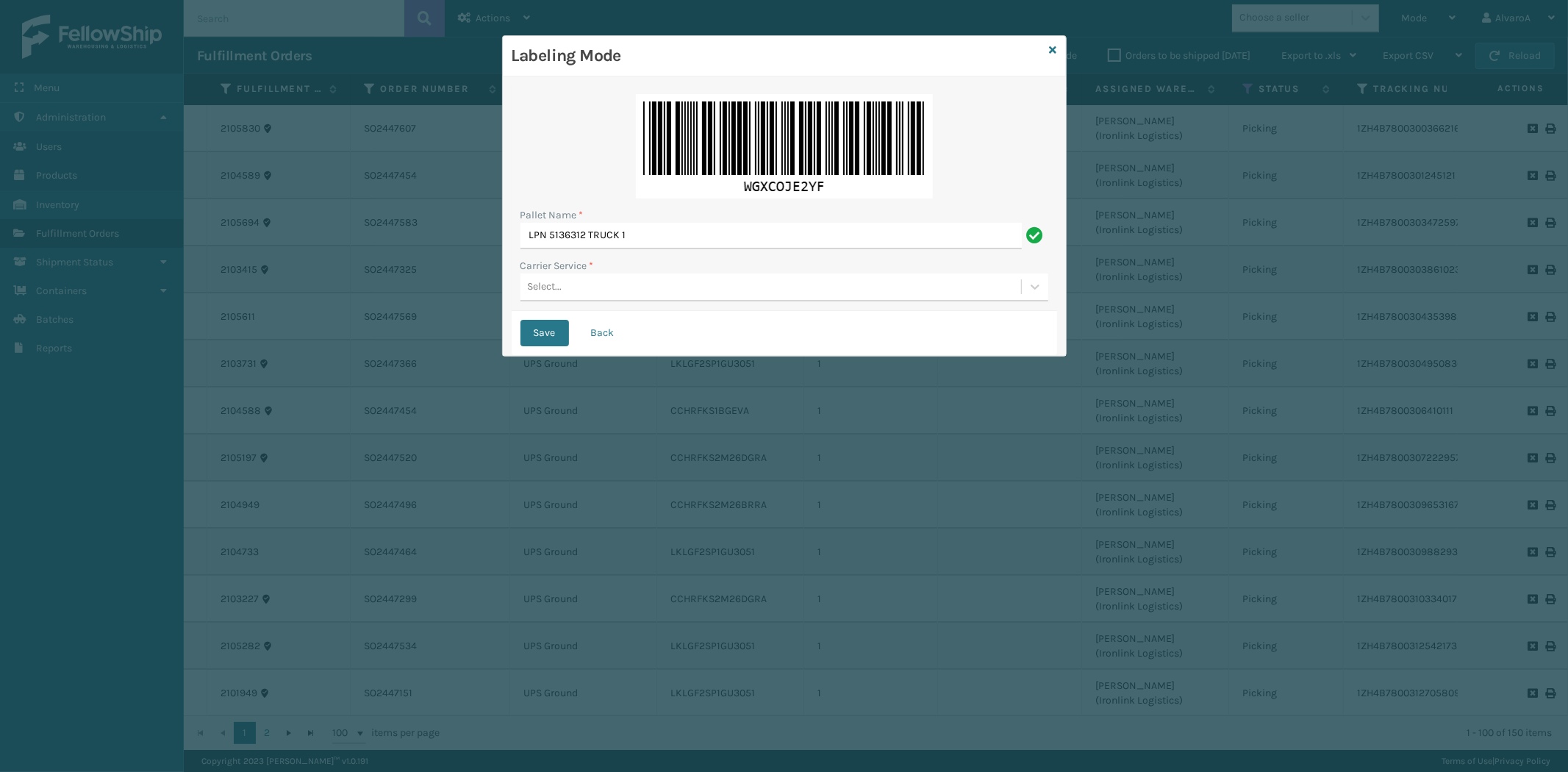
click at [595, 292] on div "Select..." at bounding box center [770, 287] width 501 height 24
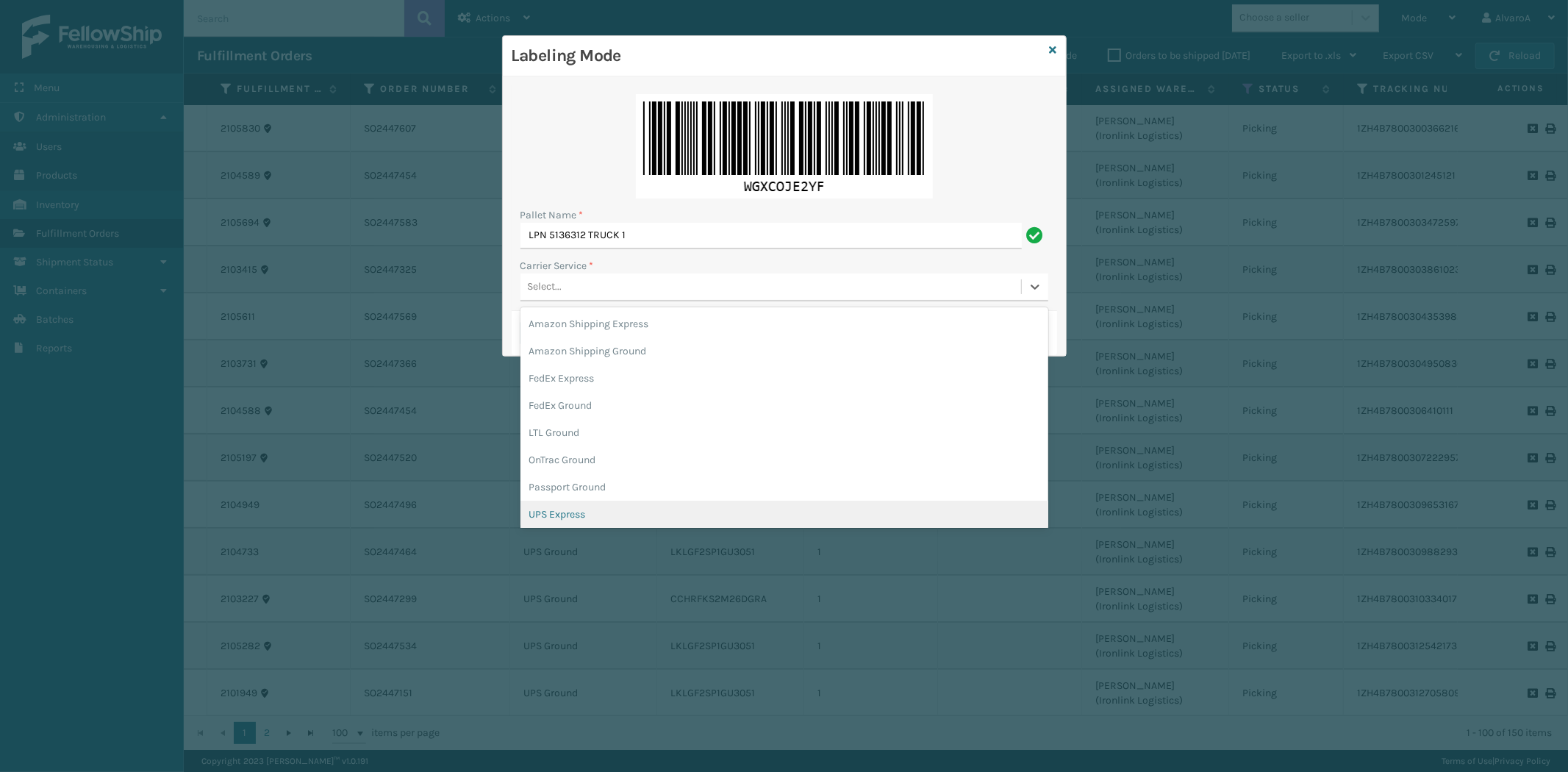
scroll to position [82, 0]
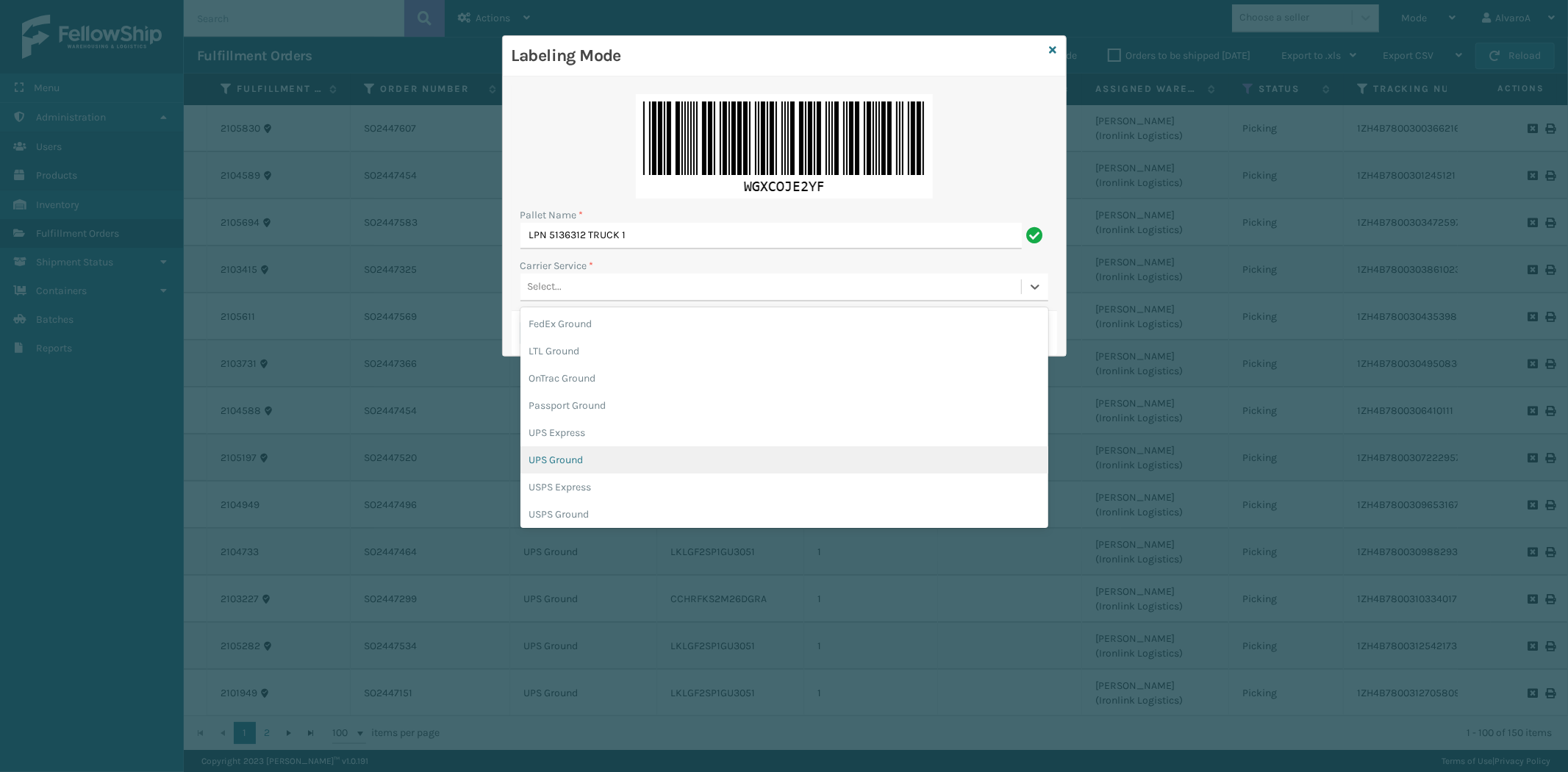
click at [564, 466] on div "UPS Ground" at bounding box center [784, 460] width 528 height 27
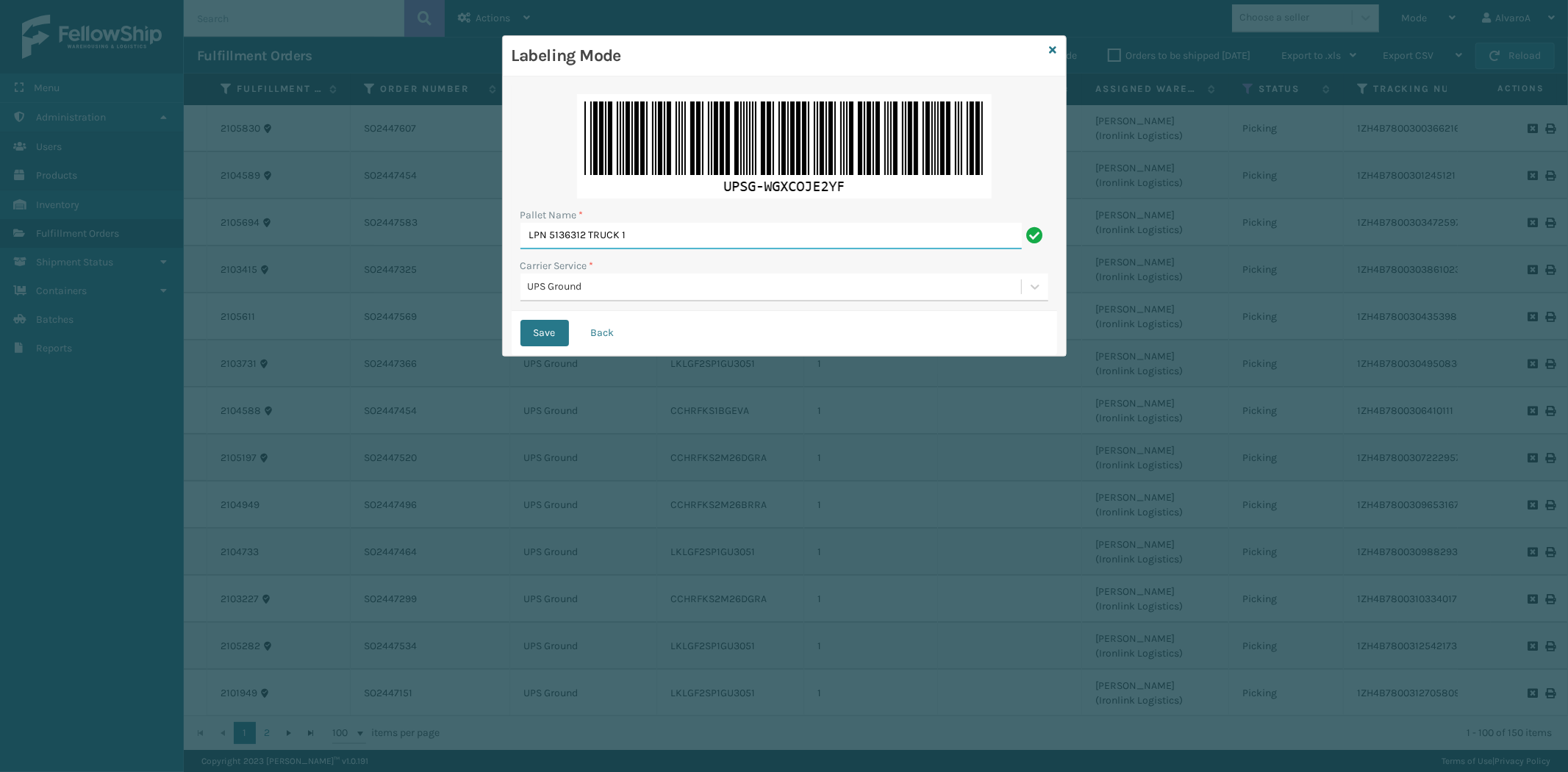
click at [566, 233] on input "LPN 5136312 TRUCK 1" at bounding box center [771, 236] width 501 height 26
drag, startPoint x: 629, startPoint y: 232, endPoint x: 552, endPoint y: 252, distance: 79.6
click at [552, 252] on div "Pallet Name * LPN 516312 TRUCK 1 Carrier Service * UPS Ground" at bounding box center [784, 198] width 546 height 225
type input "LPN 516312"
click at [547, 339] on button "Save" at bounding box center [544, 332] width 49 height 26
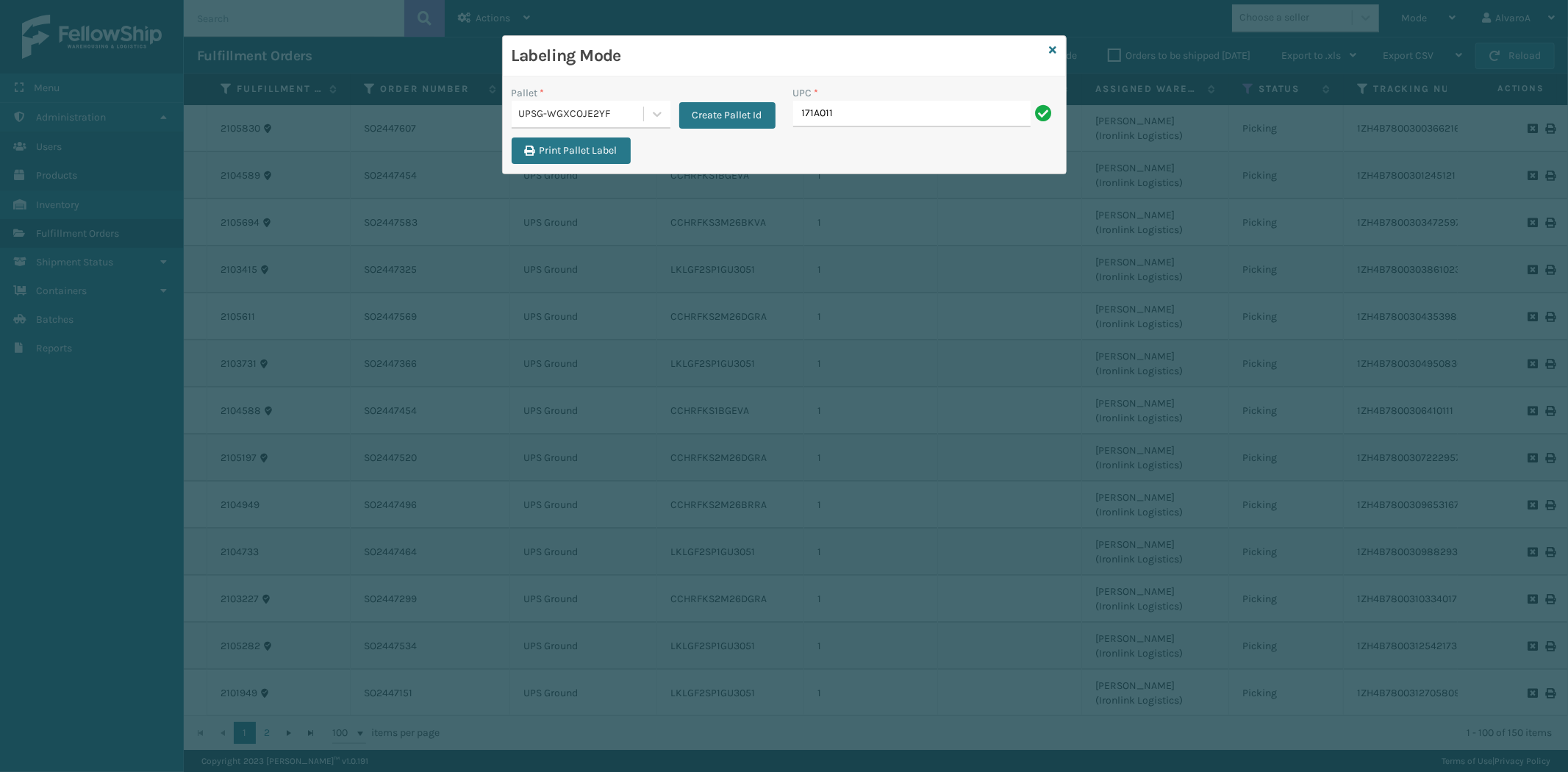
type input "171A011TPE"
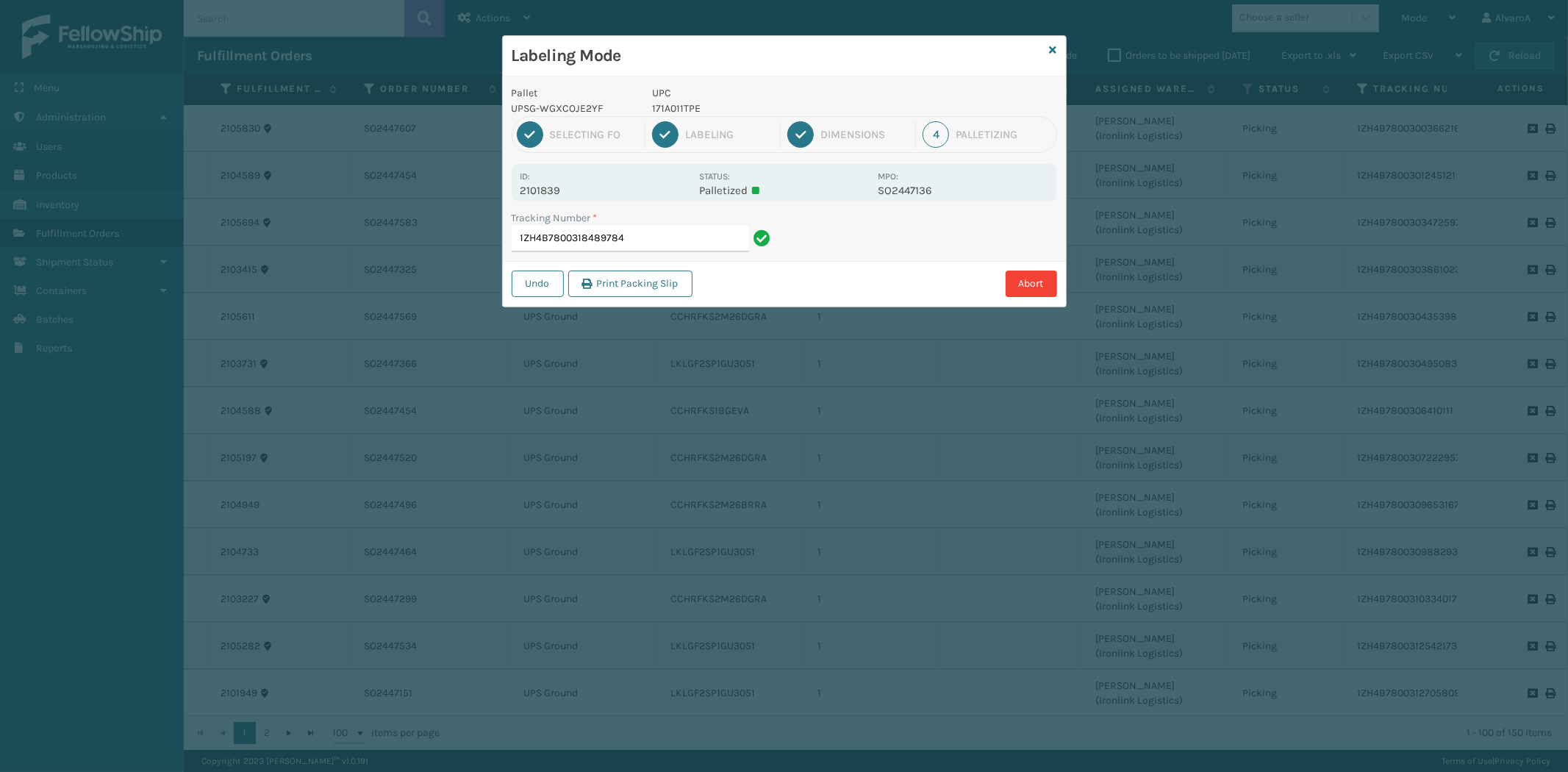
type input "1ZH4B78003184897841"
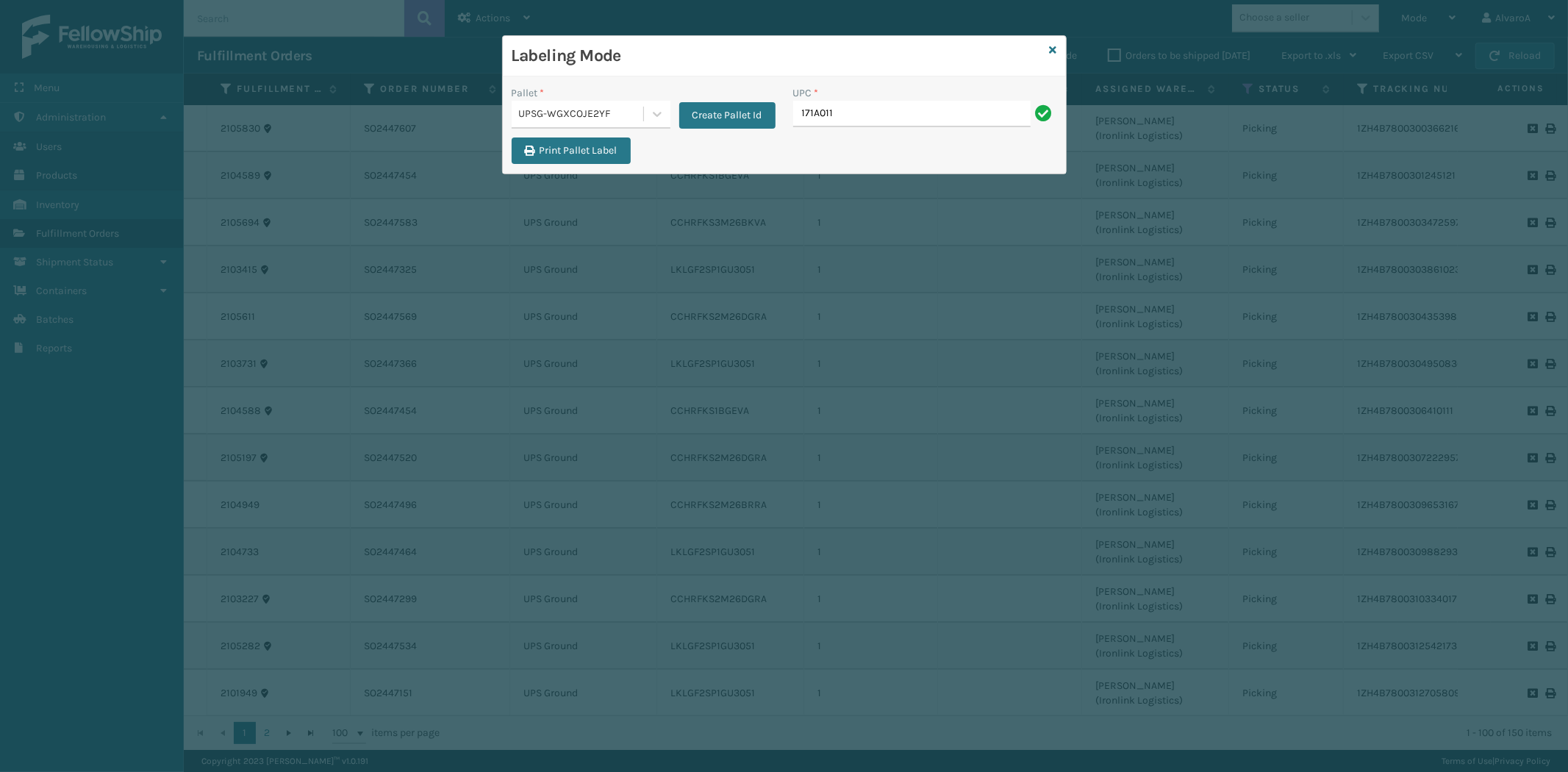
type input "171A011TPE"
type input "510A003CML"
type input "516A007RST"
type input "CCHRFKS1M26DGRA"
type input "CCHRFKS2M26BRRA"
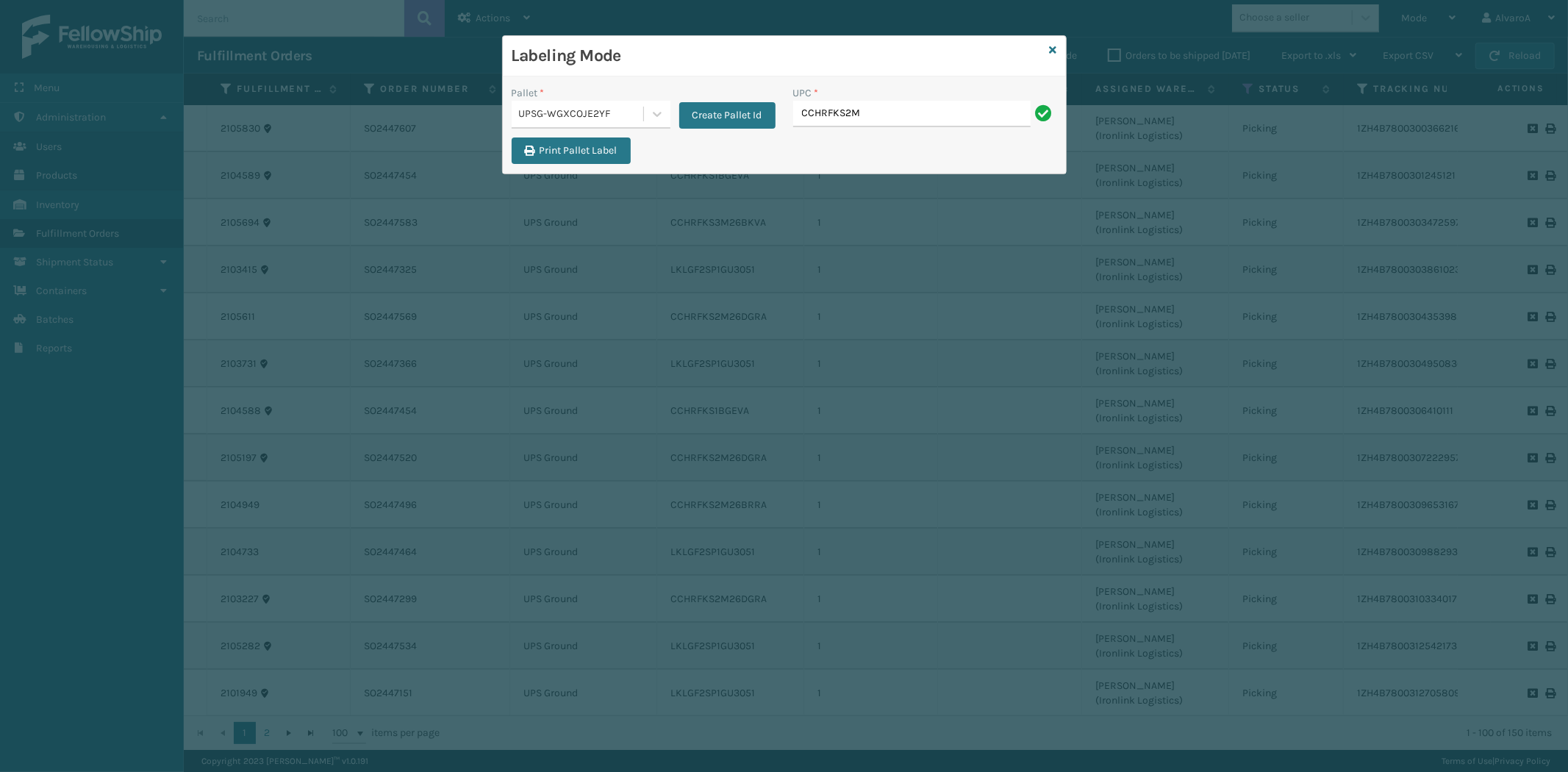
type input "CCHRFKS2M26BRRA"
click at [835, 110] on input "UPC *" at bounding box center [925, 114] width 264 height 26
type input "CCHRFKS2M26DGRA"
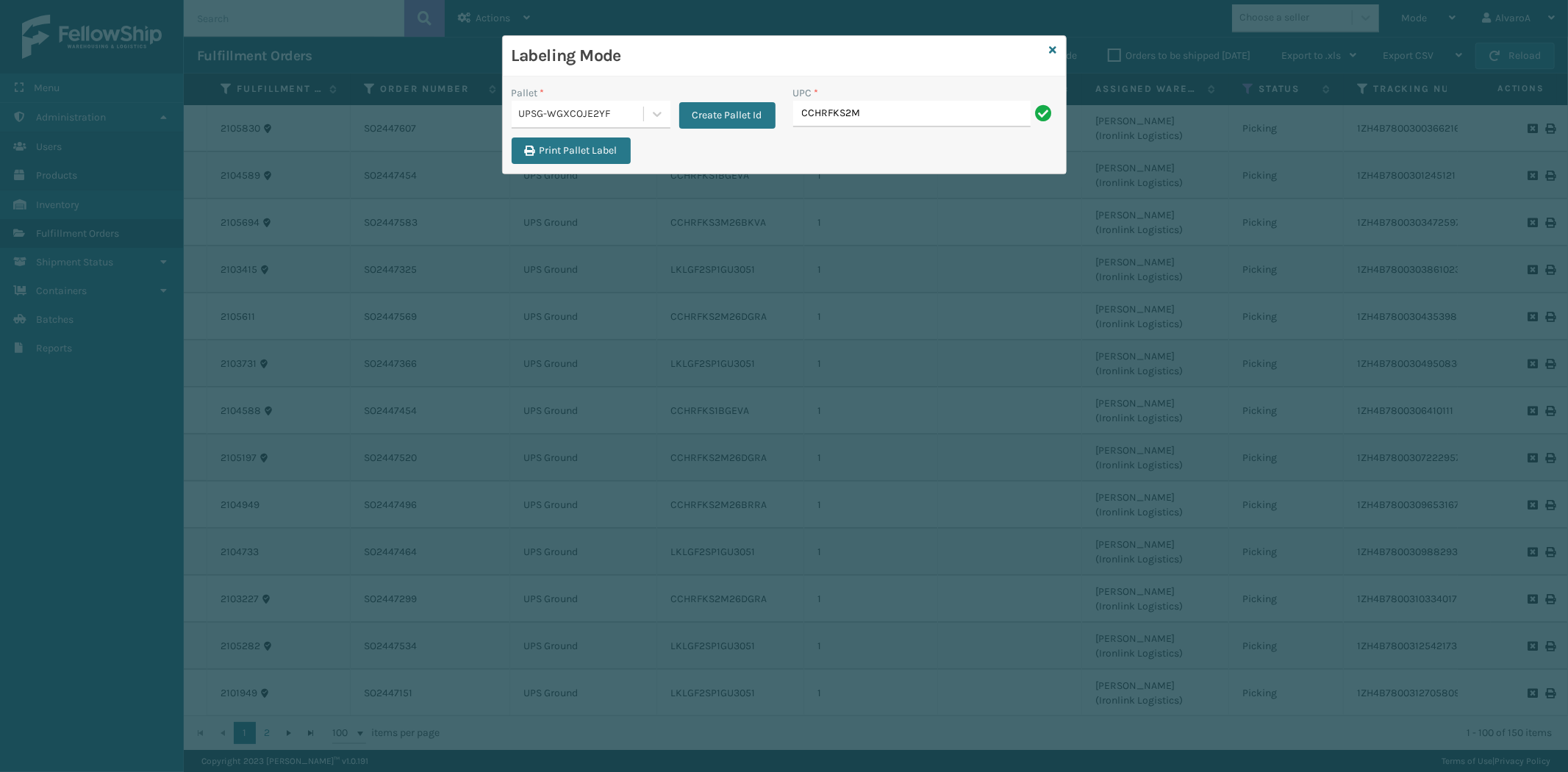
type input "CCHRFKS2M26DGRA"
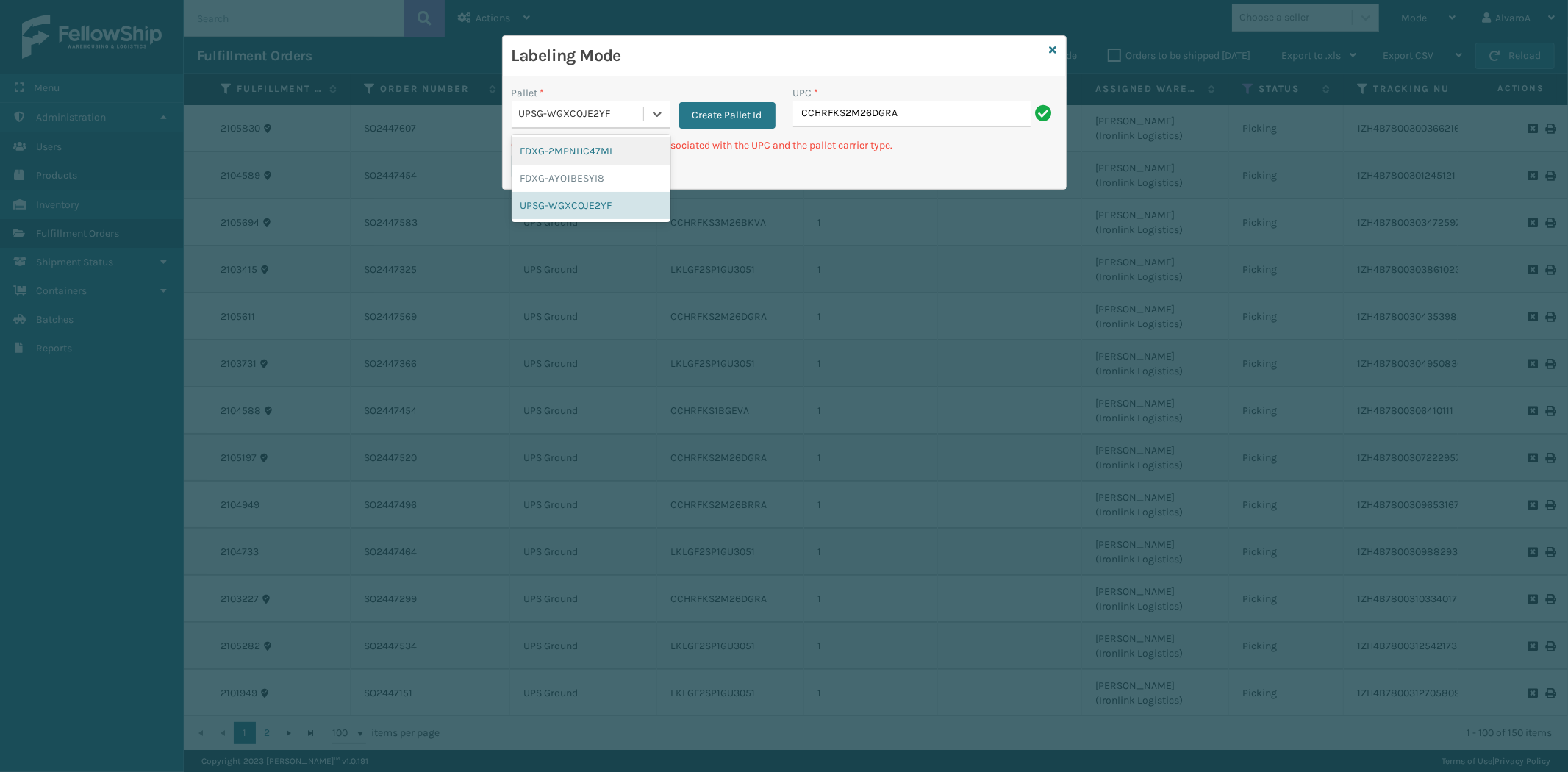
drag, startPoint x: 647, startPoint y: 115, endPoint x: 671, endPoint y: 139, distance: 33.9
click at [647, 114] on div at bounding box center [656, 114] width 26 height 26
click at [712, 112] on button "Create Pallet Id" at bounding box center [727, 115] width 97 height 26
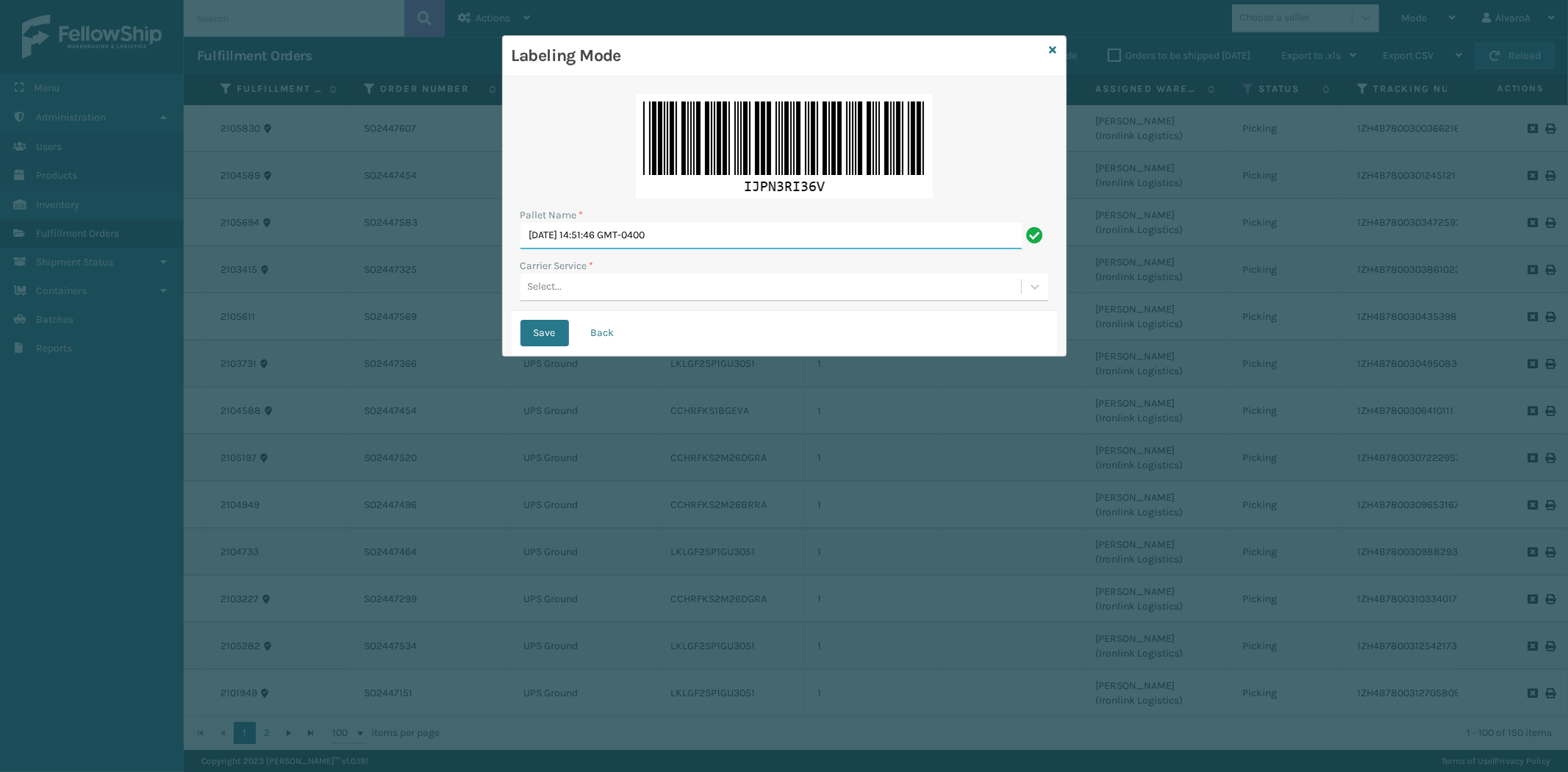
drag, startPoint x: 716, startPoint y: 231, endPoint x: 394, endPoint y: 332, distance: 337.5
click at [394, 332] on div "Labeling Mode Pallet Name * [DATE] 14:51:46 GMT-0400 Carrier Service * Select..…" at bounding box center [784, 386] width 1568 height 772
type input "LPN 516312"
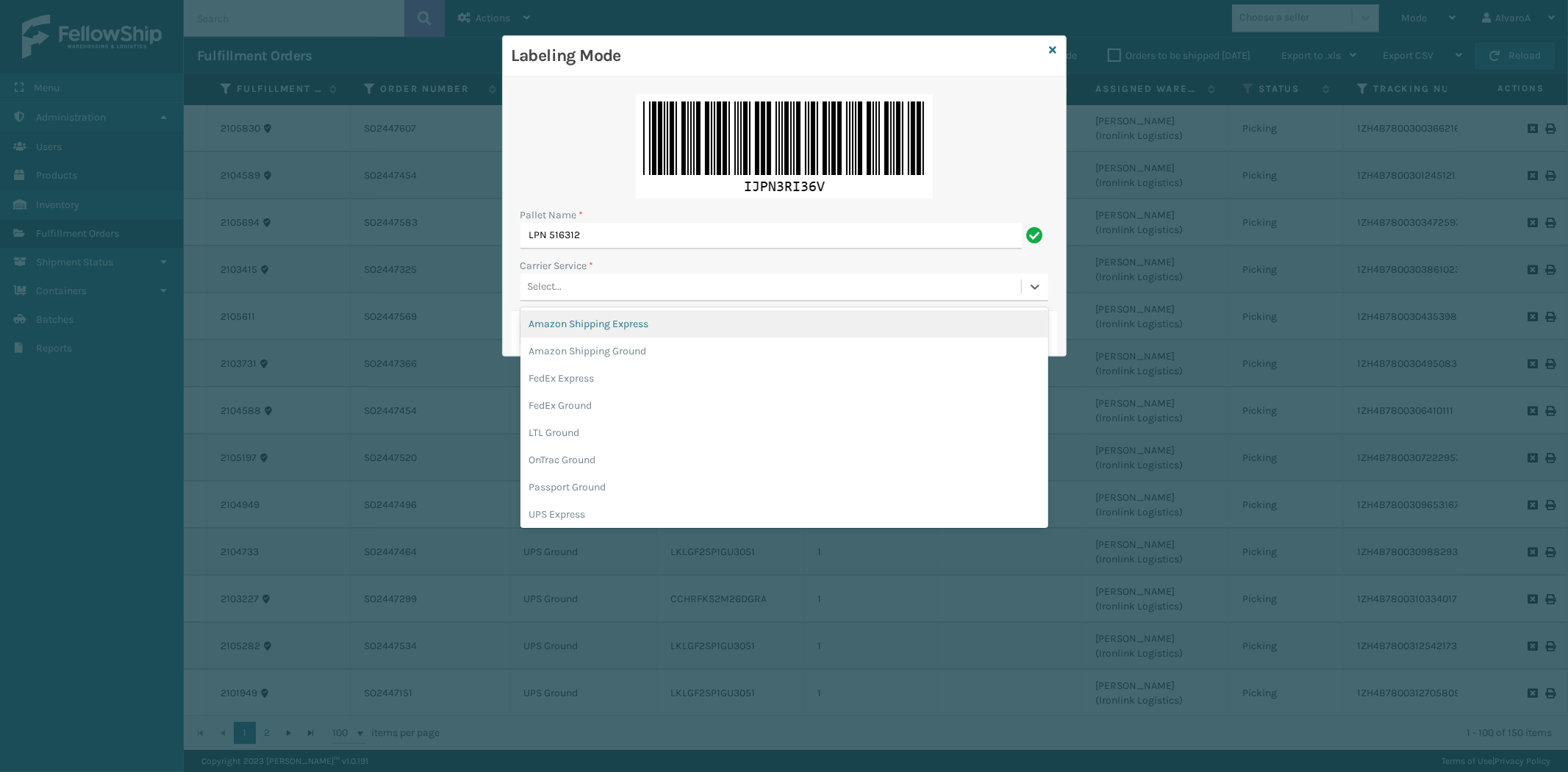
click at [533, 282] on div "Select..." at bounding box center [545, 287] width 34 height 16
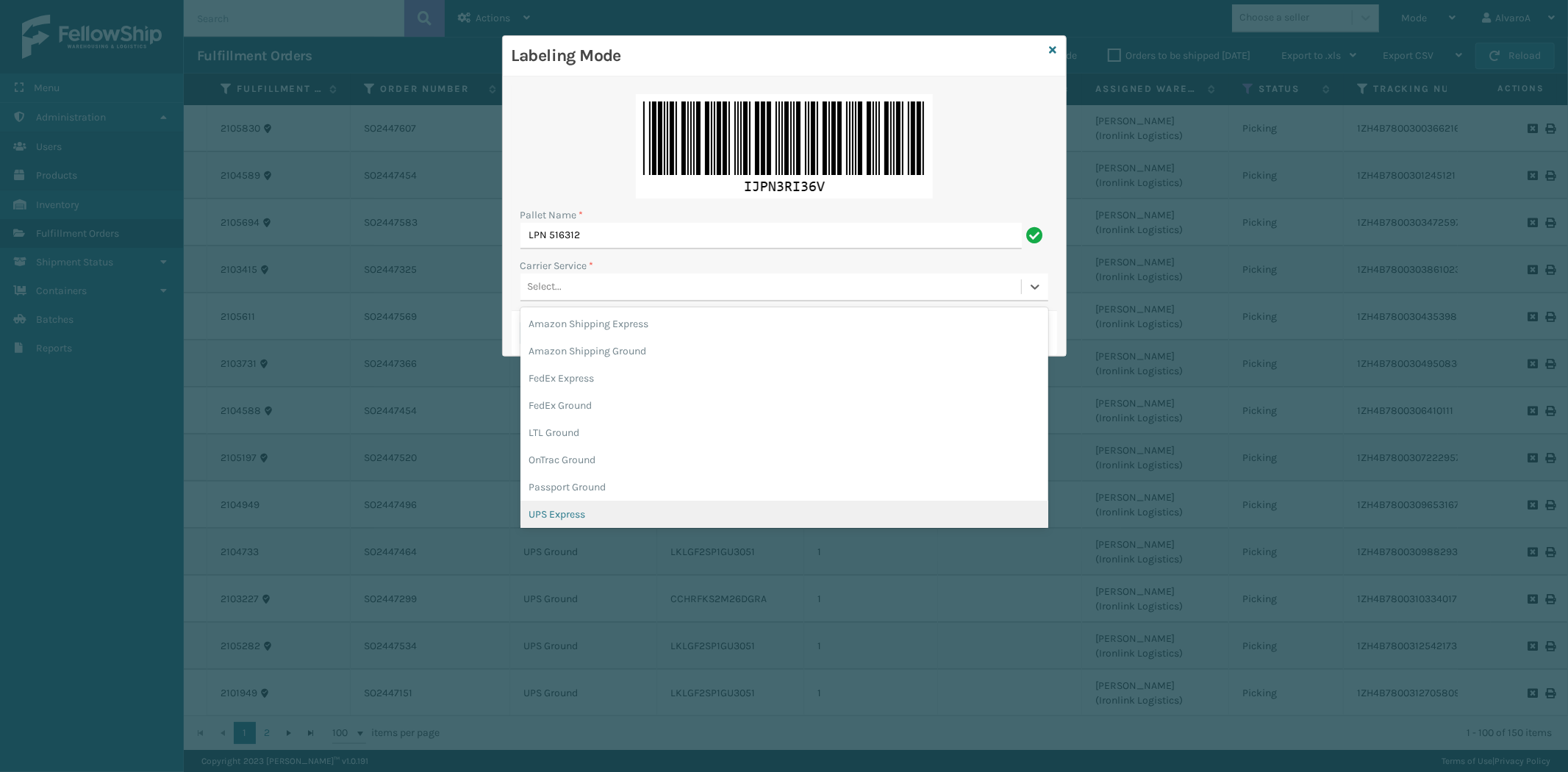
drag, startPoint x: 550, startPoint y: 511, endPoint x: 538, endPoint y: 436, distance: 76.0
click at [548, 506] on div "UPS Express" at bounding box center [784, 514] width 528 height 27
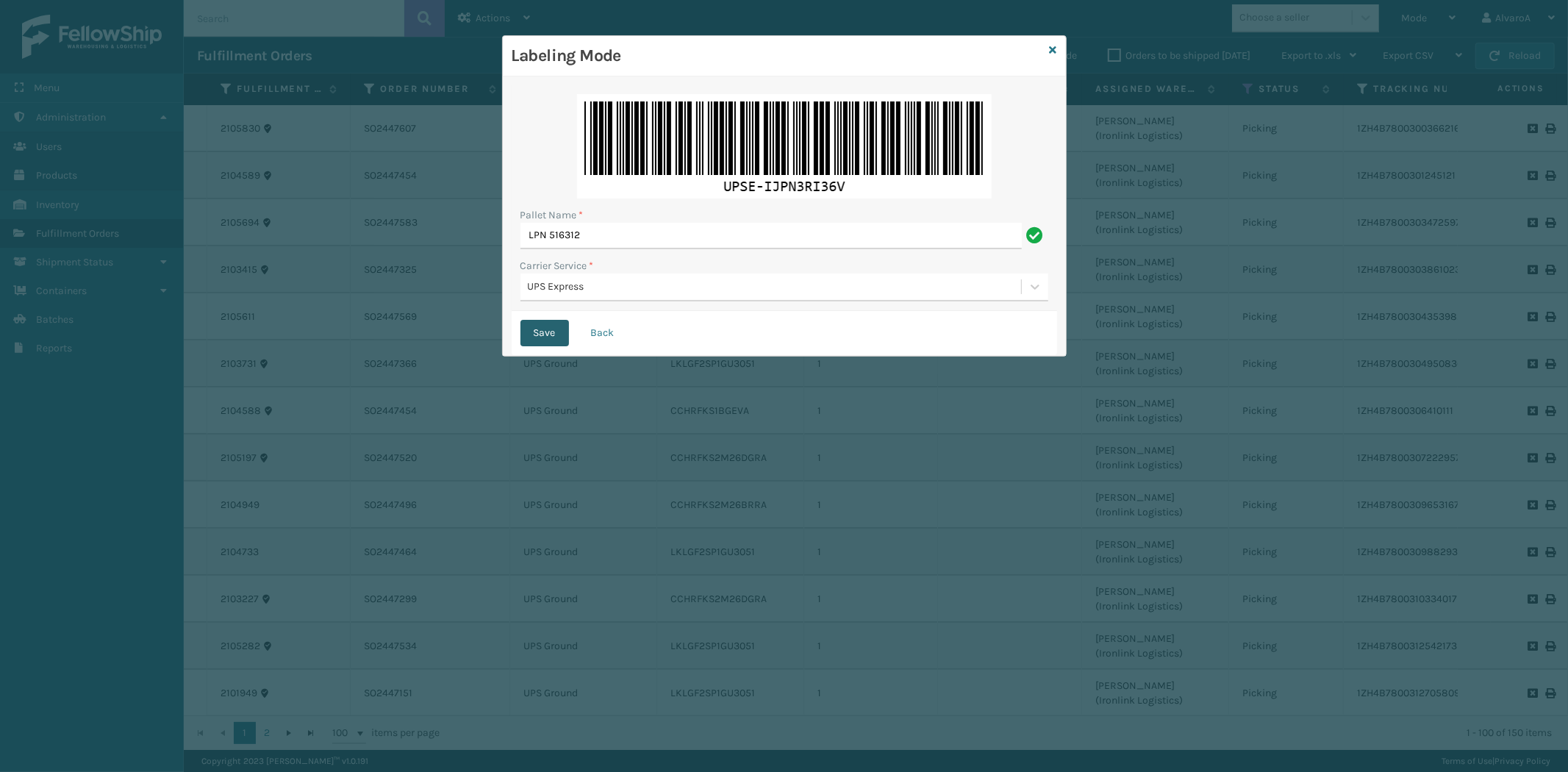
click at [556, 320] on button "Save" at bounding box center [544, 332] width 49 height 26
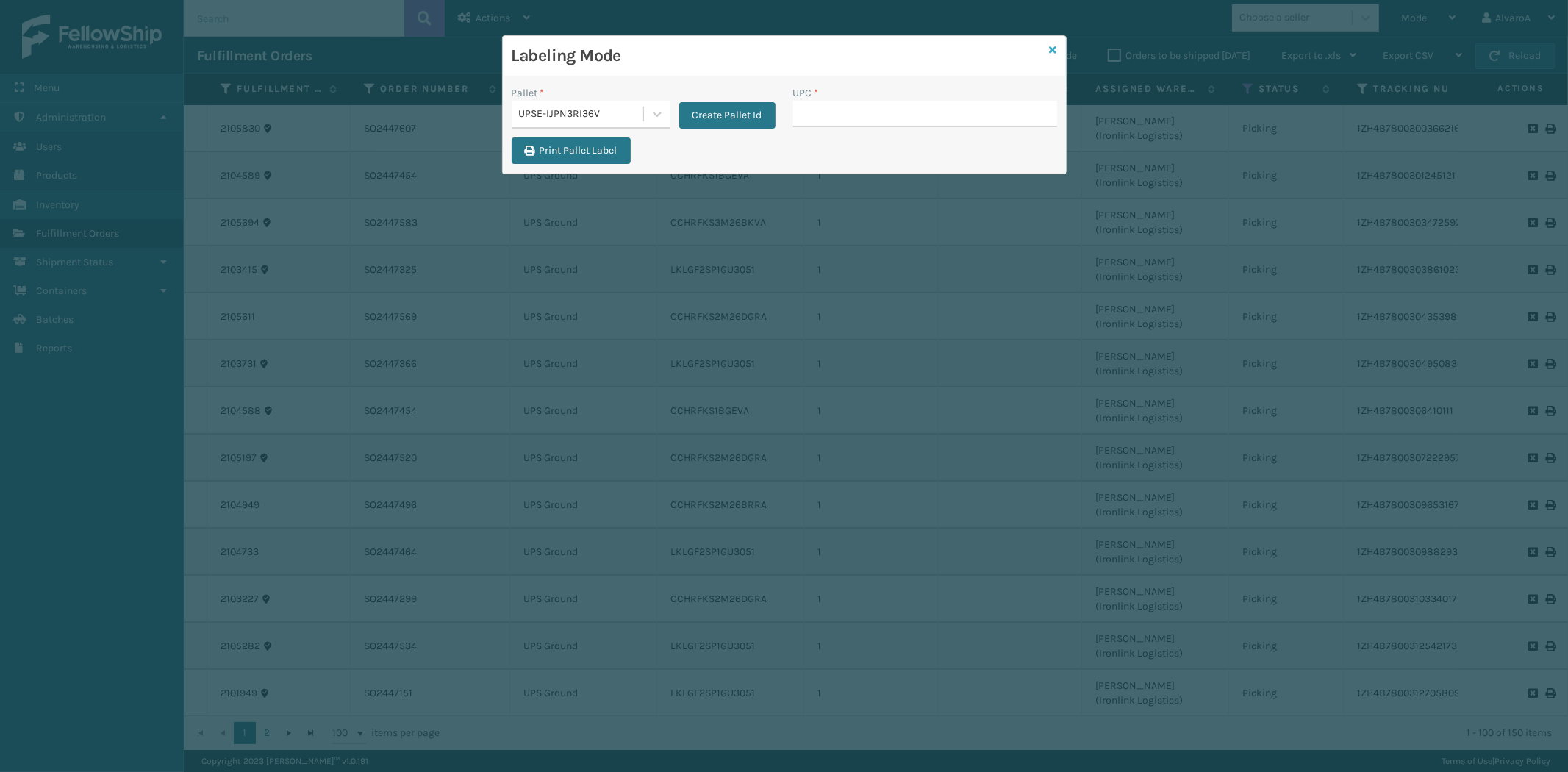
click at [1052, 50] on icon at bounding box center [1053, 50] width 7 height 10
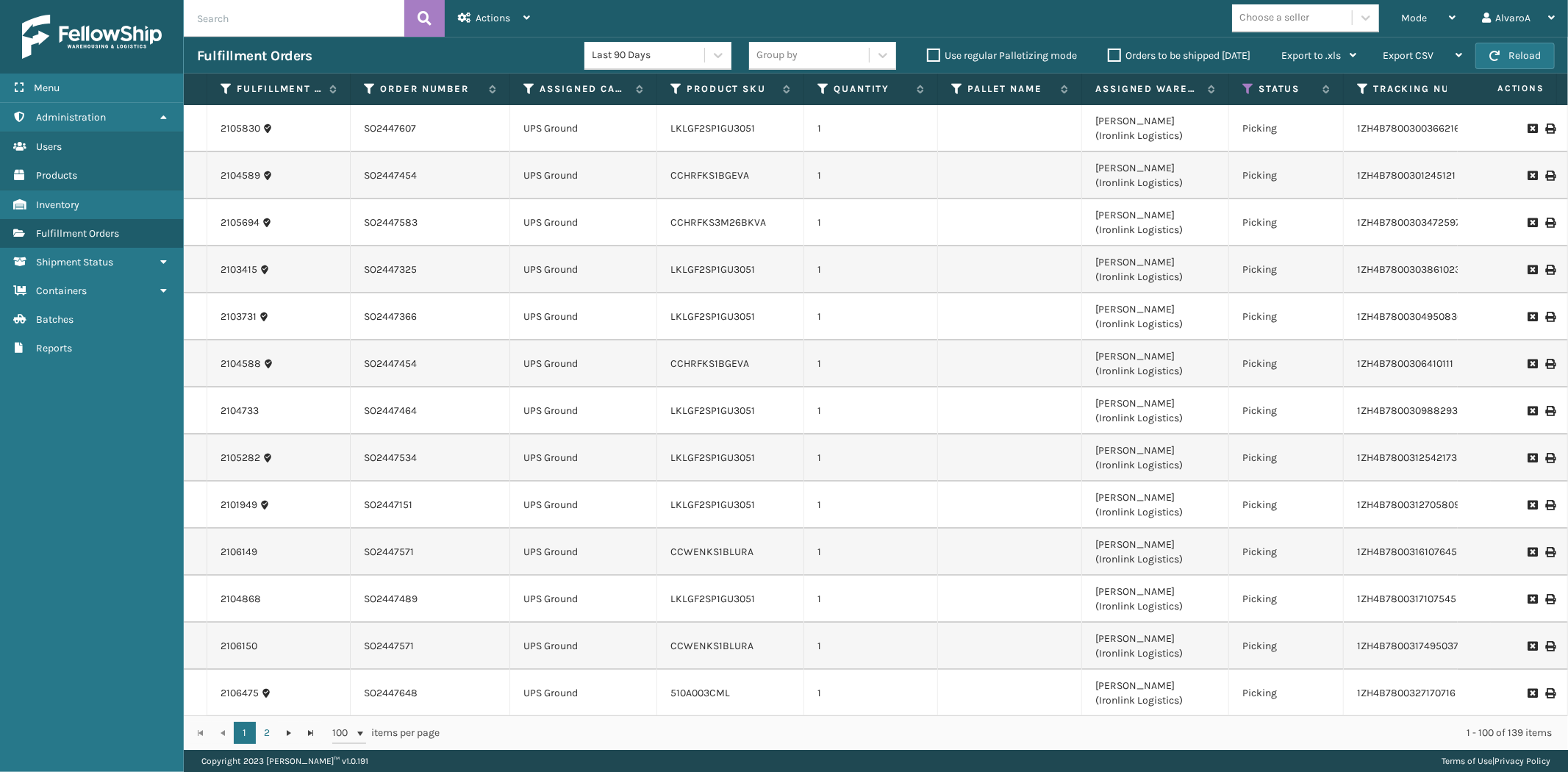
click at [331, 16] on input "text" at bounding box center [294, 18] width 221 height 37
type input "210"
copy link "LKLGF2SP1GU3051"
drag, startPoint x: 767, startPoint y: 133, endPoint x: 669, endPoint y: 136, distance: 98.0
click at [669, 136] on td "LKLGF2SP1GU3051" at bounding box center [730, 128] width 147 height 47
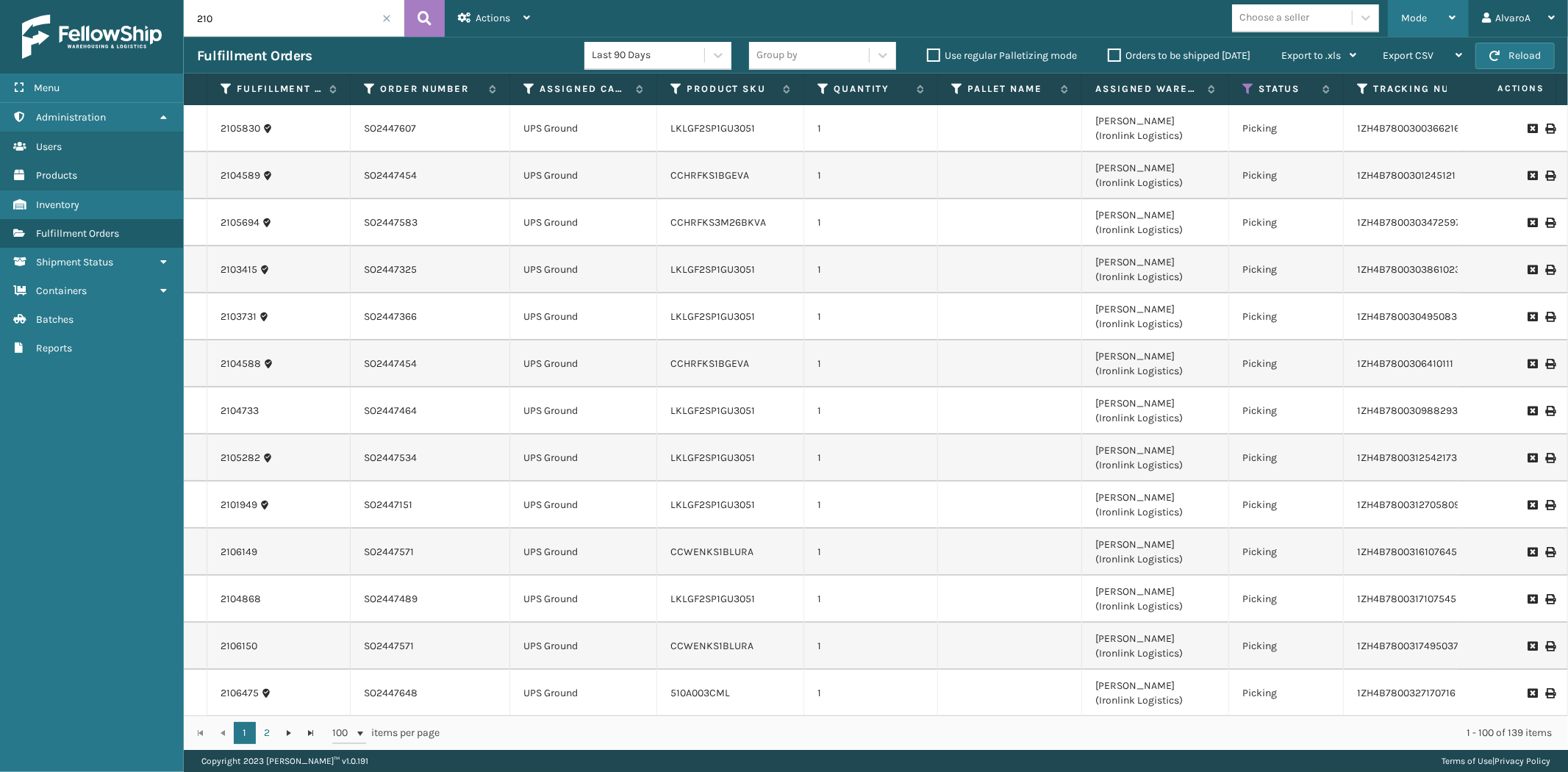
drag, startPoint x: 1402, startPoint y: 34, endPoint x: 1340, endPoint y: 71, distance: 72.2
click at [1402, 34] on div "Mode" at bounding box center [1428, 18] width 55 height 37
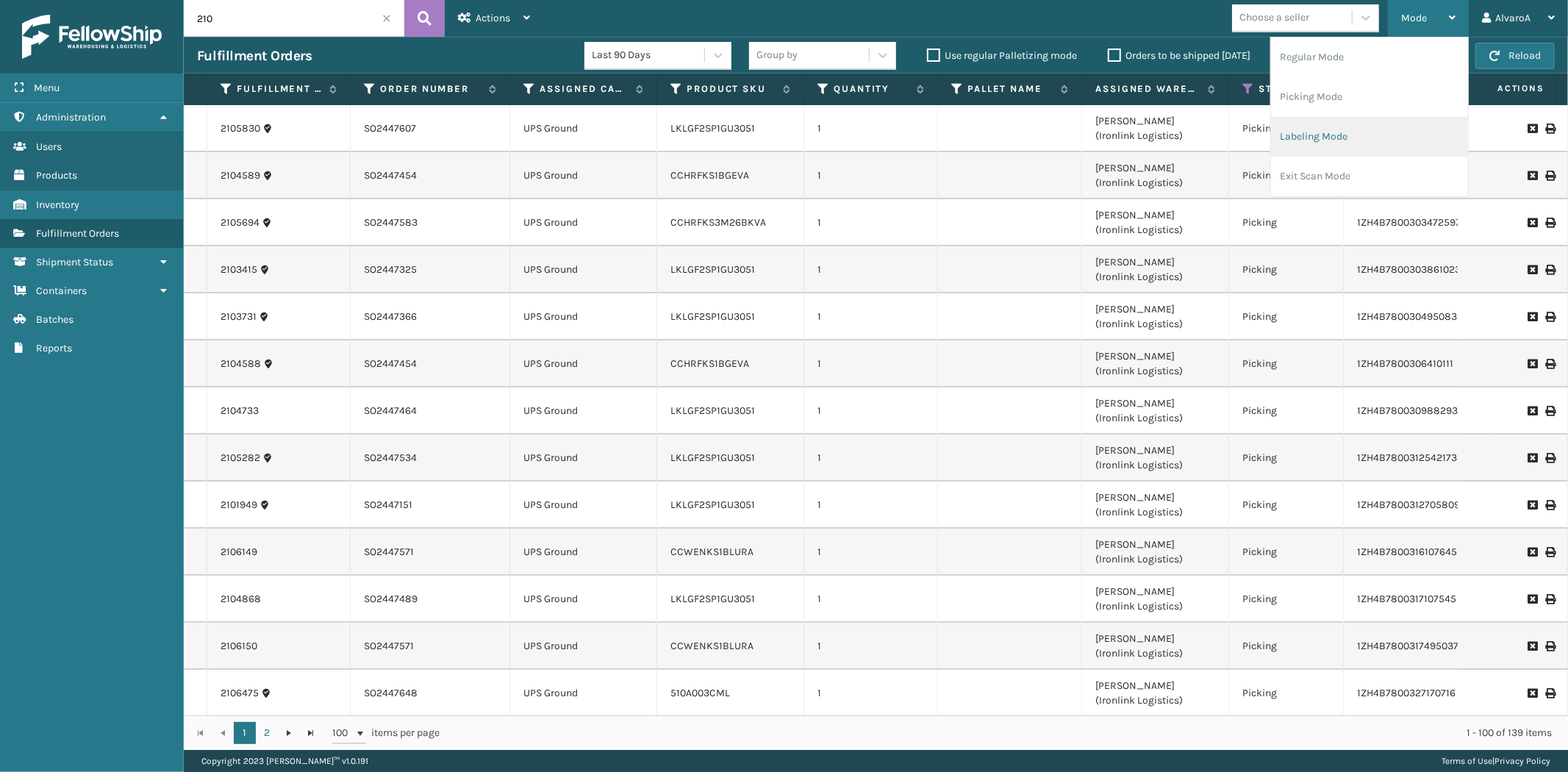
click at [1309, 143] on li "Labeling Mode" at bounding box center [1369, 136] width 197 height 40
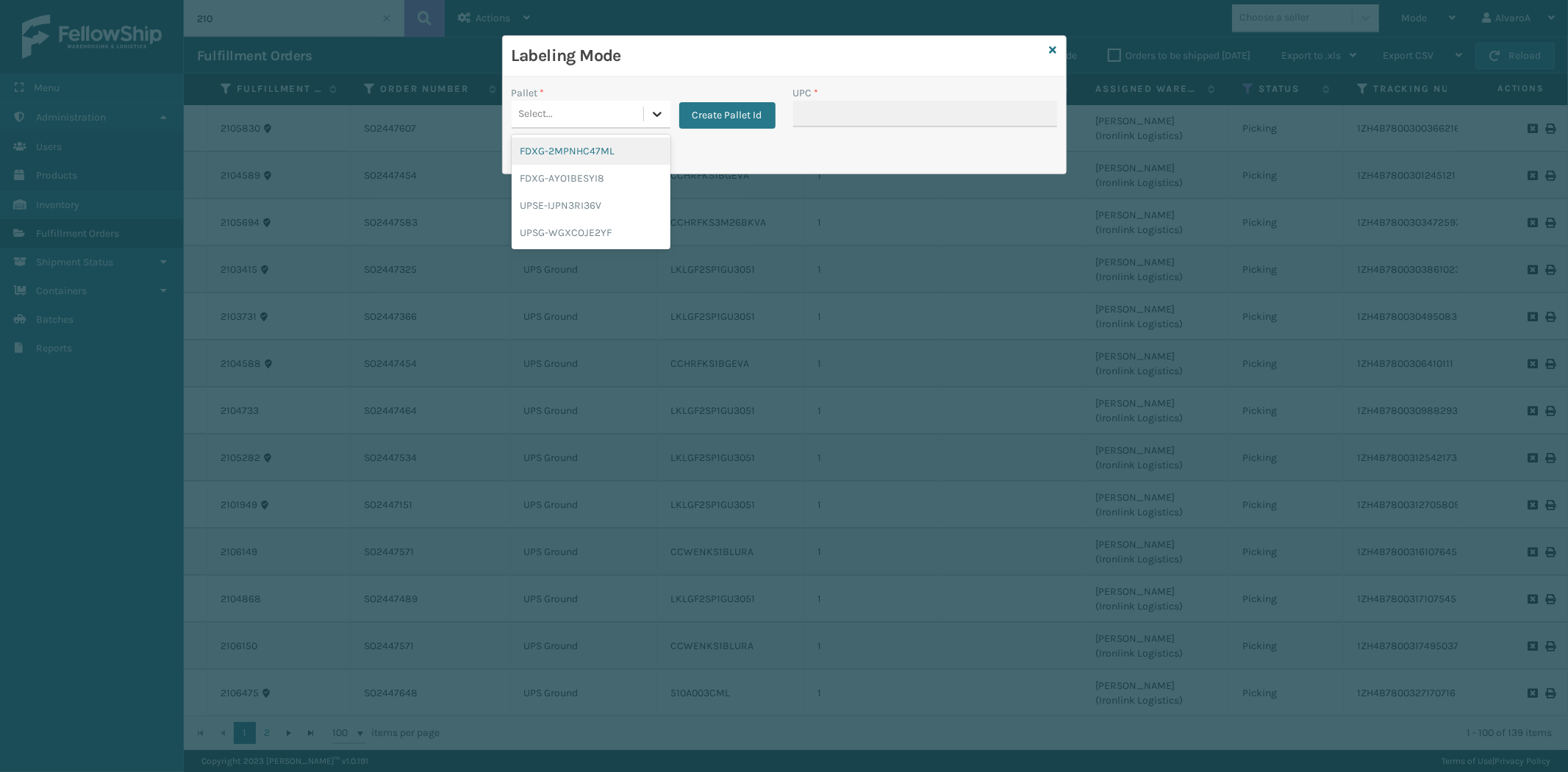
click at [658, 104] on div at bounding box center [656, 114] width 26 height 26
click at [588, 228] on div "UPSG-WGXCOJE2YF" at bounding box center [591, 233] width 159 height 27
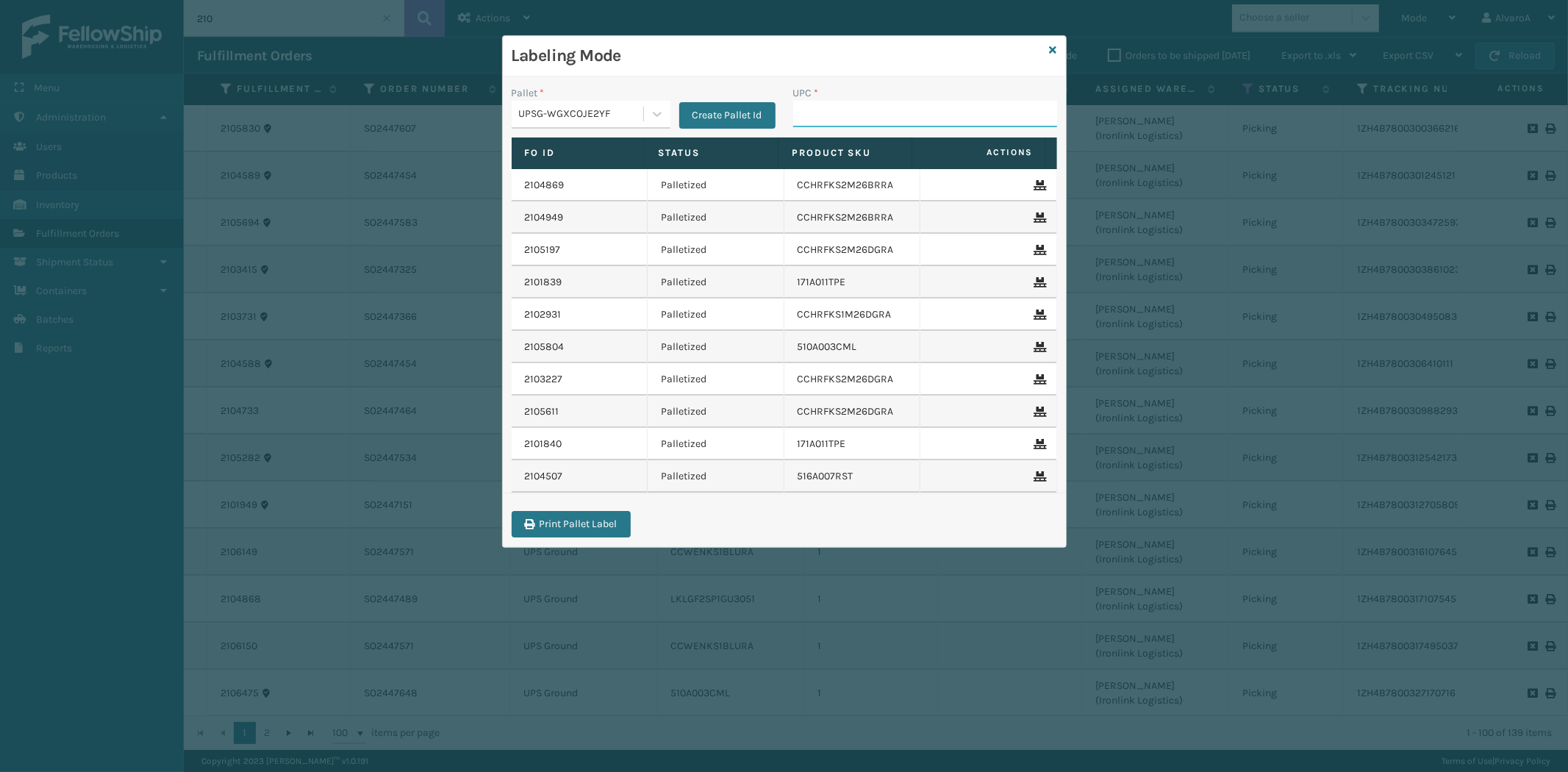
click at [835, 114] on input "UPC *" at bounding box center [925, 114] width 264 height 26
type input "LKLGF2SP1GU3051"
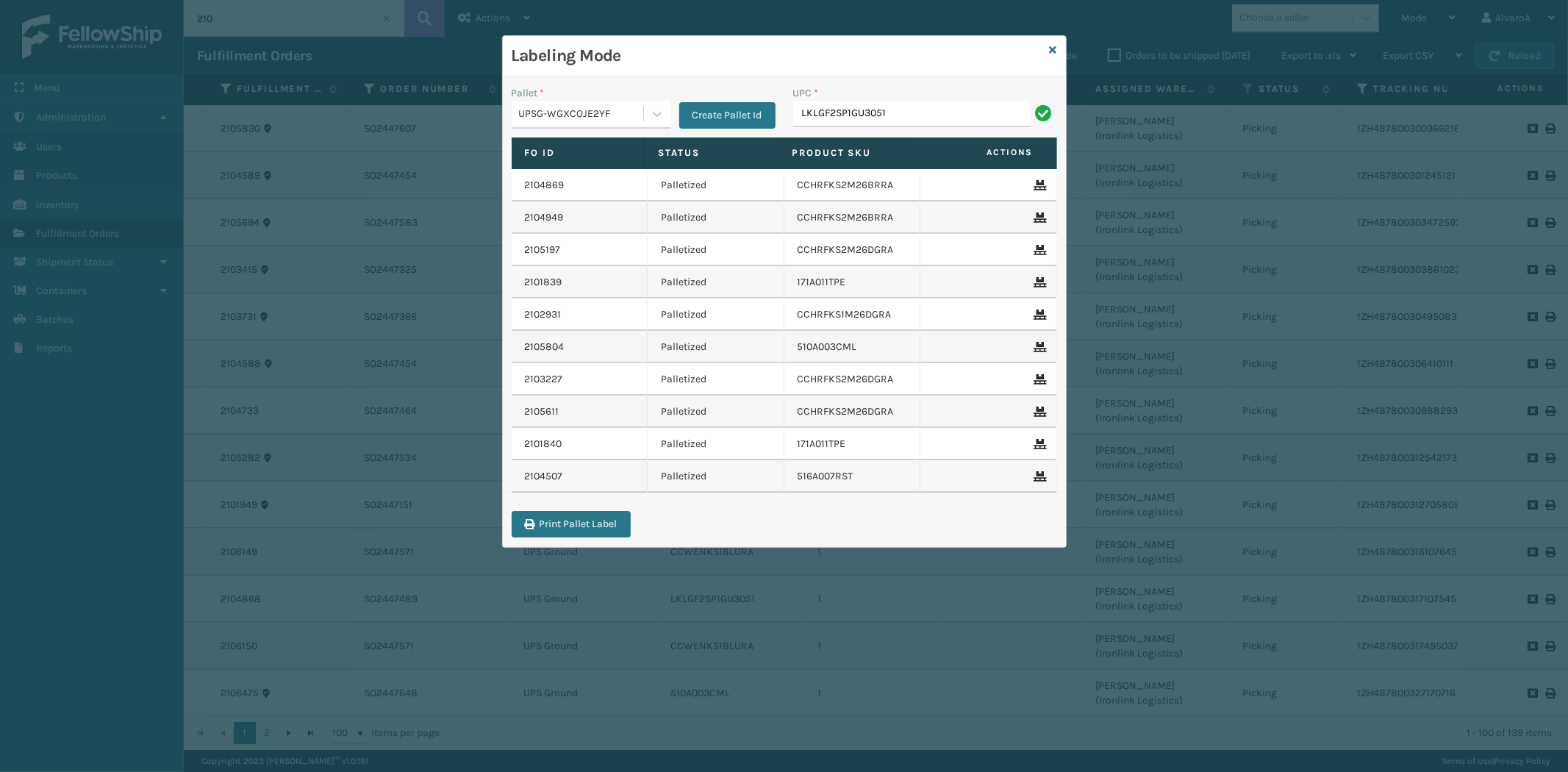
type input "LKLGF2SP1GU3051"
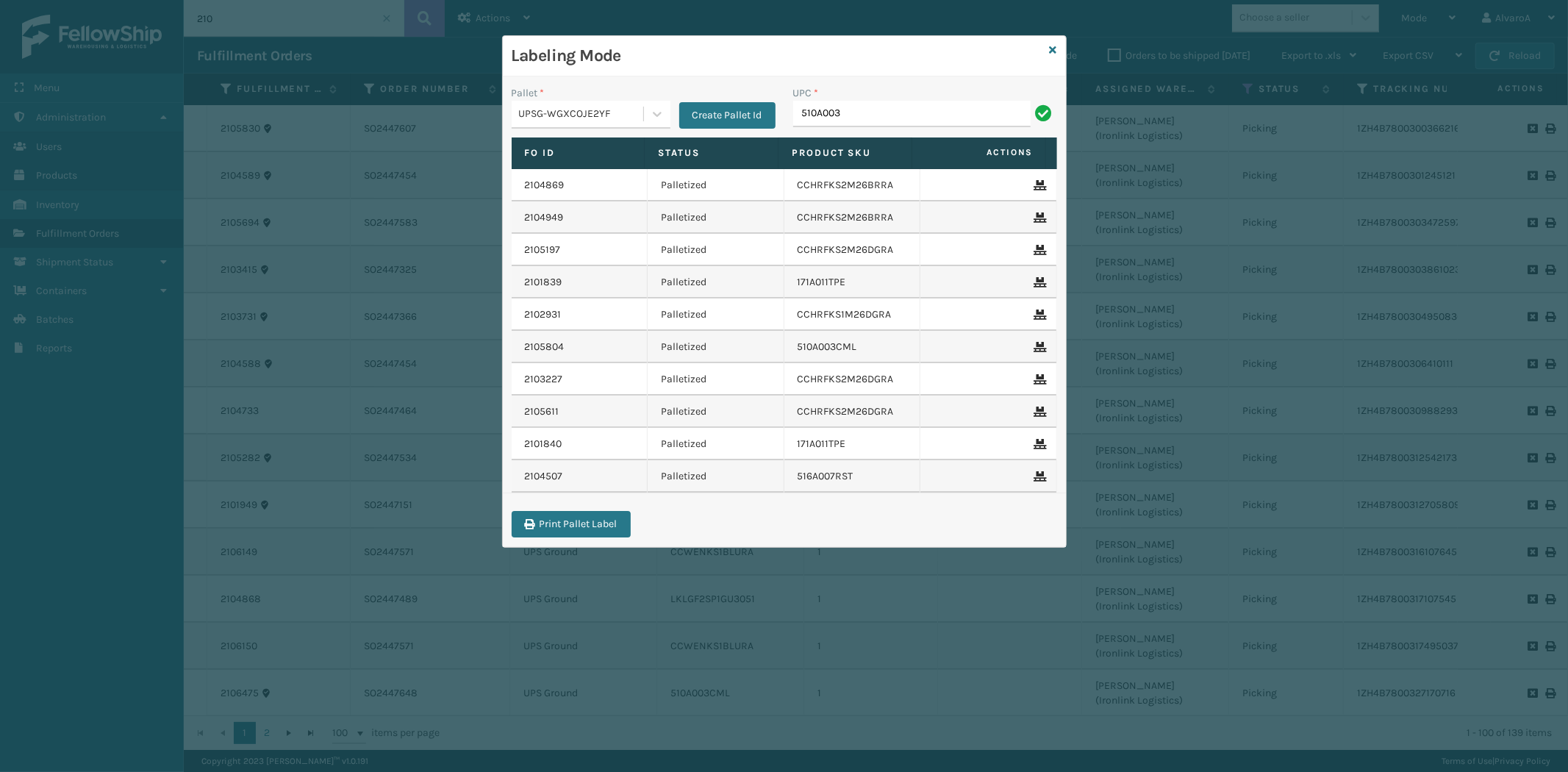
type input "510A003CML"
type input "CCHRFKS2M26DGRA"
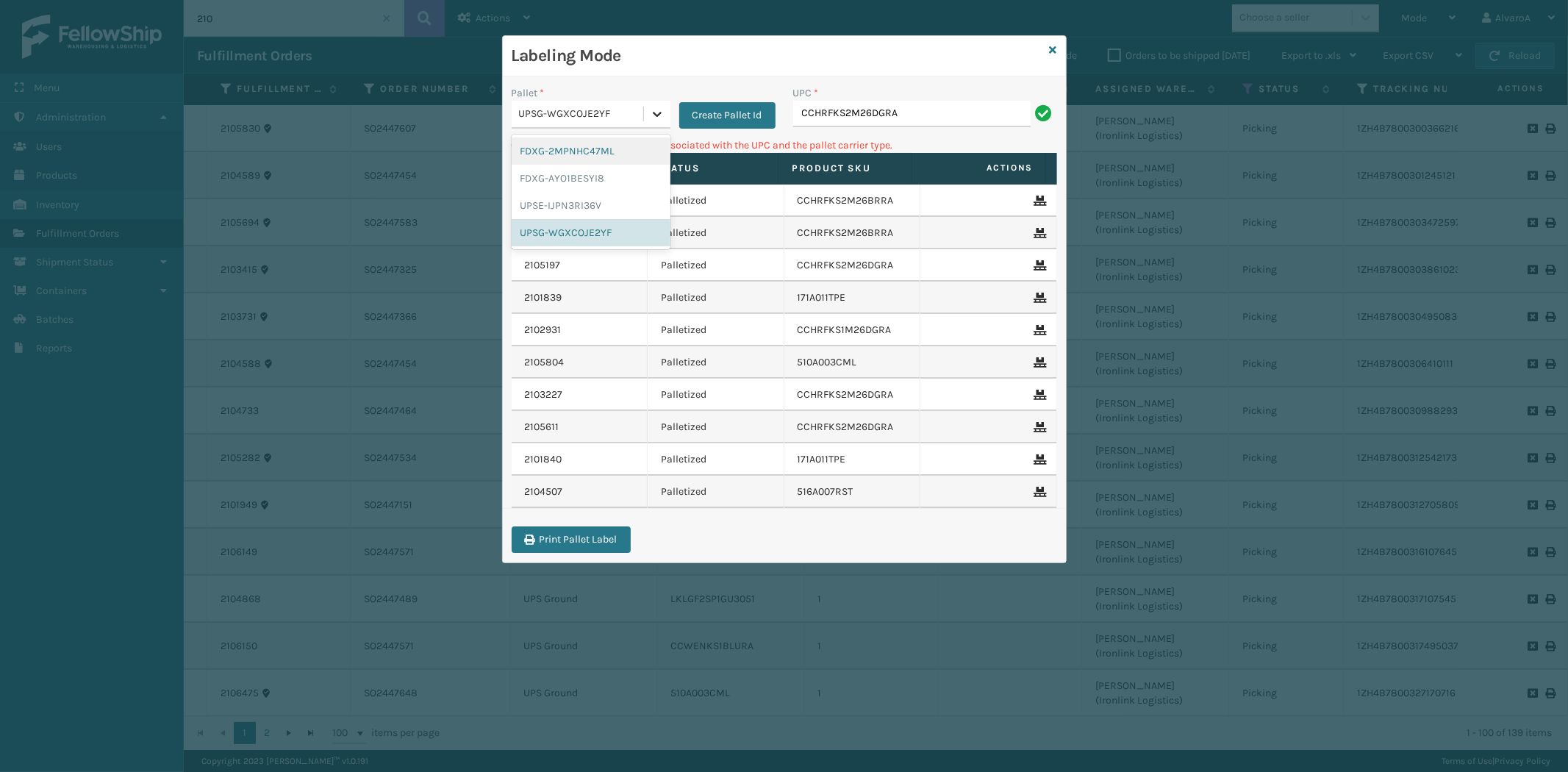
click at [659, 106] on icon at bounding box center [657, 114] width 15 height 15
click at [579, 207] on div "UPSE-IJPN3RI36V" at bounding box center [591, 205] width 159 height 27
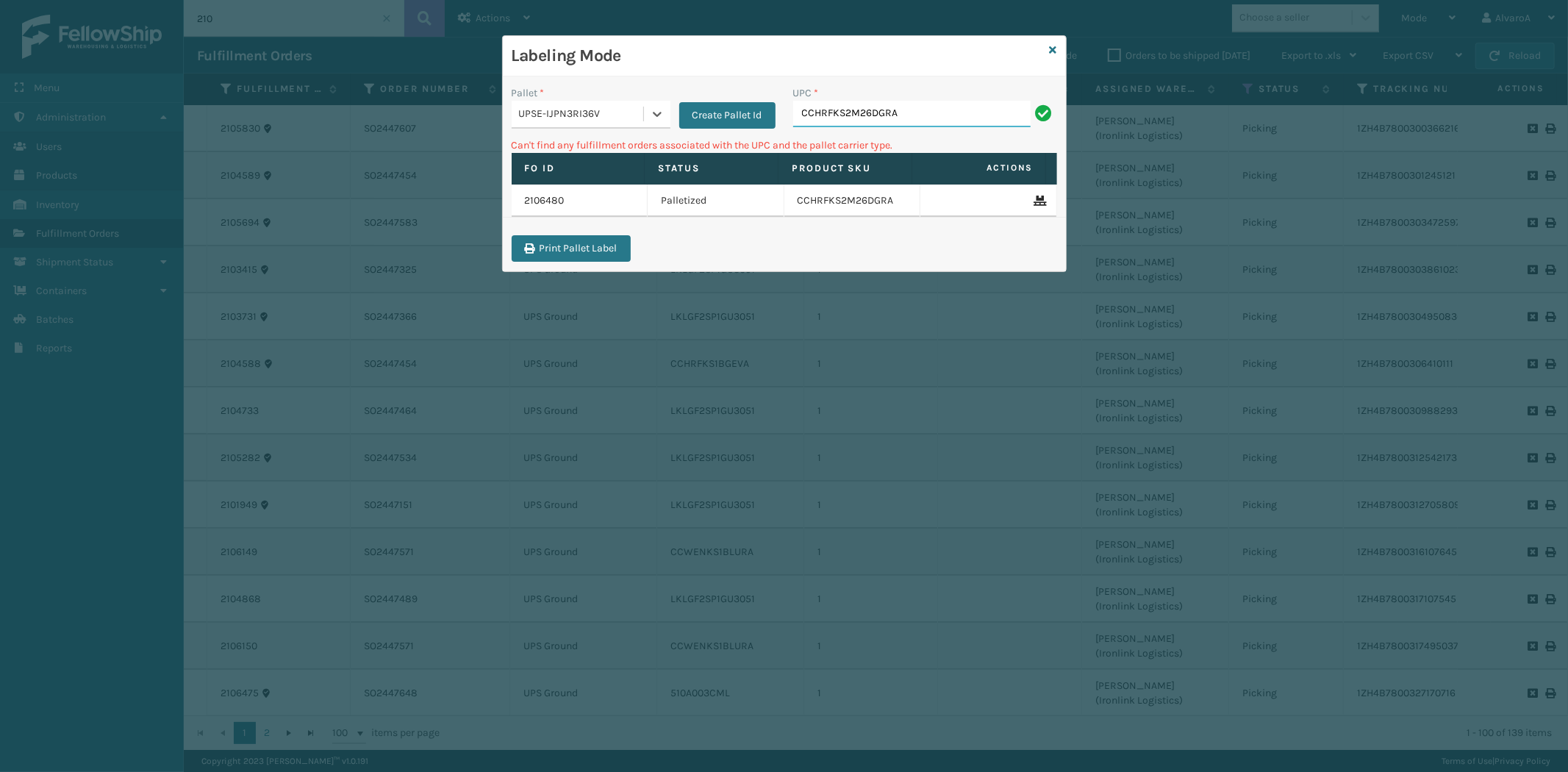
click at [861, 108] on input "CCHRFKS2M26DGRA" at bounding box center [912, 114] width 237 height 26
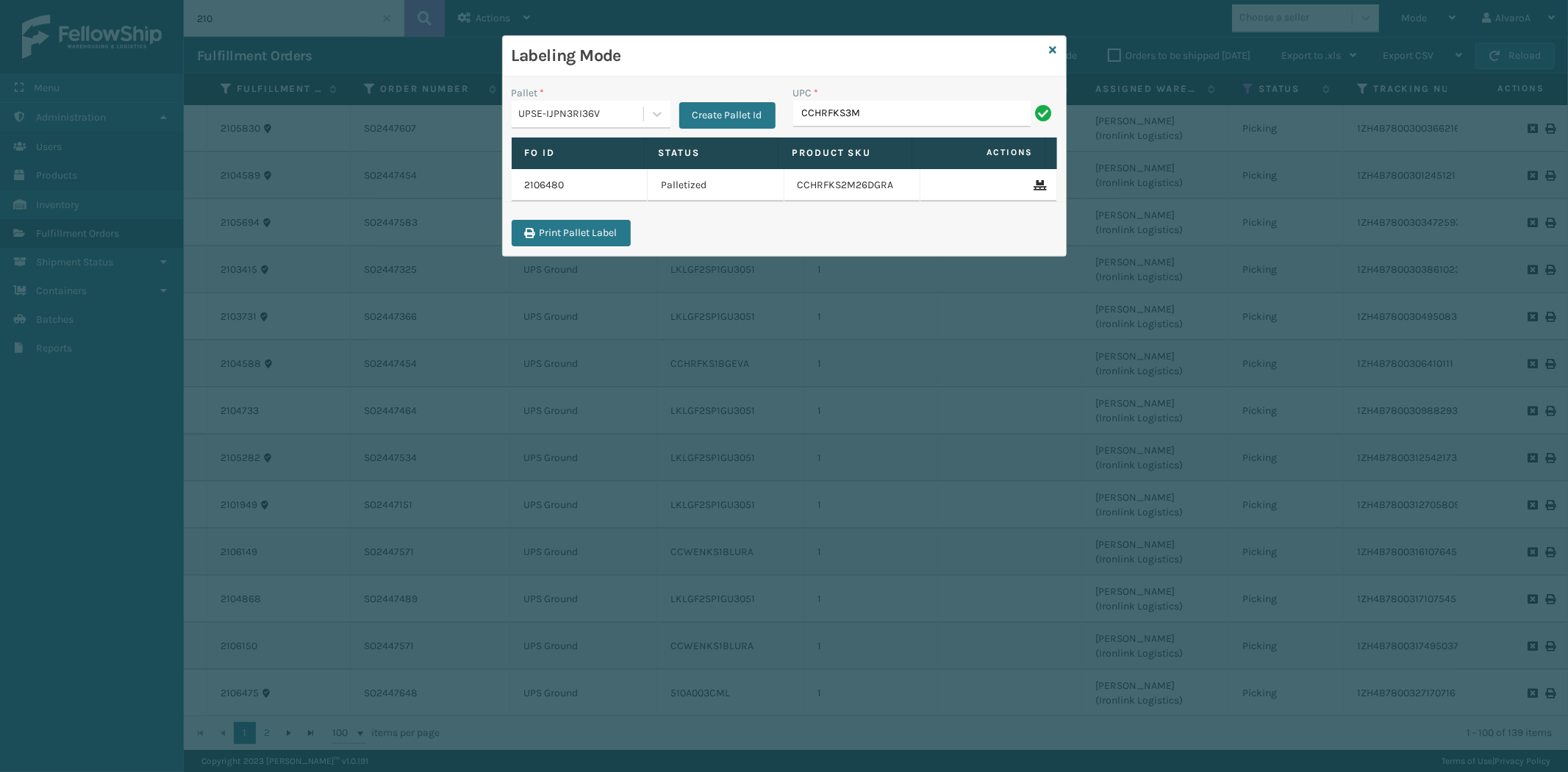
type input "CCHRFKS3M26BKVA"
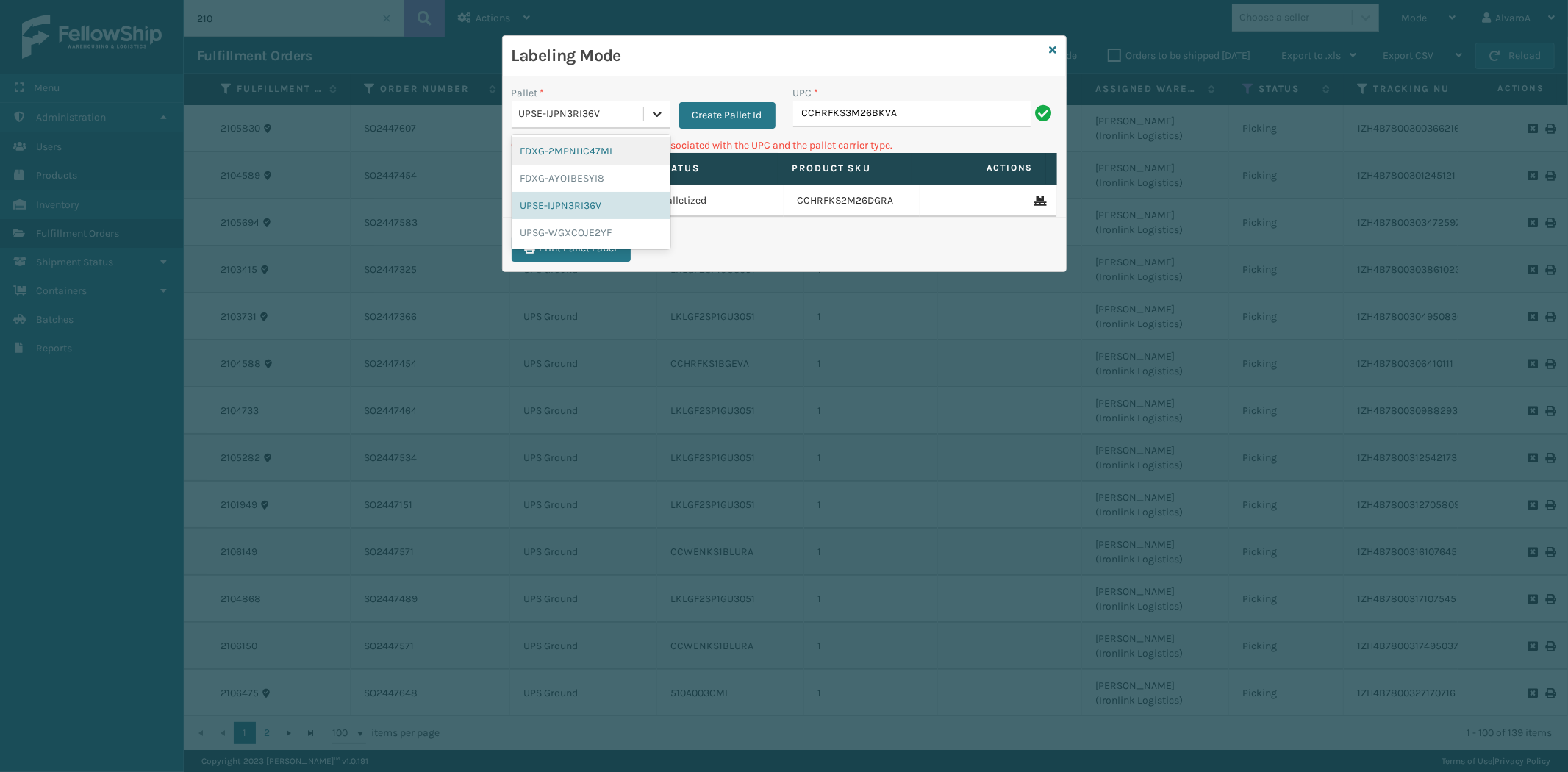
click at [665, 111] on div at bounding box center [656, 114] width 26 height 26
click at [582, 228] on div "UPSG-WGXCOJE2YF" at bounding box center [591, 233] width 159 height 27
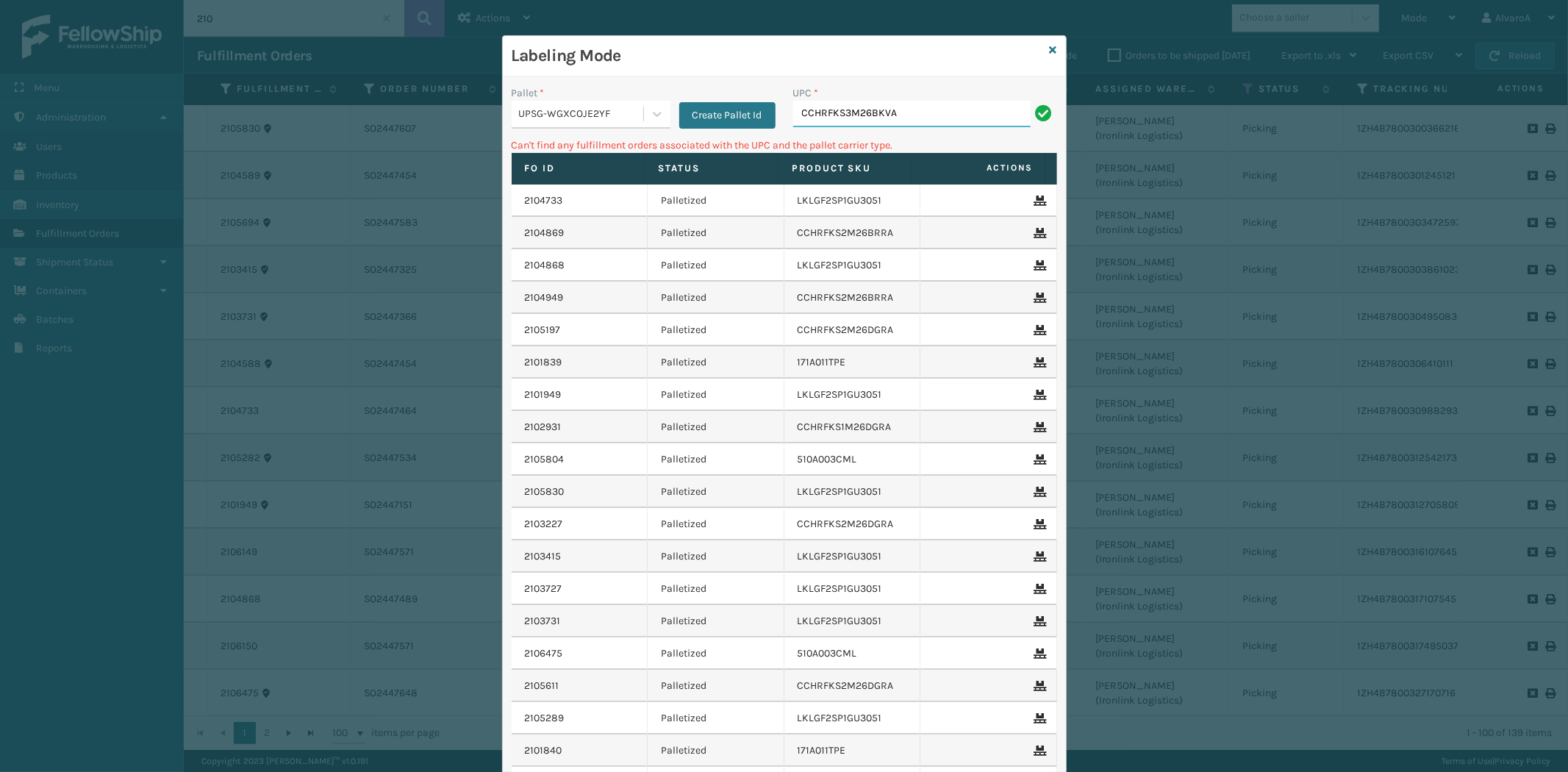
click at [894, 115] on input "CCHRFKS3M26BKVA" at bounding box center [912, 114] width 237 height 26
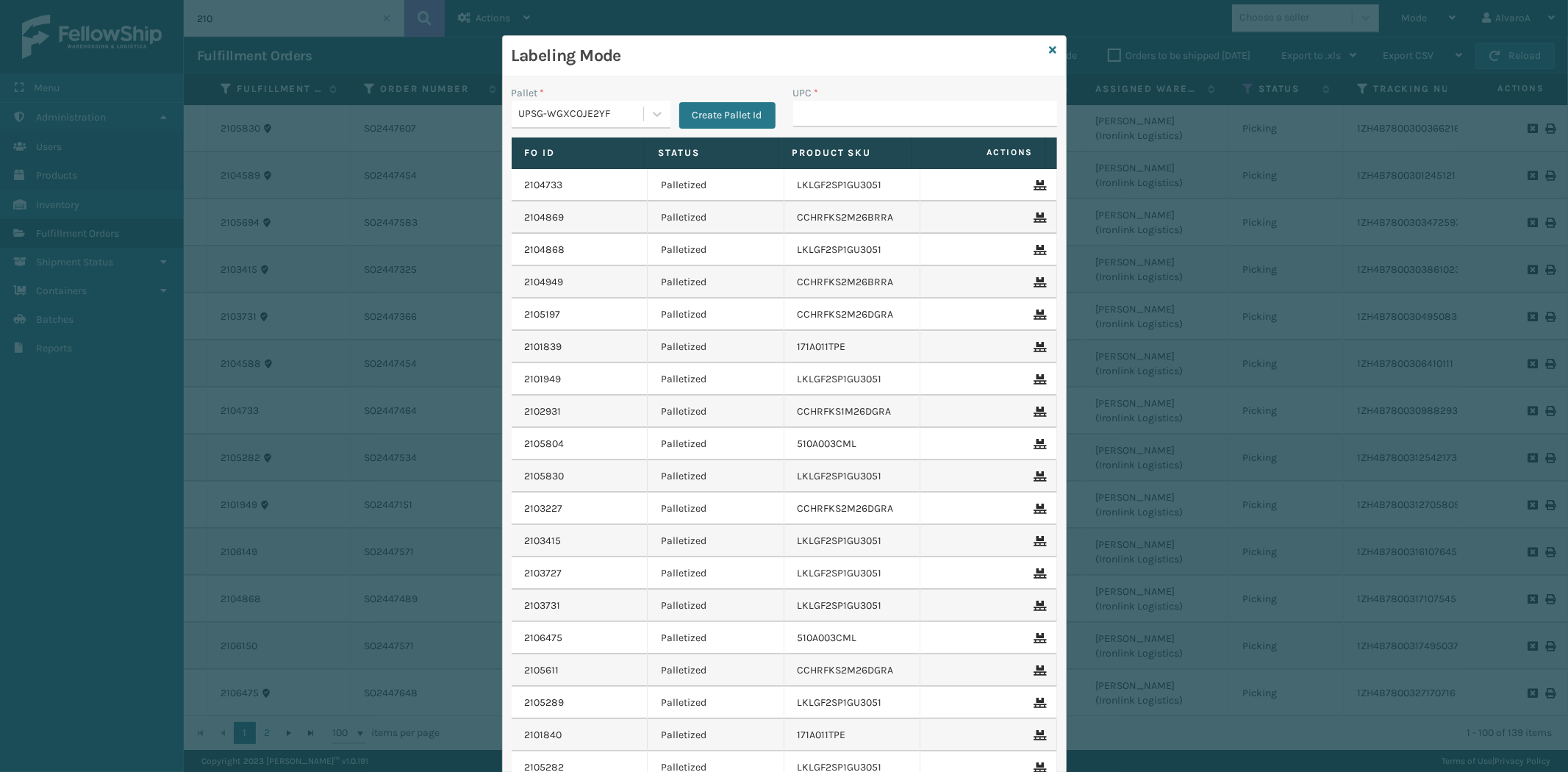
drag, startPoint x: 1044, startPoint y: 43, endPoint x: 1204, endPoint y: 66, distance: 161.6
click at [1052, 47] on div "Labeling Mode Pallet * UPSG-WGXCOJE2YF Create Pallet Id UPC * Fo Id Status Prod…" at bounding box center [784, 452] width 564 height 834
click at [1040, 49] on div "Labeling Mode" at bounding box center [784, 56] width 563 height 40
click at [1049, 49] on icon at bounding box center [1053, 50] width 7 height 10
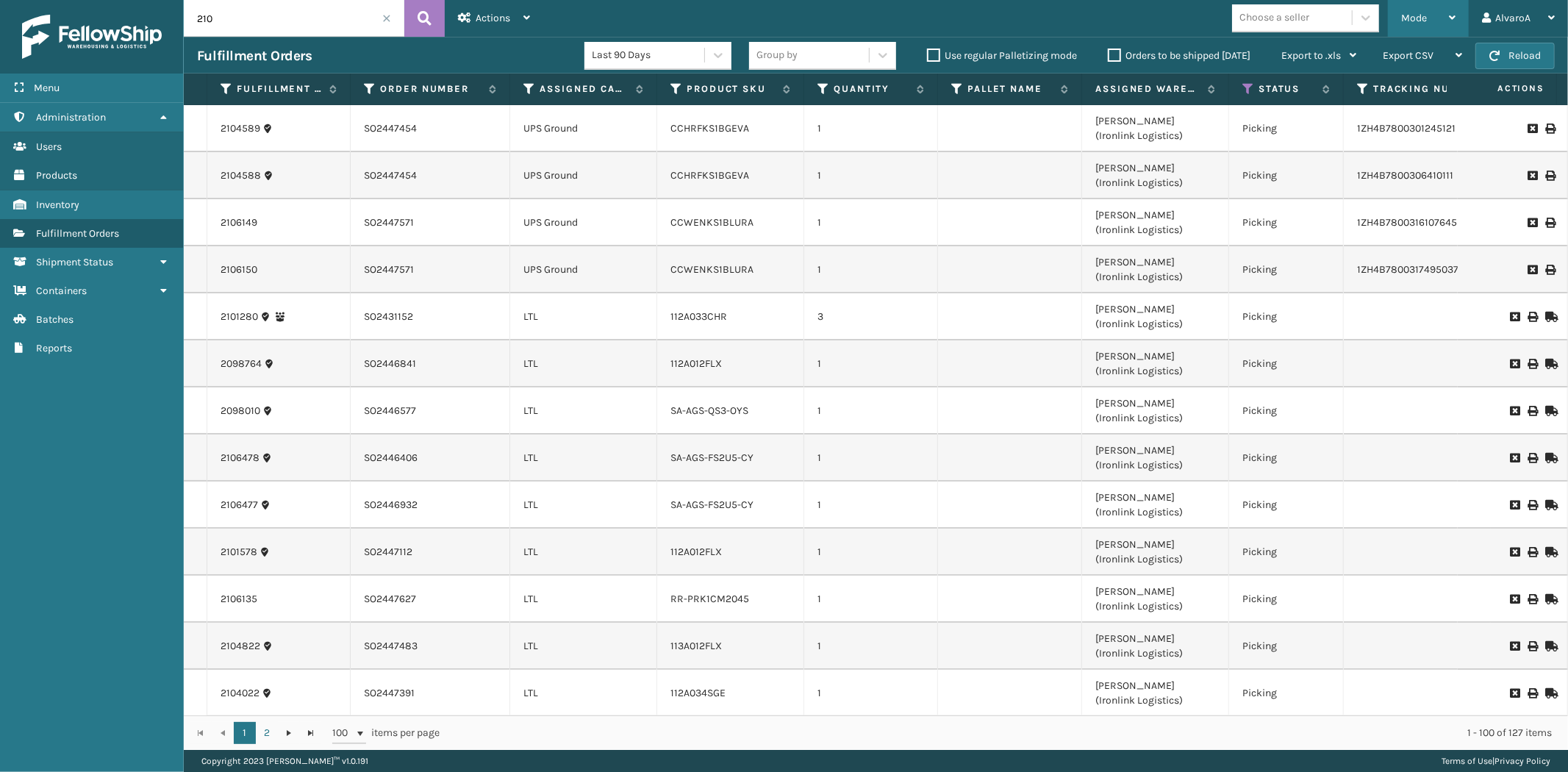
drag, startPoint x: 1406, startPoint y: 8, endPoint x: 1402, endPoint y: 35, distance: 27.3
click at [1409, 16] on div "Mode" at bounding box center [1428, 18] width 55 height 37
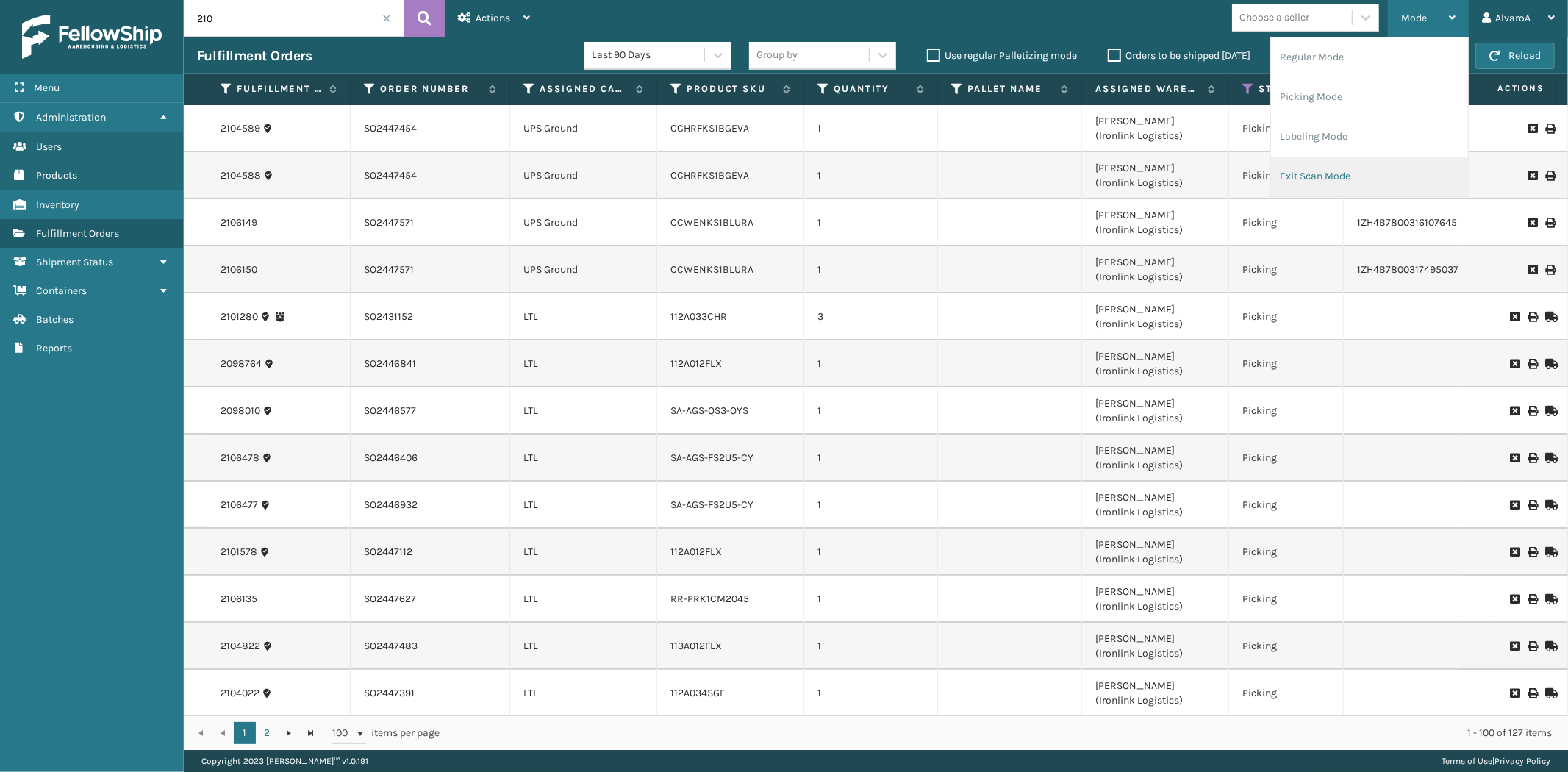
click at [1289, 177] on li "Exit Scan Mode" at bounding box center [1369, 176] width 197 height 40
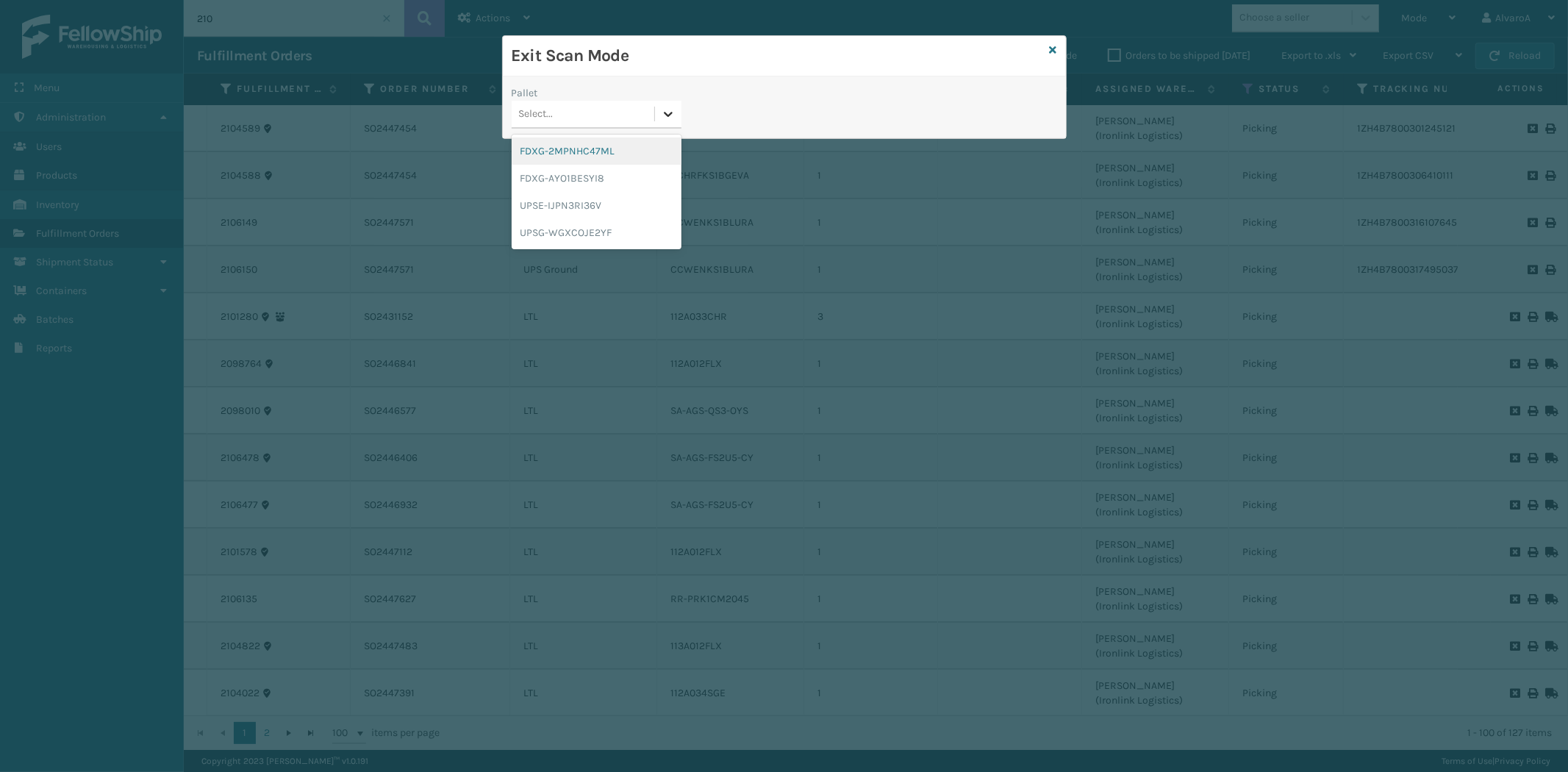
drag, startPoint x: 665, startPoint y: 109, endPoint x: 644, endPoint y: 136, distance: 34.2
click at [665, 110] on icon at bounding box center [668, 114] width 15 height 15
click at [570, 201] on div "UPSE-IJPN3RI36V" at bounding box center [596, 205] width 170 height 27
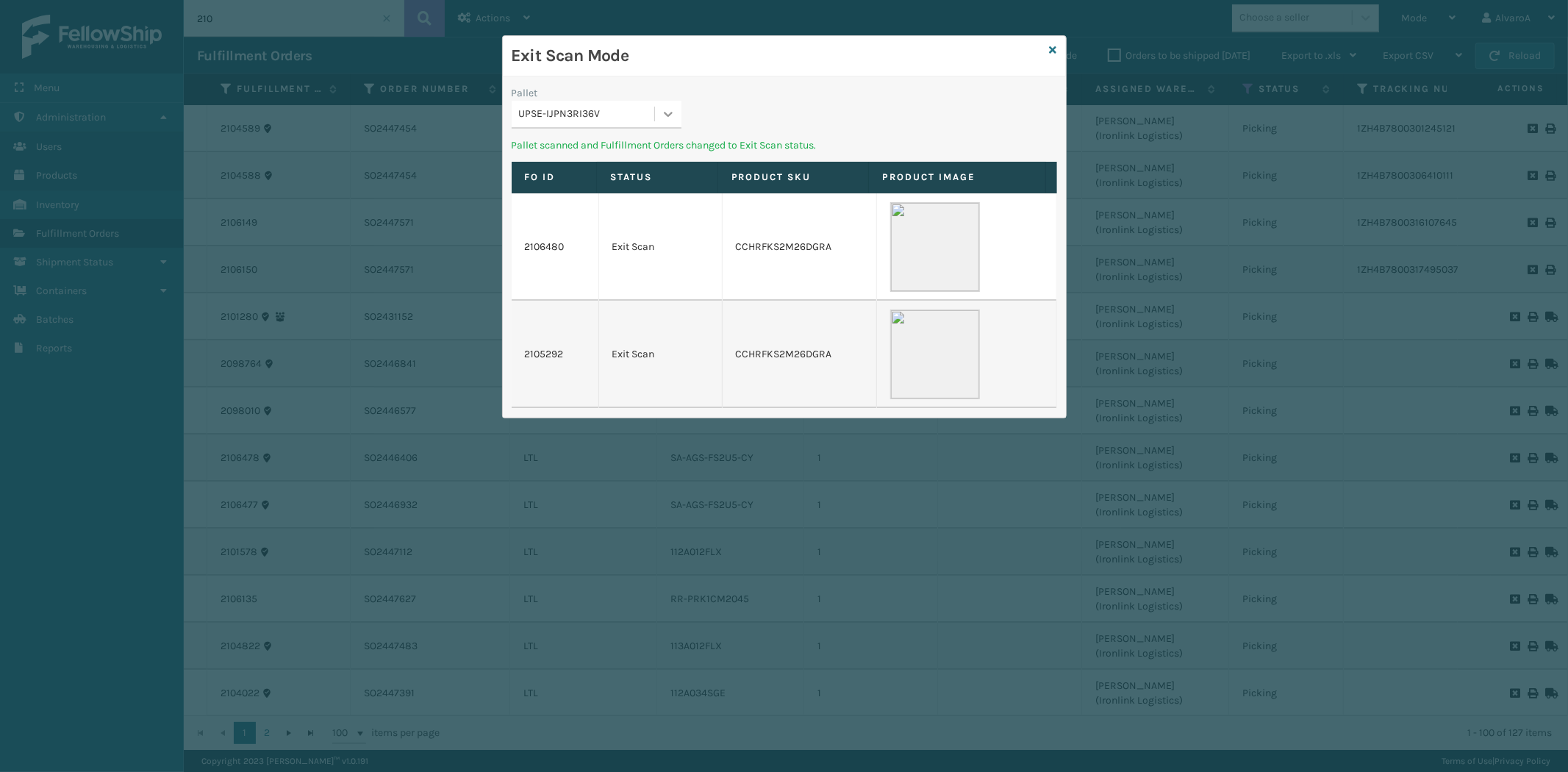
click at [671, 122] on div at bounding box center [668, 114] width 26 height 26
click at [586, 213] on div "UPSG-WGXCOJE2YF" at bounding box center [596, 205] width 170 height 27
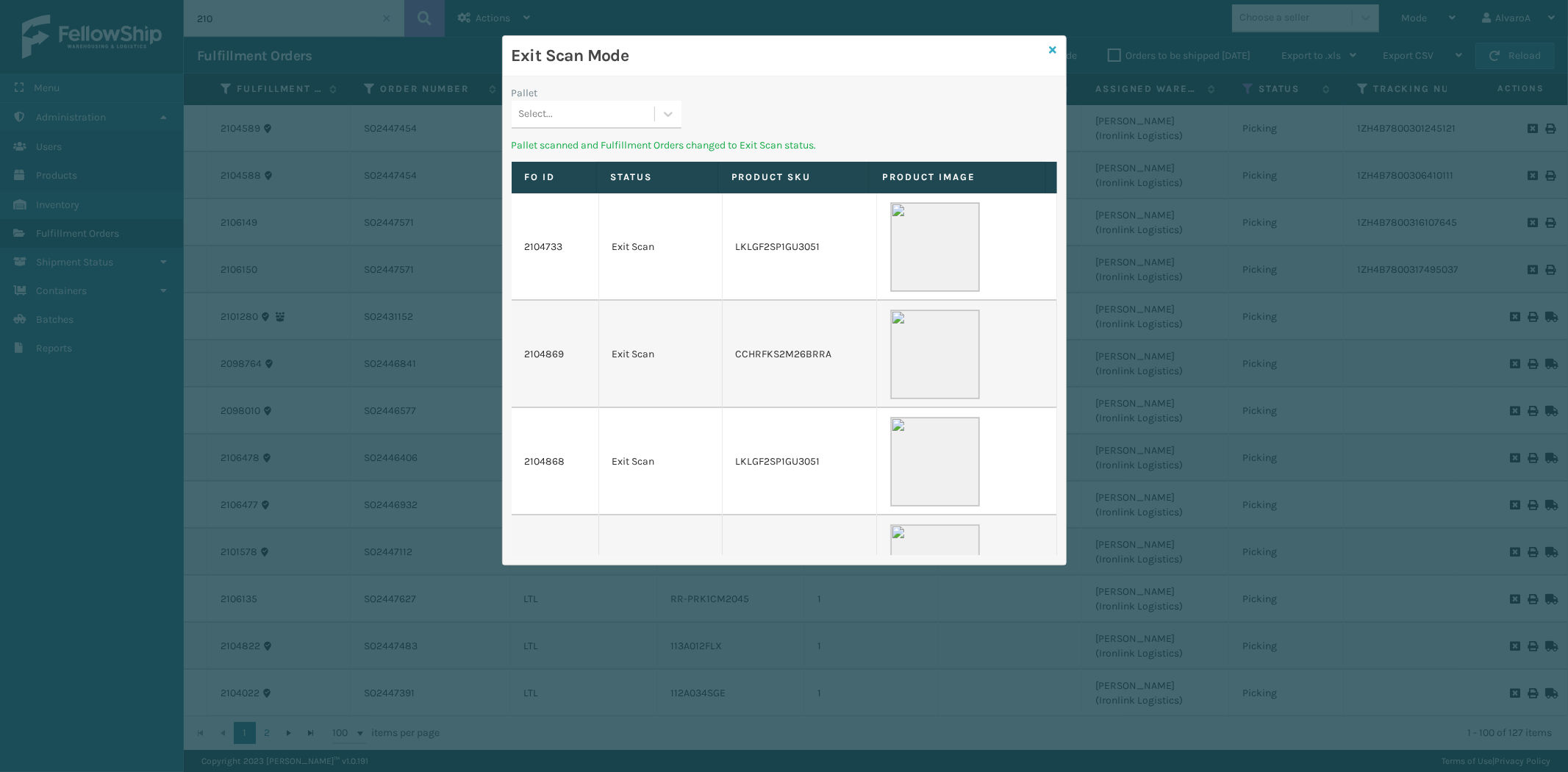
click at [1052, 45] on icon at bounding box center [1053, 50] width 7 height 10
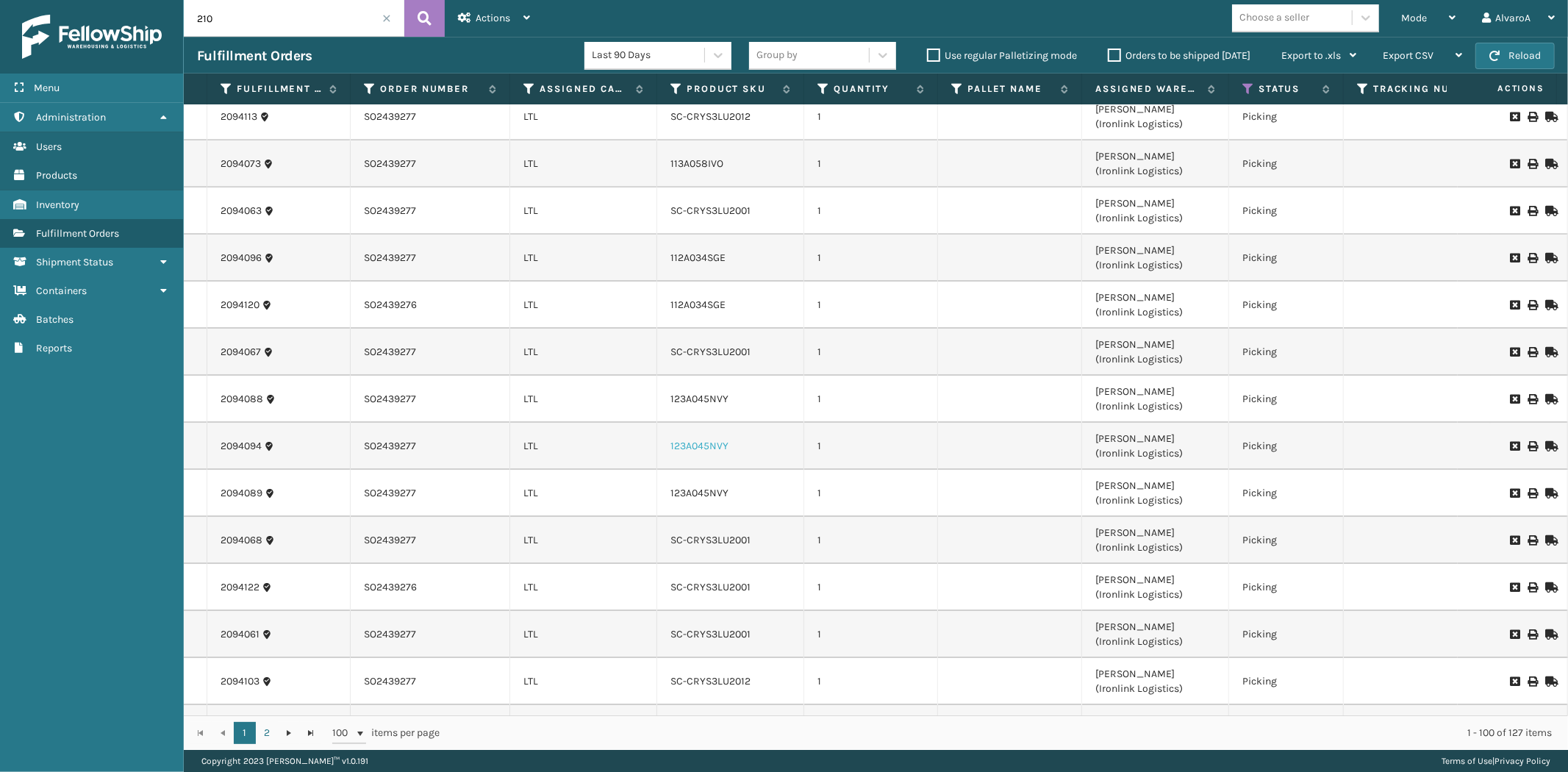
scroll to position [4119, 0]
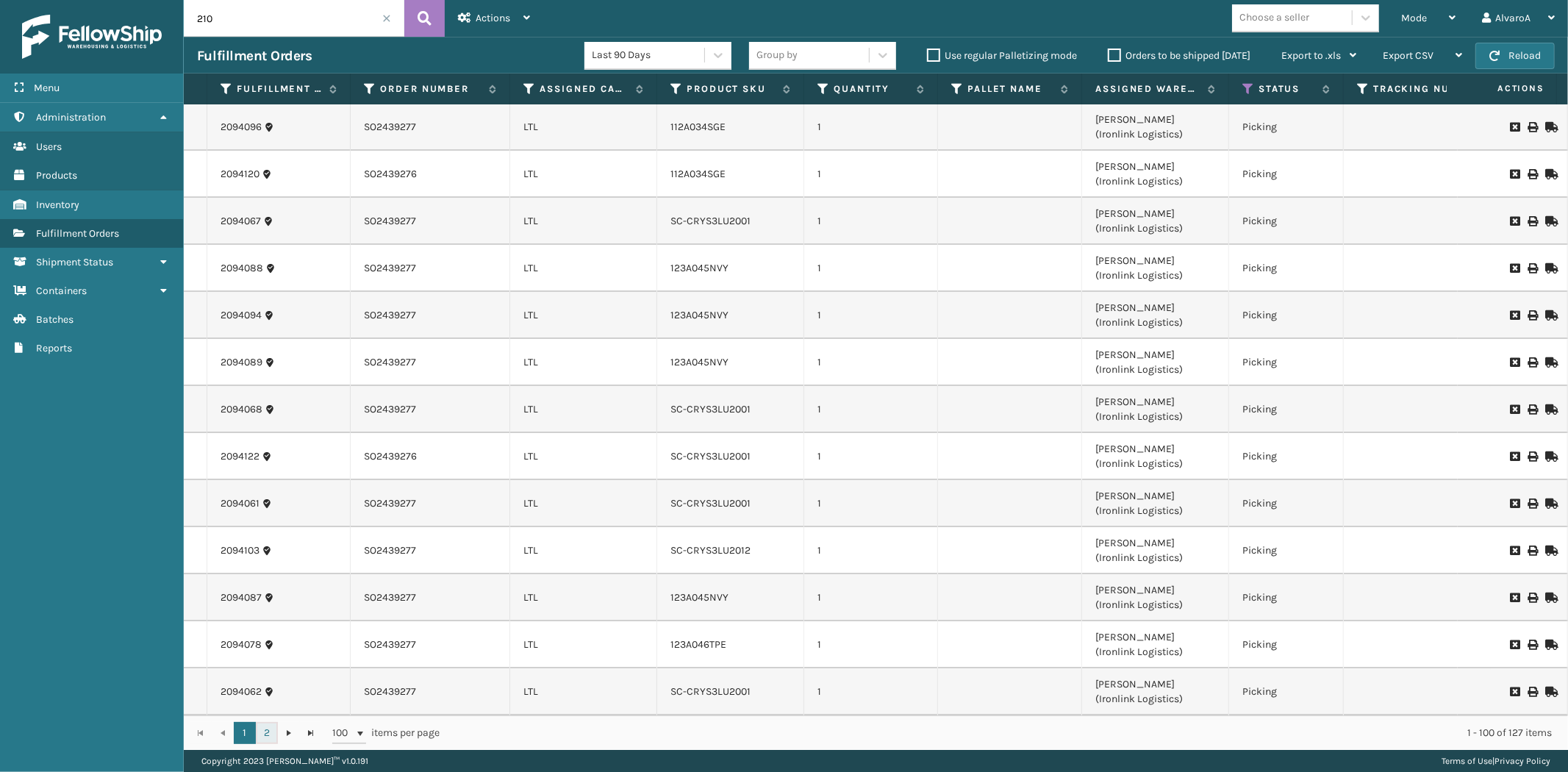
click at [268, 729] on link "2" at bounding box center [266, 732] width 22 height 22
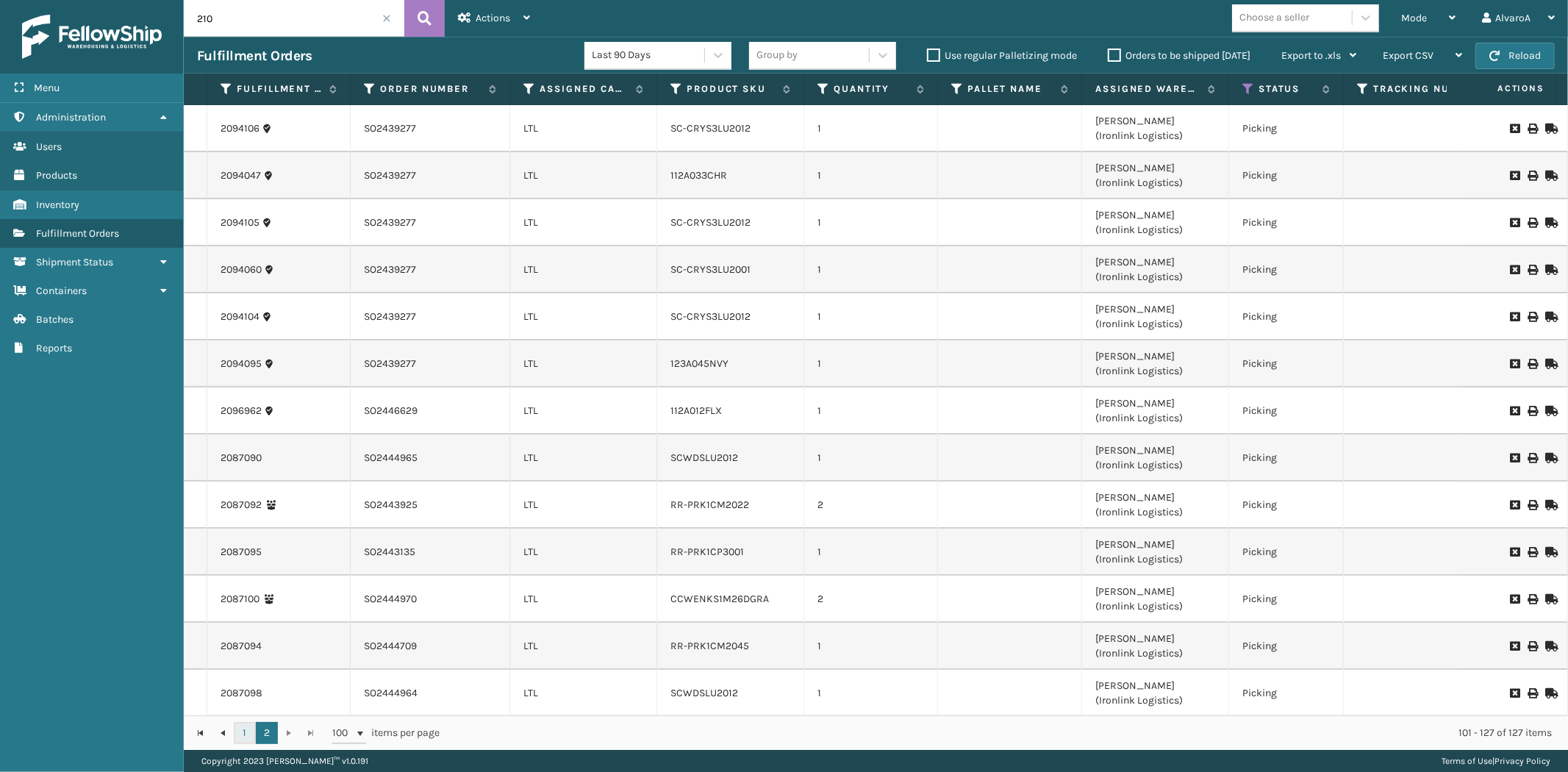
click at [246, 732] on link "1" at bounding box center [244, 732] width 22 height 22
